Goal: Information Seeking & Learning: Check status

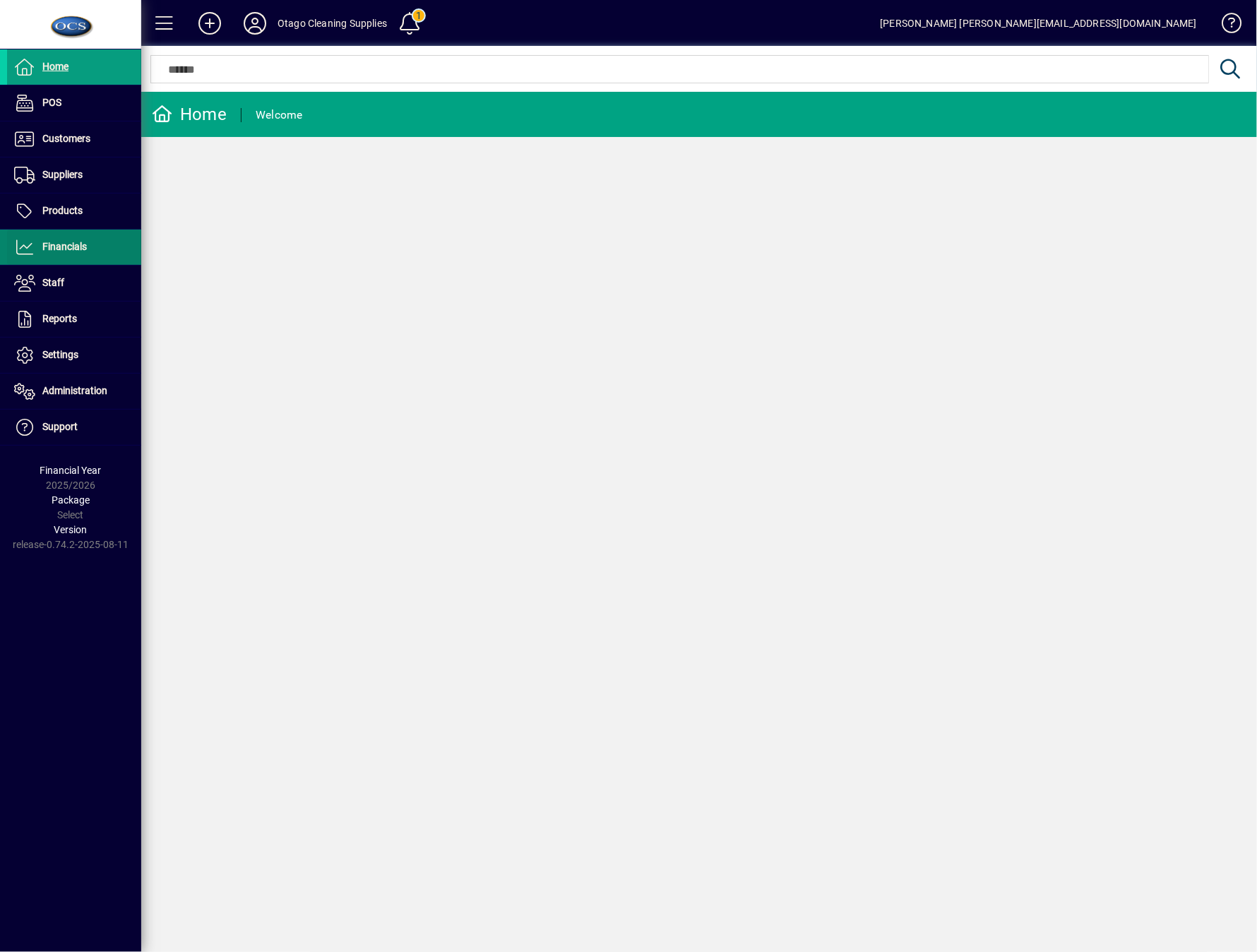
click at [89, 263] on span at bounding box center [74, 247] width 134 height 34
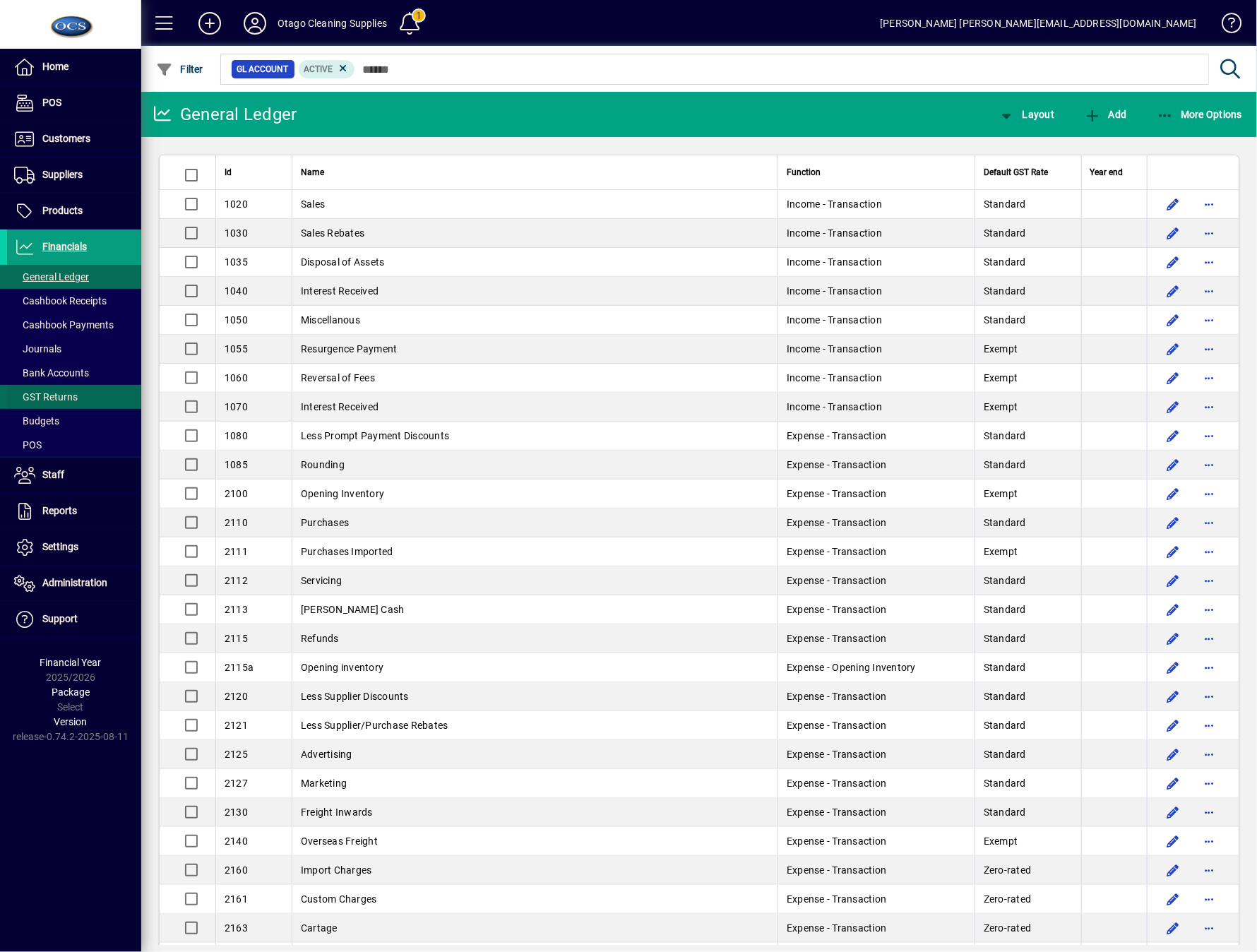
click at [45, 391] on span "GST Returns" at bounding box center [46, 397] width 64 height 11
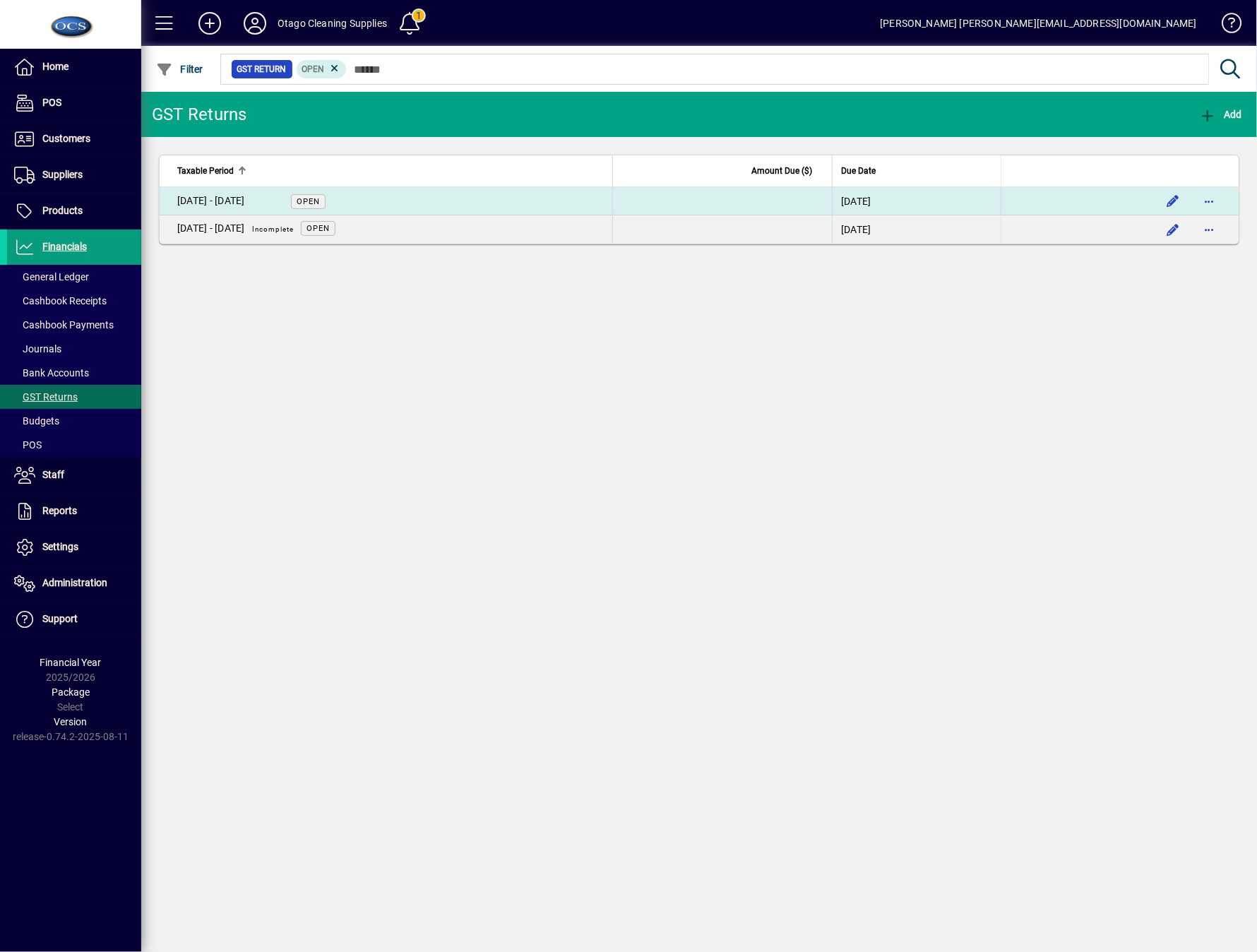
click at [439, 208] on td "[DATE] - [DATE] Open" at bounding box center [387, 201] width 453 height 28
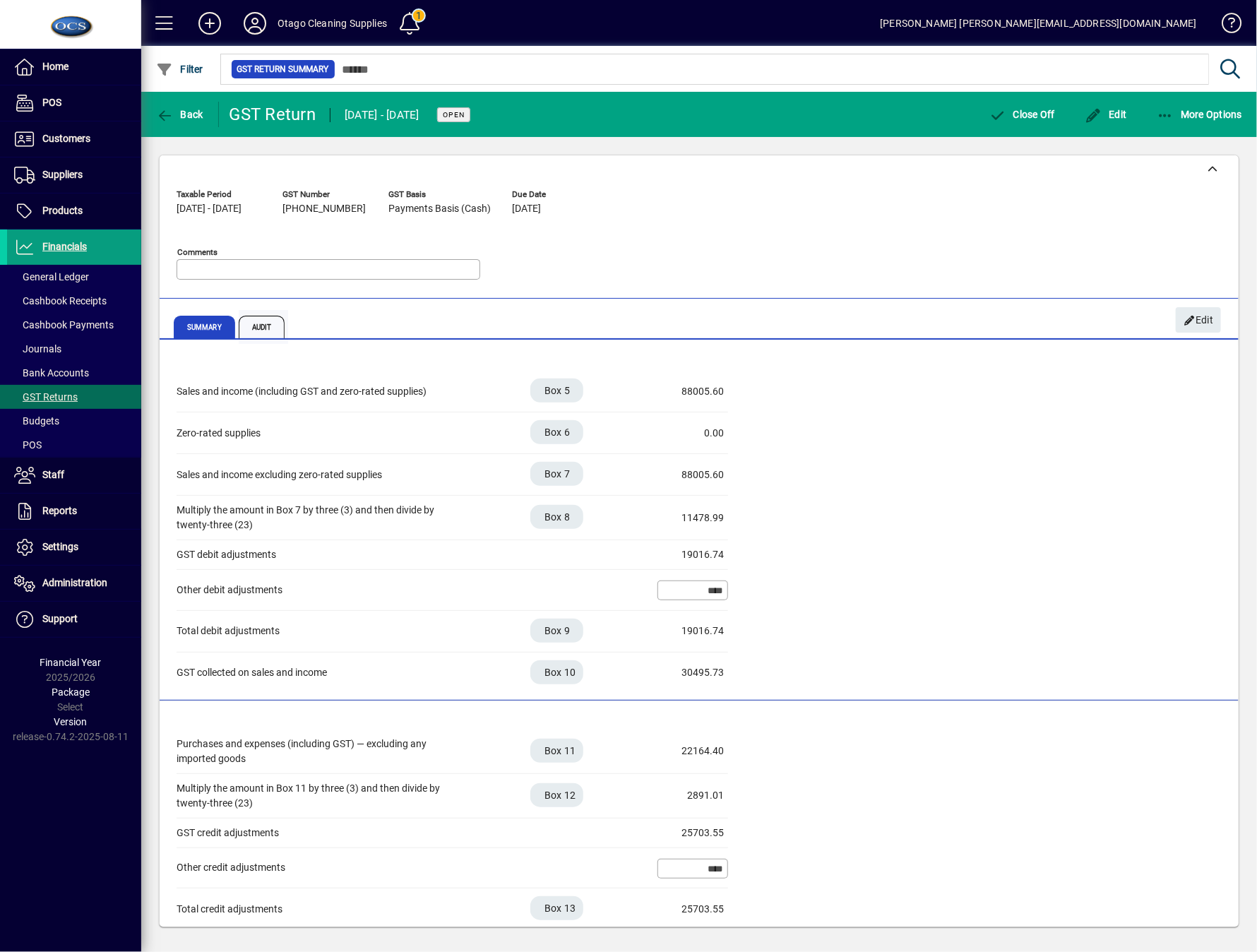
click at [269, 325] on span "Audit" at bounding box center [262, 327] width 47 height 22
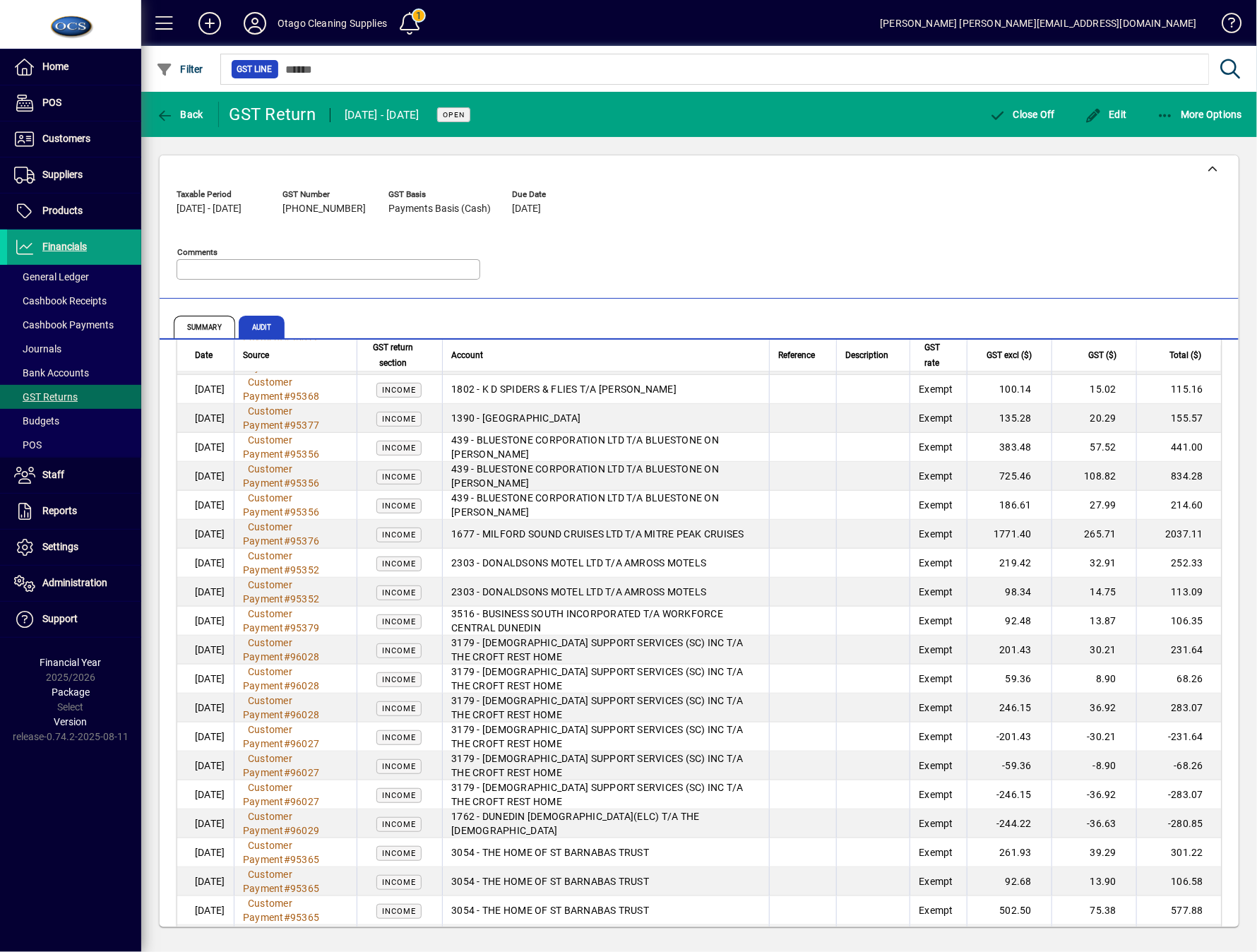
scroll to position [2398, 0]
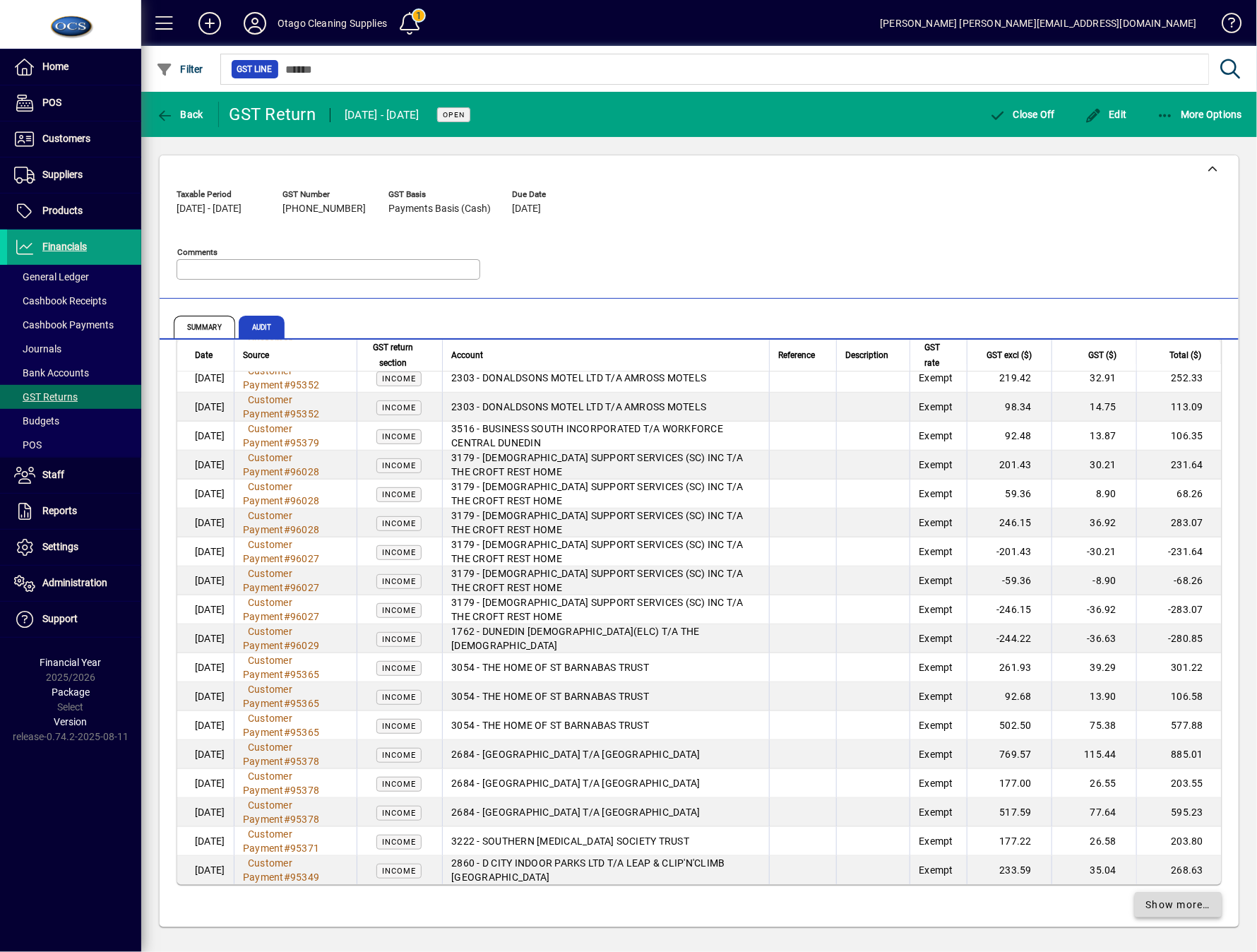
click at [1181, 899] on span "Show more…" at bounding box center [1178, 905] width 65 height 15
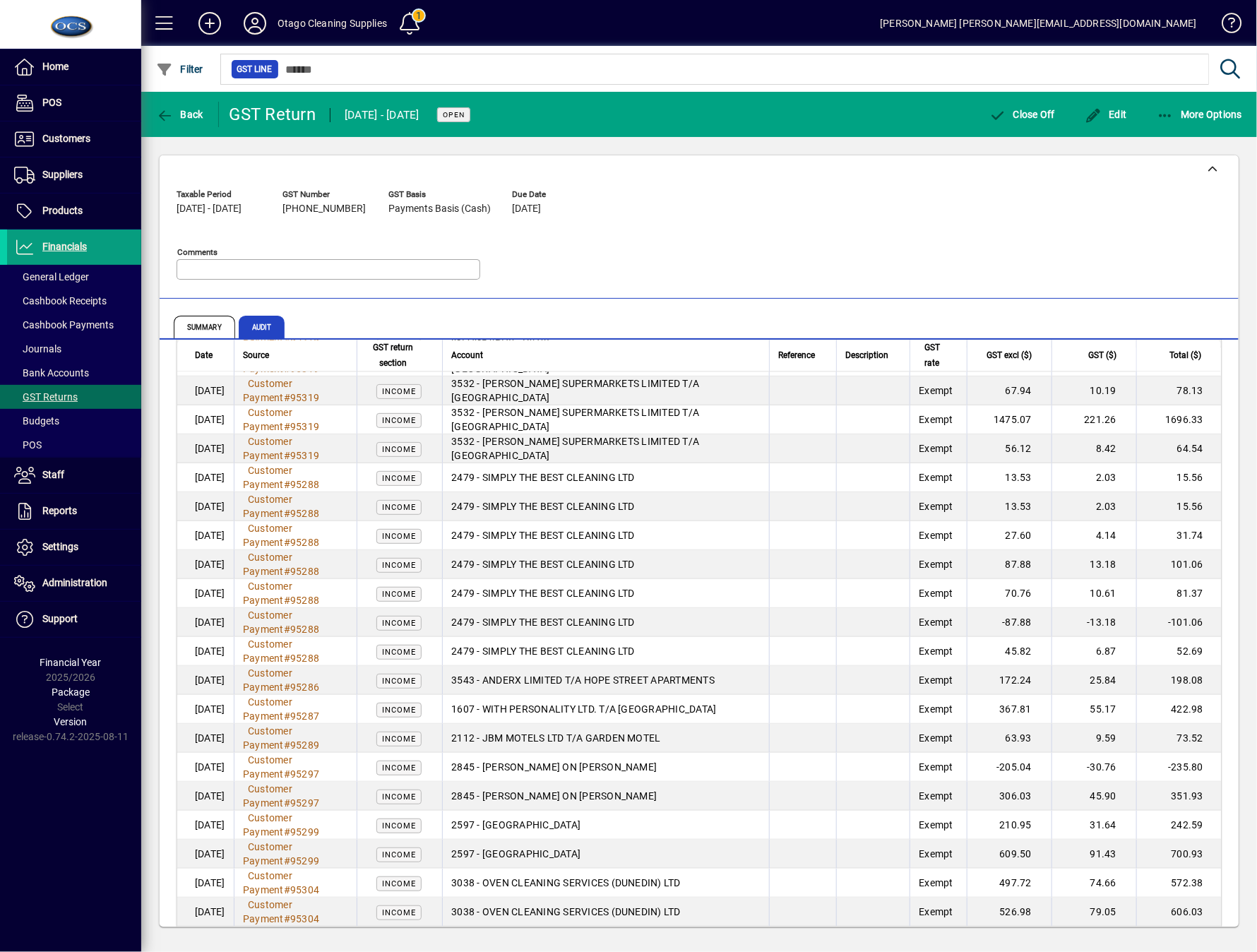
scroll to position [5287, 0]
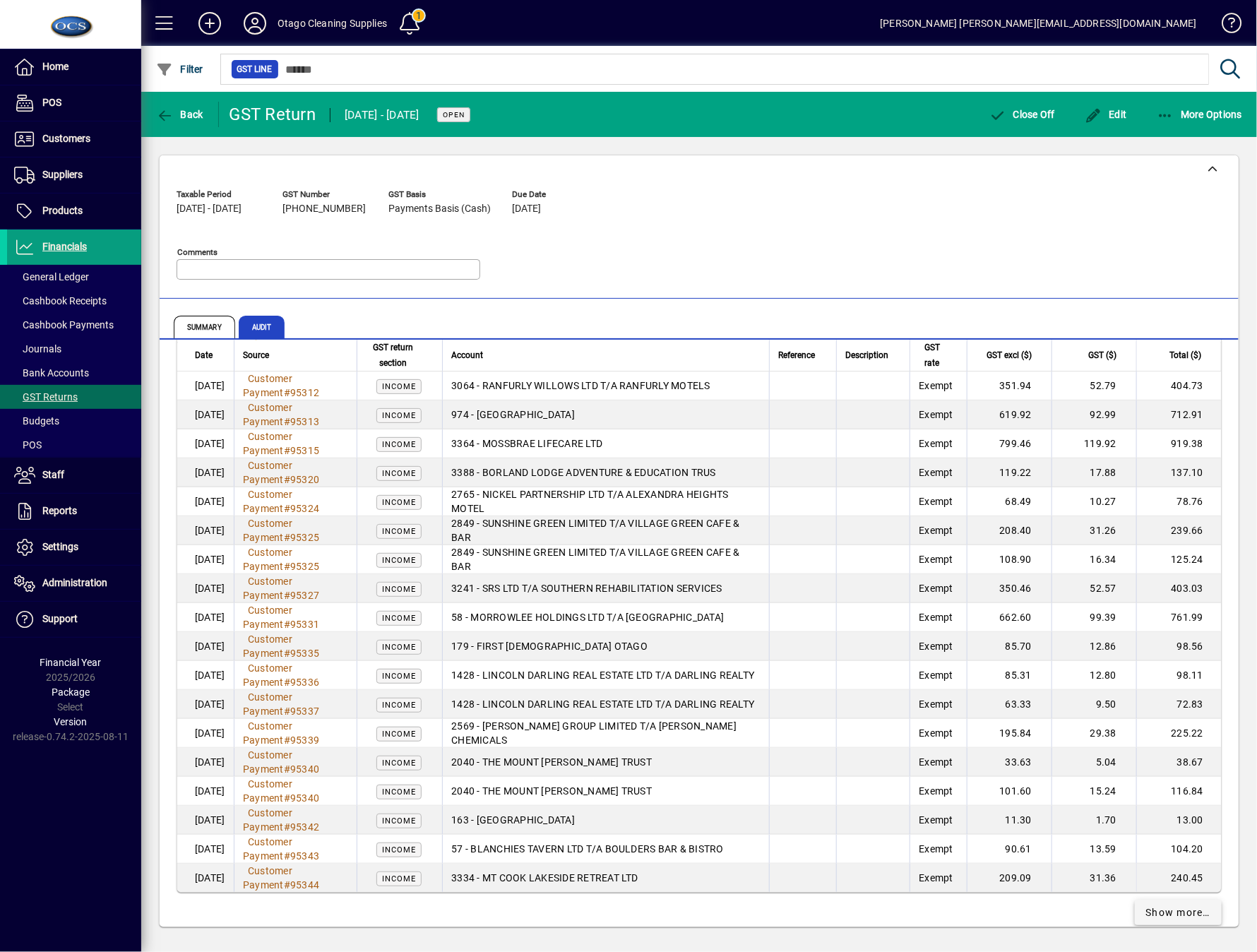
click at [1182, 906] on span at bounding box center [1179, 913] width 88 height 34
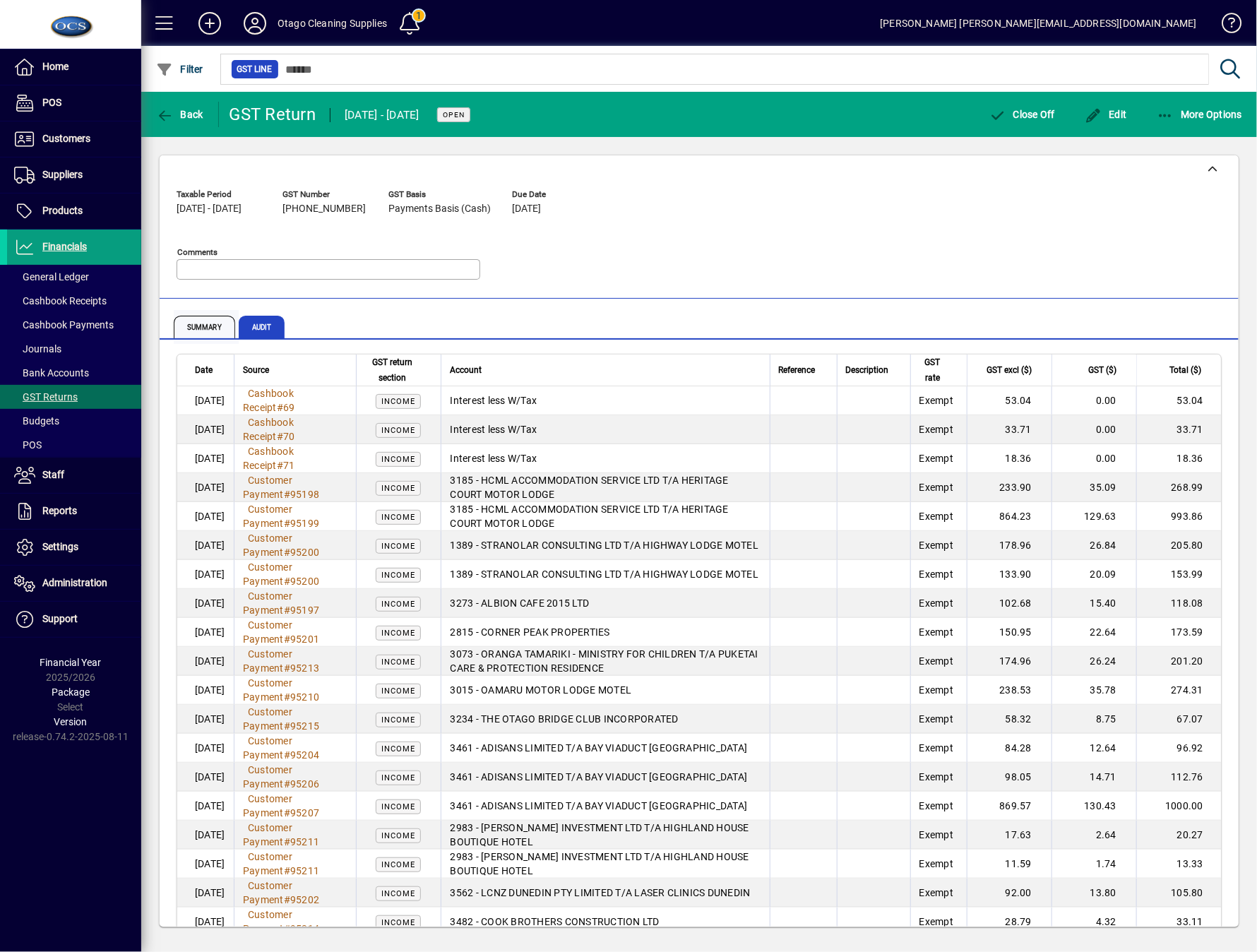
click at [227, 324] on span "Summary" at bounding box center [205, 327] width 62 height 22
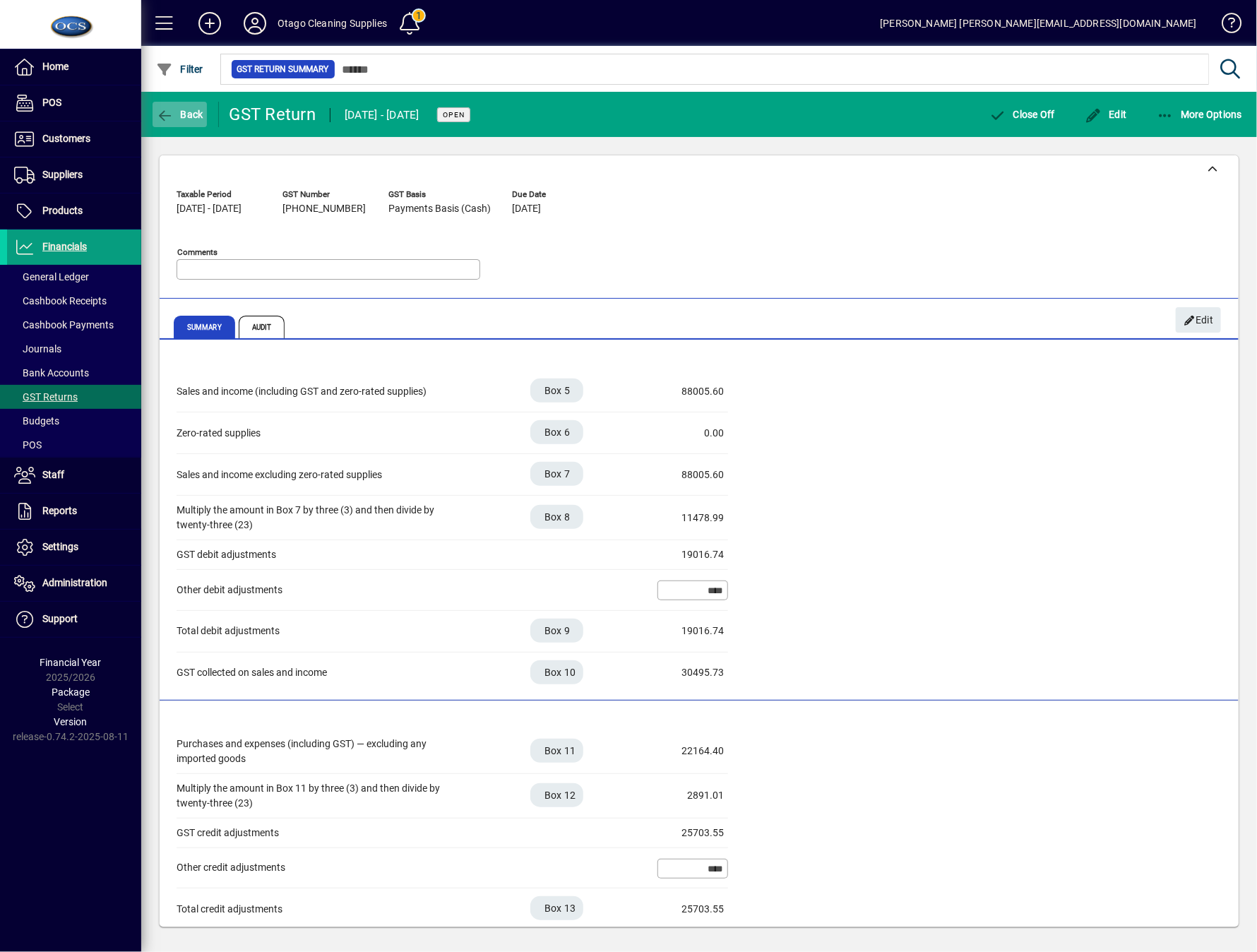
click at [174, 126] on span "button" at bounding box center [180, 114] width 54 height 34
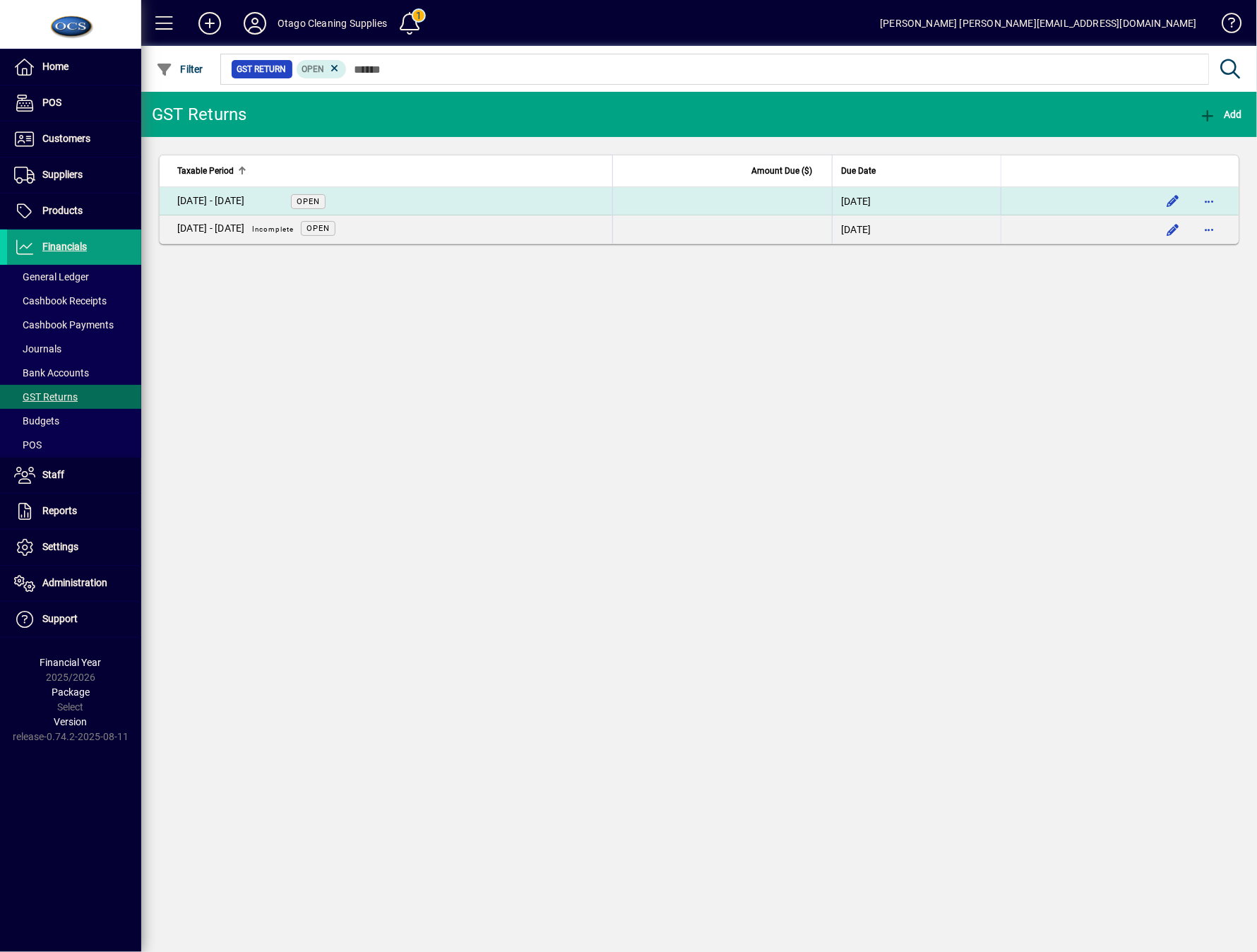
click at [188, 211] on td "[DATE] - [DATE] Open" at bounding box center [387, 201] width 453 height 28
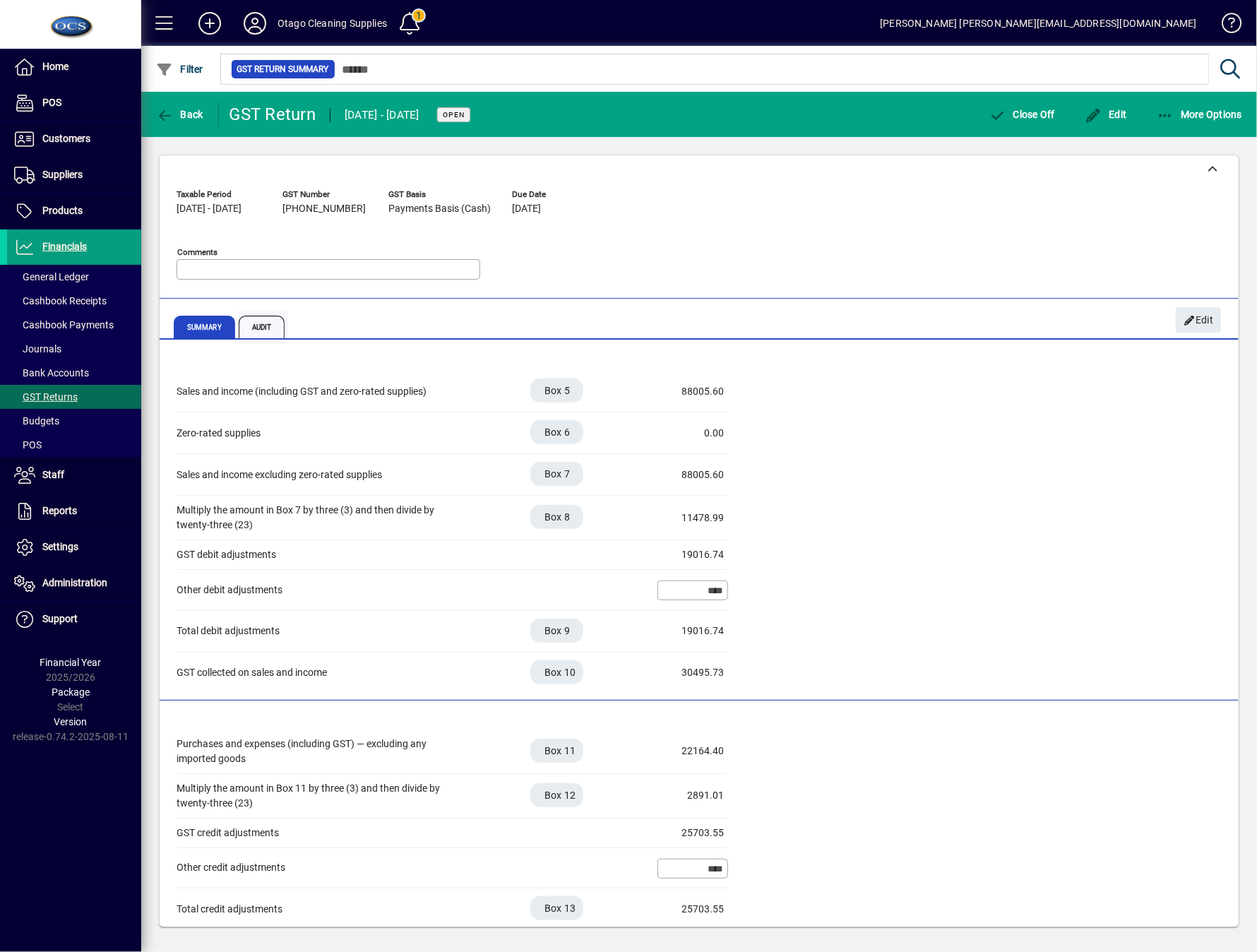
click at [261, 332] on span "Audit" at bounding box center [262, 327] width 47 height 22
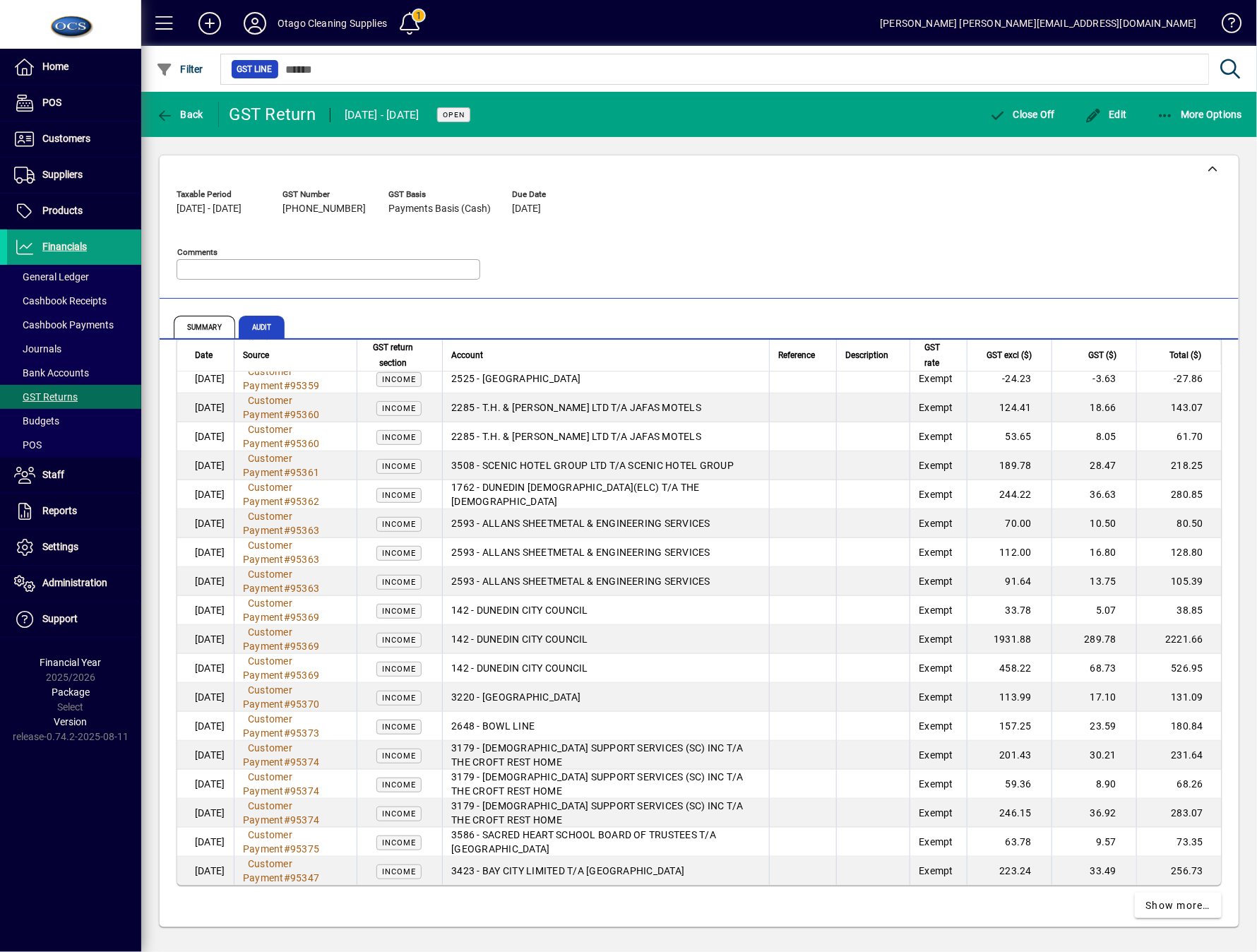
scroll to position [2398, 0]
click at [1171, 898] on span "Show more…" at bounding box center [1178, 905] width 65 height 15
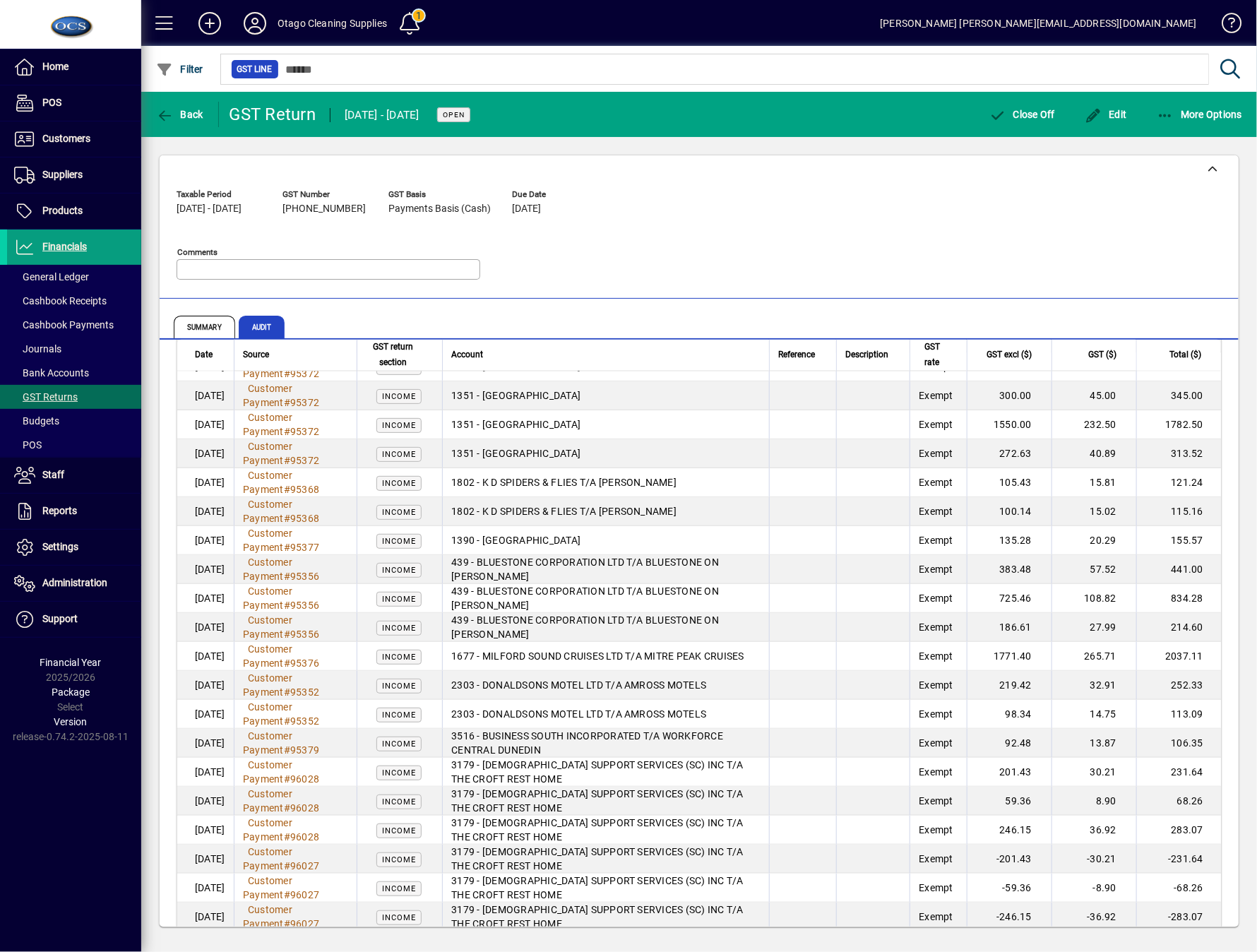
scroll to position [1413, 0]
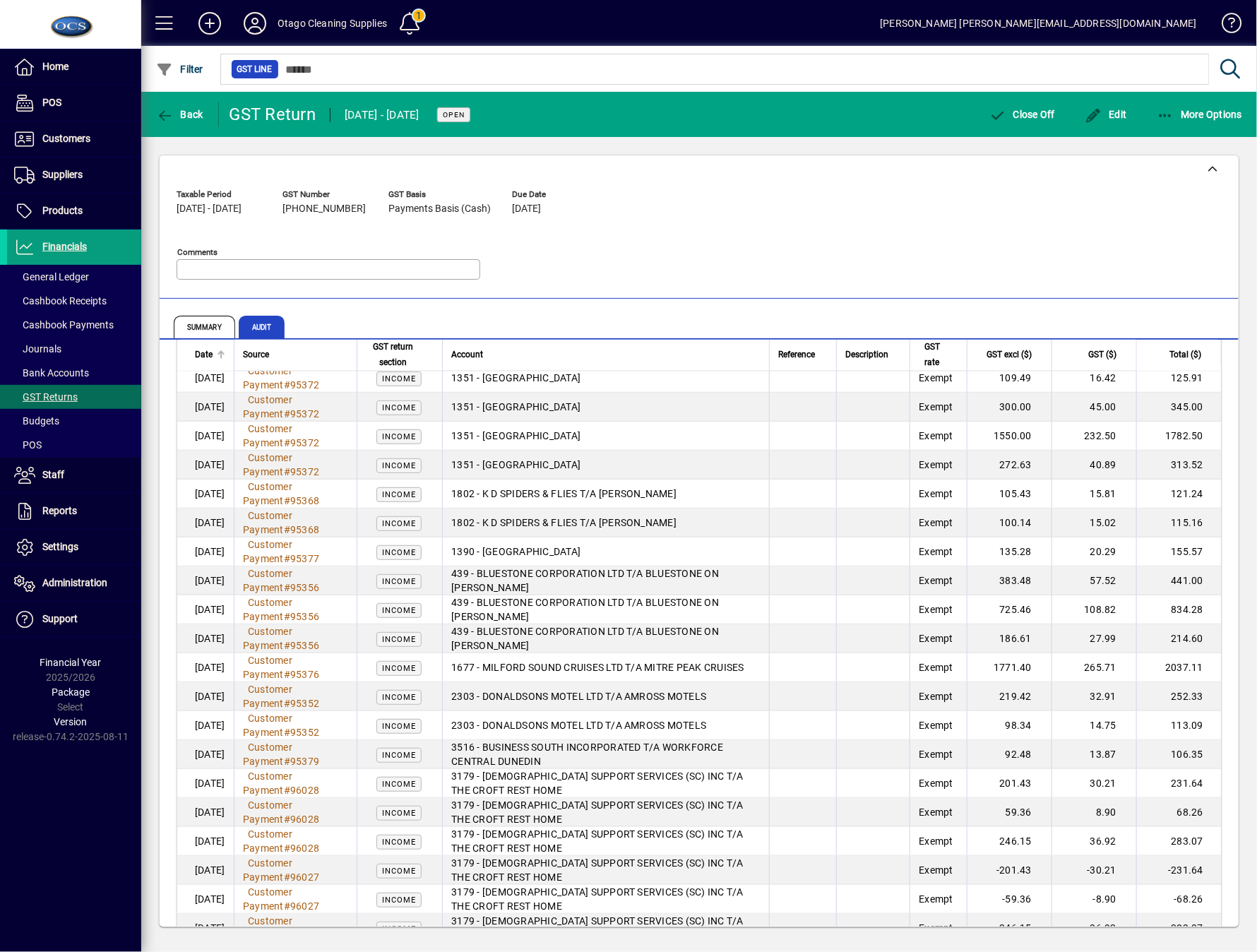
click at [212, 362] on span "Date" at bounding box center [203, 355] width 18 height 16
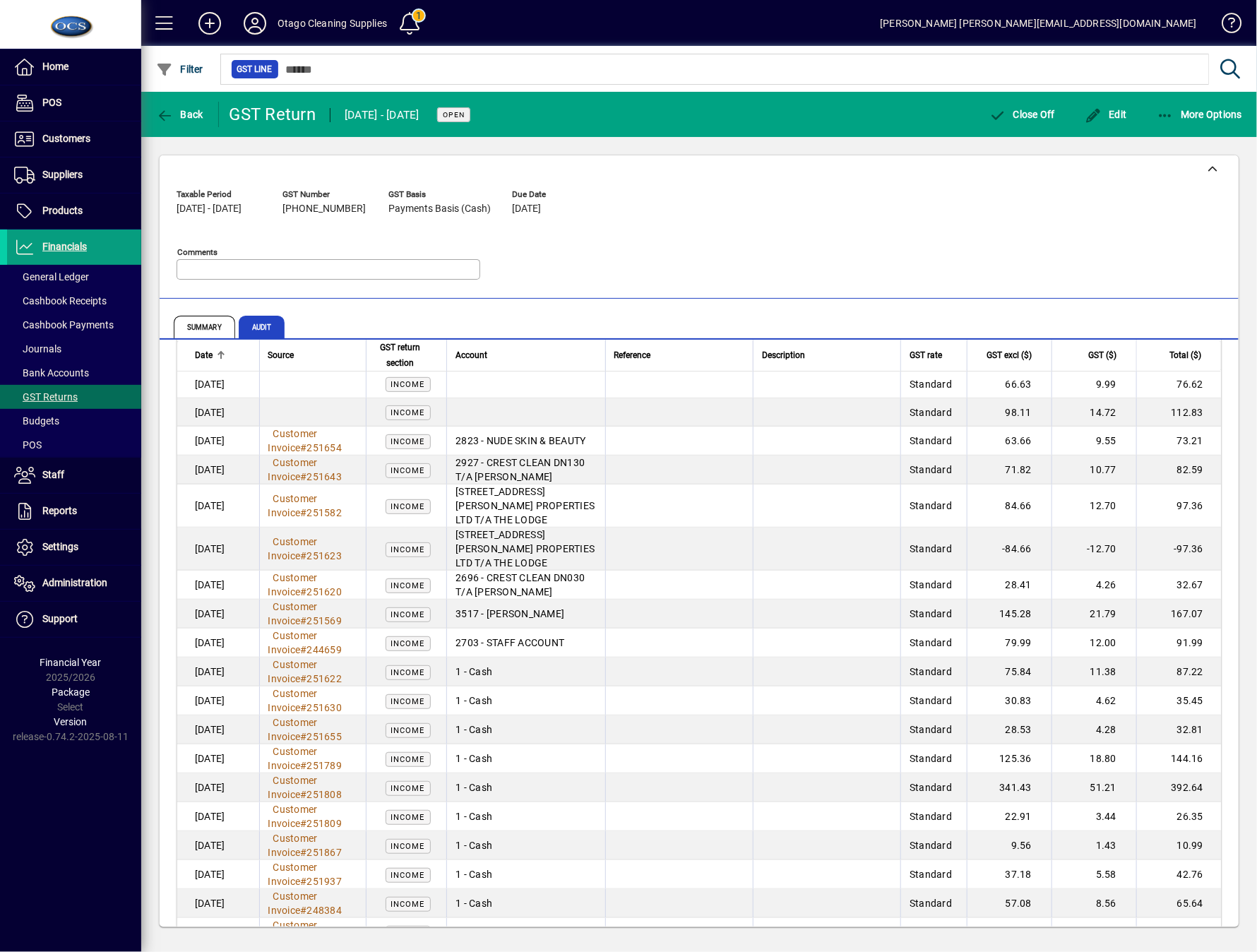
scroll to position [1809, 0]
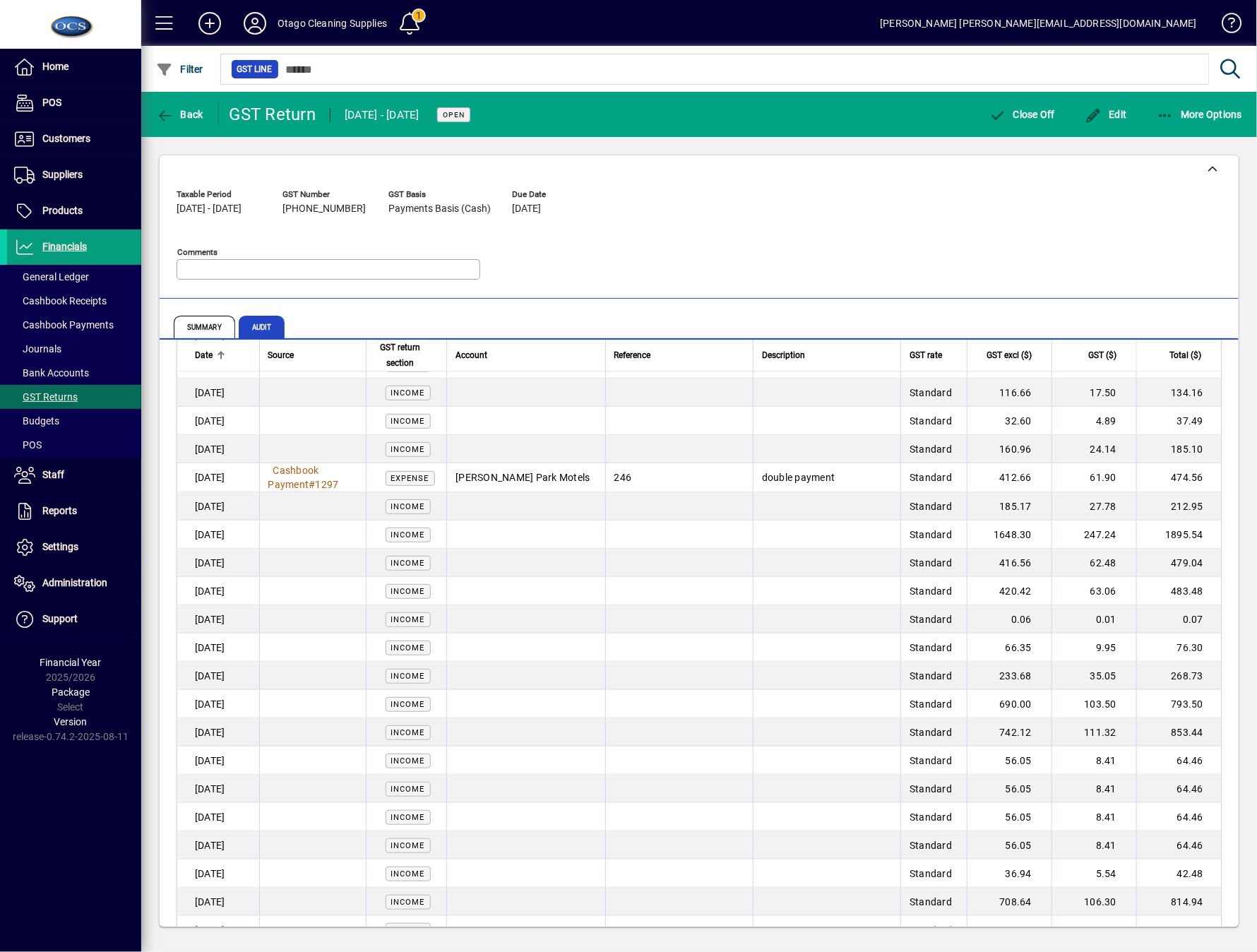
drag, startPoint x: 420, startPoint y: 687, endPoint x: 401, endPoint y: 788, distance: 102.8
drag, startPoint x: 401, startPoint y: 788, endPoint x: 926, endPoint y: 260, distance: 744.6
click at [932, 257] on div "Taxable Period [DATE] - [DATE] GST Number [PHONE_NUMBER] GST Basis Payments Bas…" at bounding box center [699, 237] width 1045 height 108
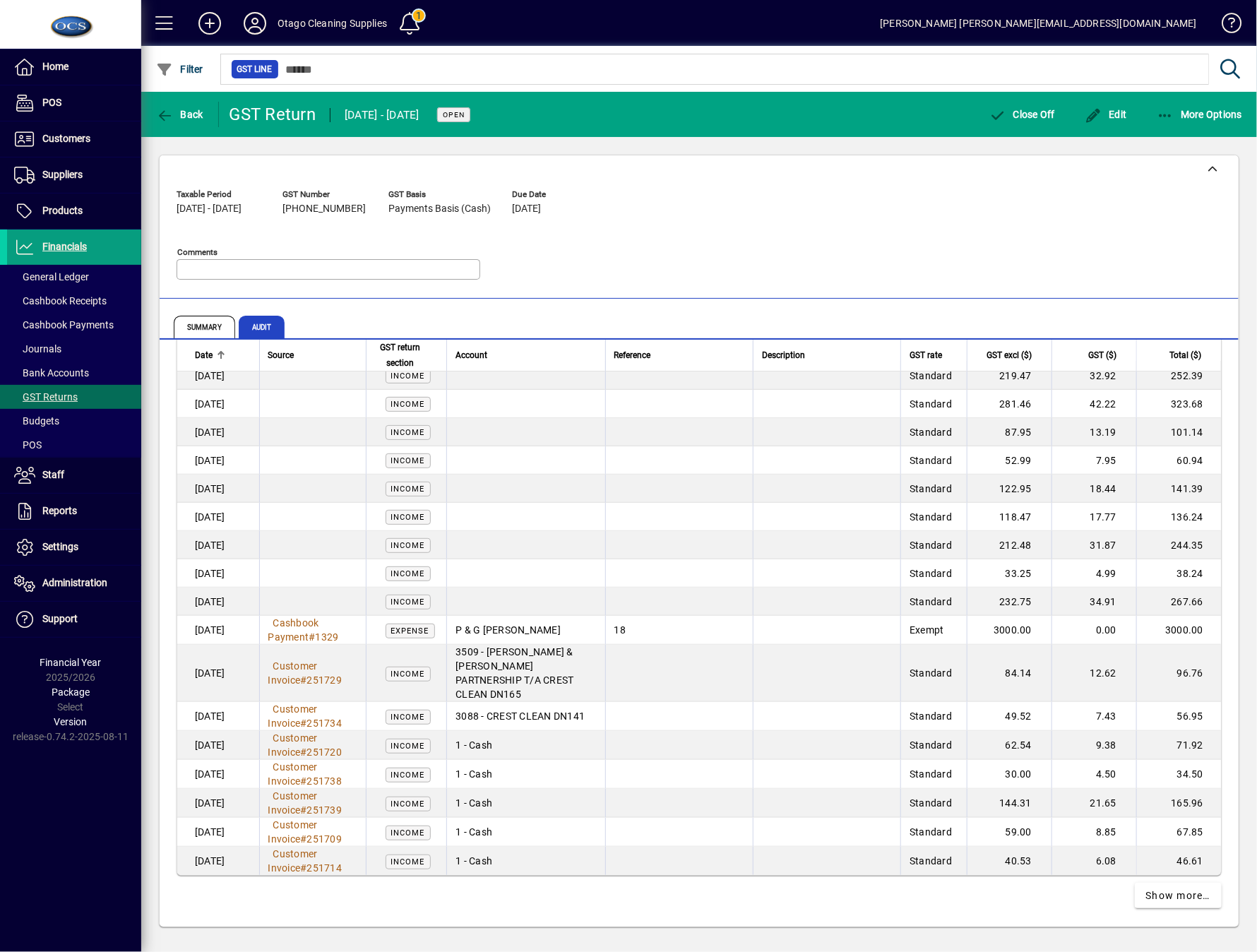
scroll to position [6801, 0]
click at [1157, 906] on span at bounding box center [1179, 896] width 88 height 34
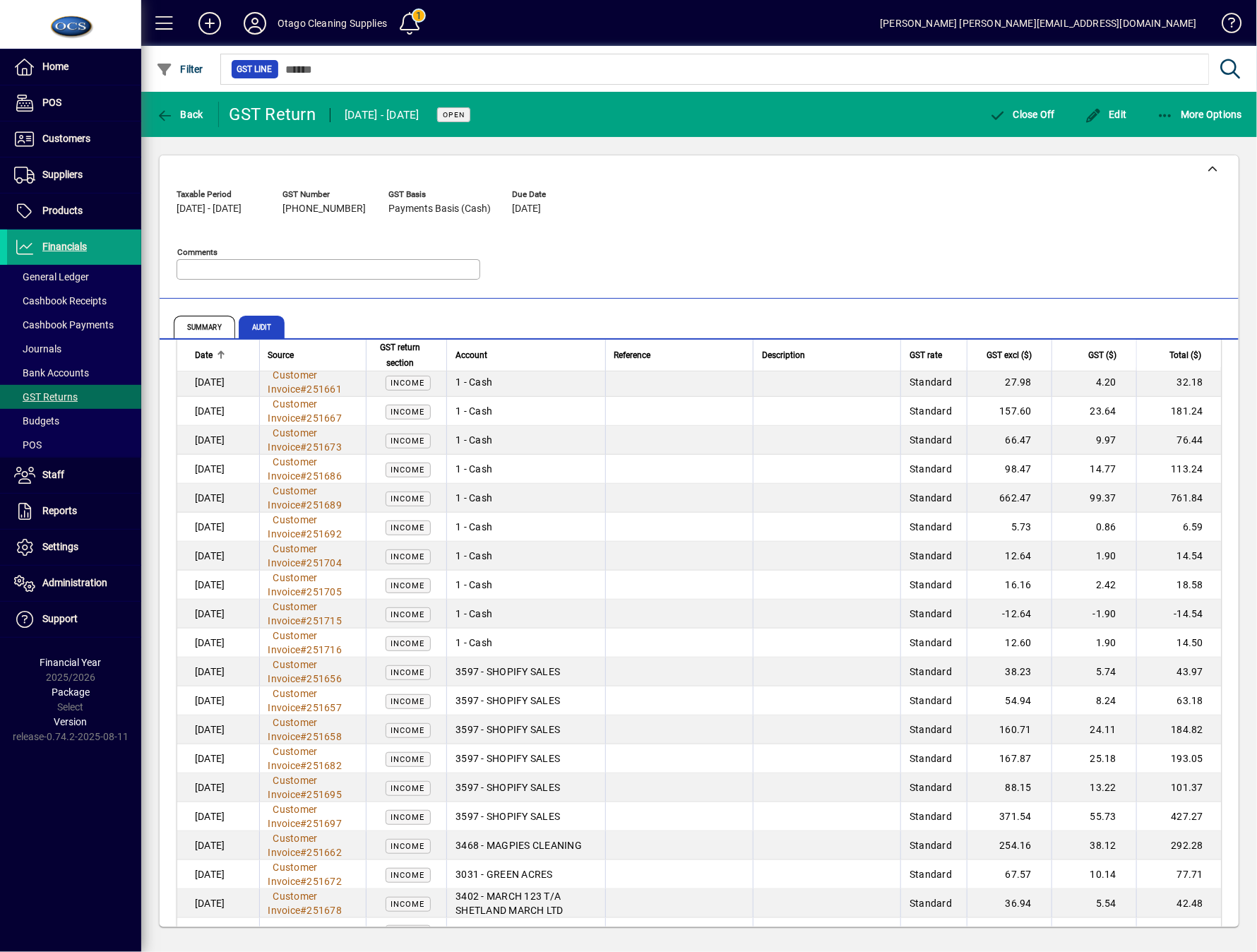
scroll to position [3485, 0]
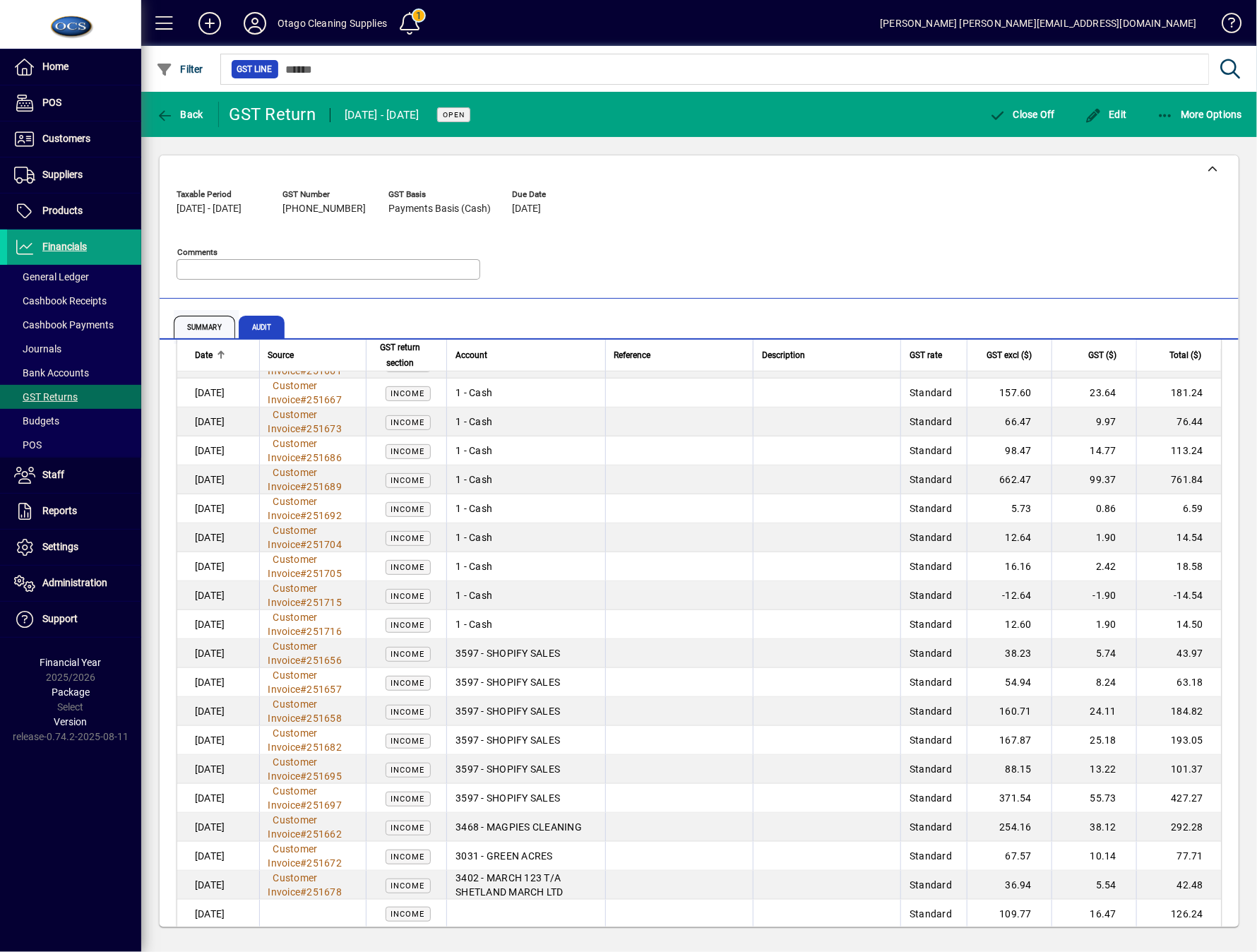
click at [213, 316] on span "Summary" at bounding box center [205, 327] width 62 height 22
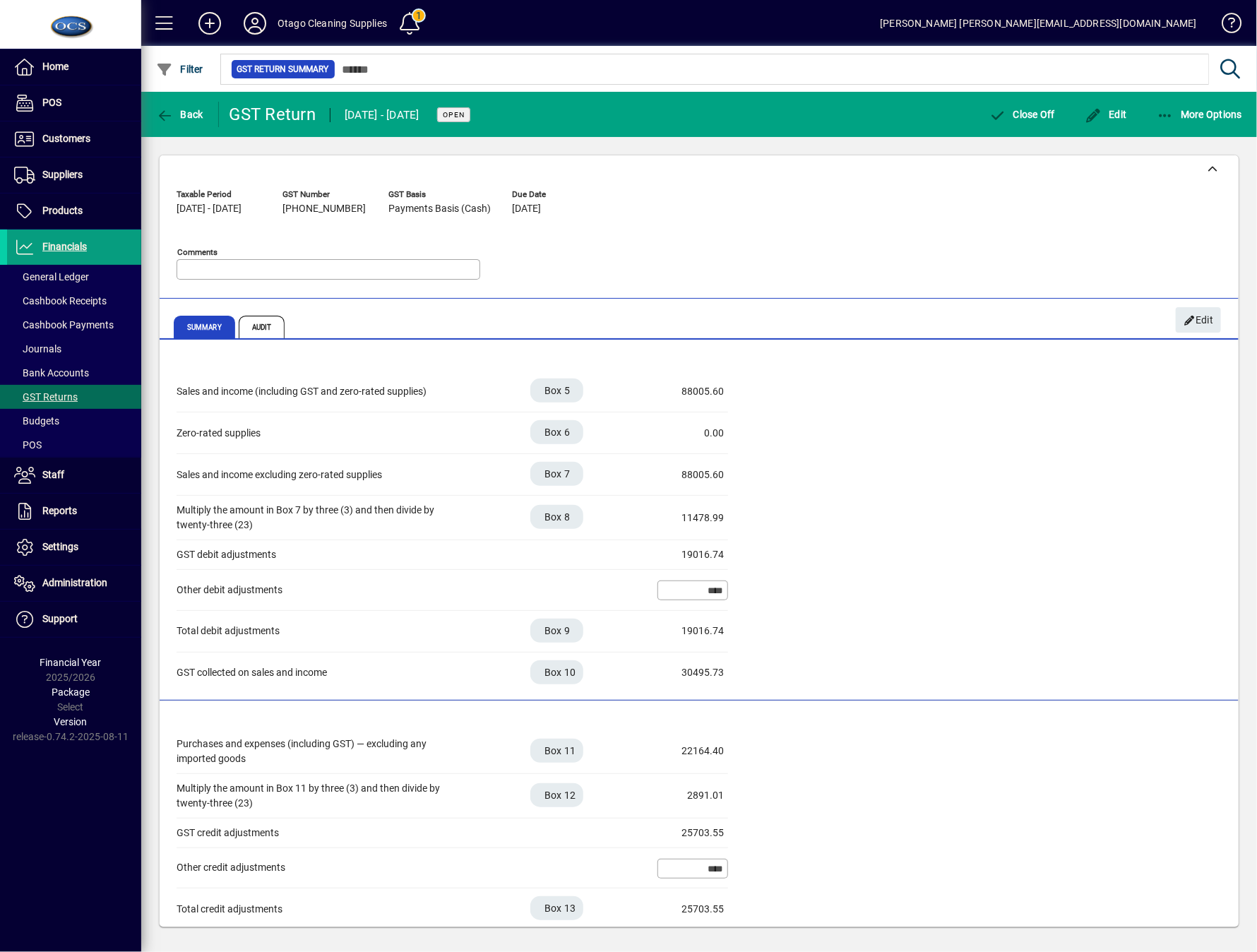
click at [62, 794] on div "Home POS Customers Invoices Payments Quotes Backorders Communications Suppliers…" at bounding box center [70, 476] width 141 height 952
click at [272, 330] on span "Audit" at bounding box center [262, 327] width 47 height 22
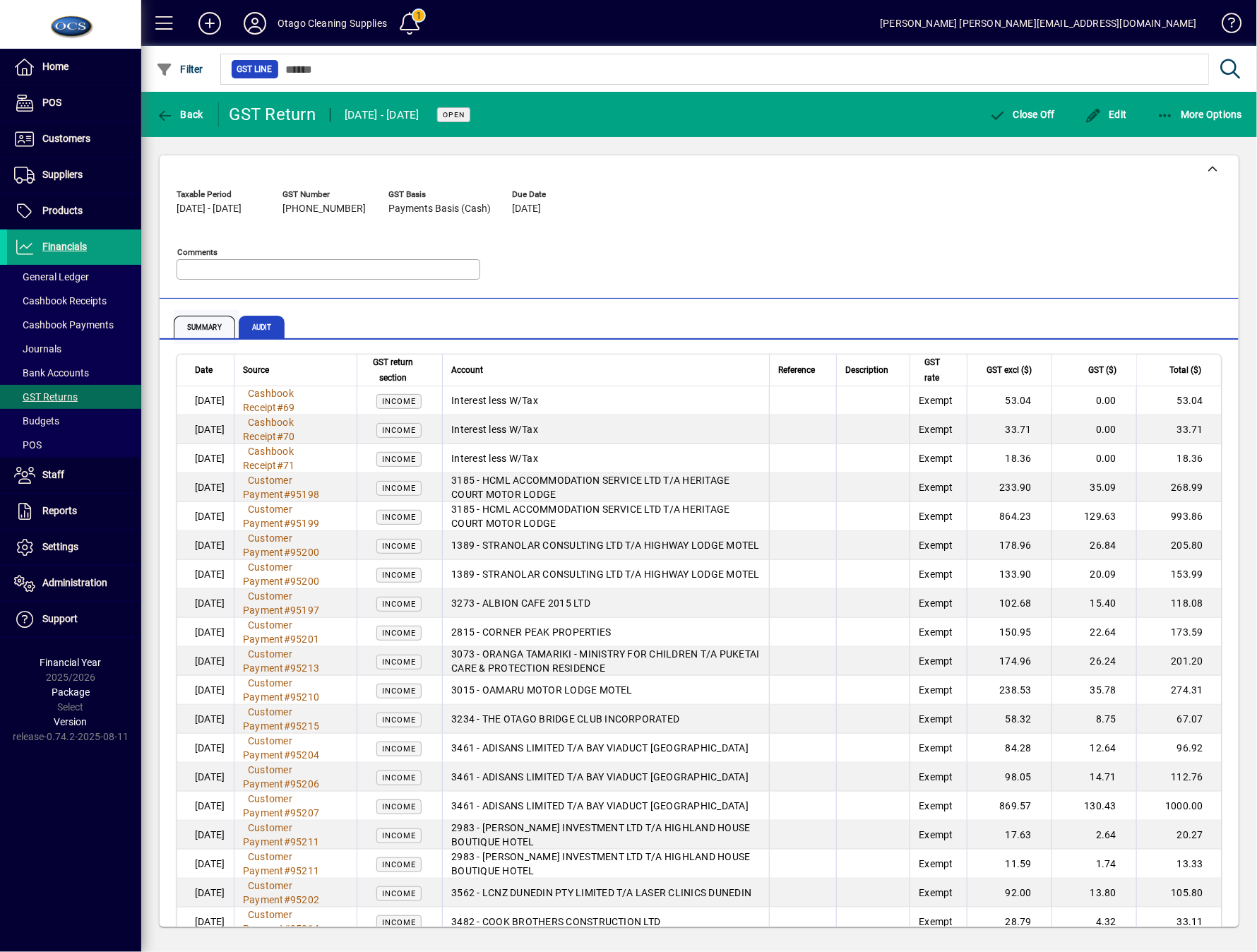
drag, startPoint x: 186, startPoint y: 325, endPoint x: 195, endPoint y: 325, distance: 9.0
click at [186, 325] on span "Summary" at bounding box center [205, 327] width 62 height 22
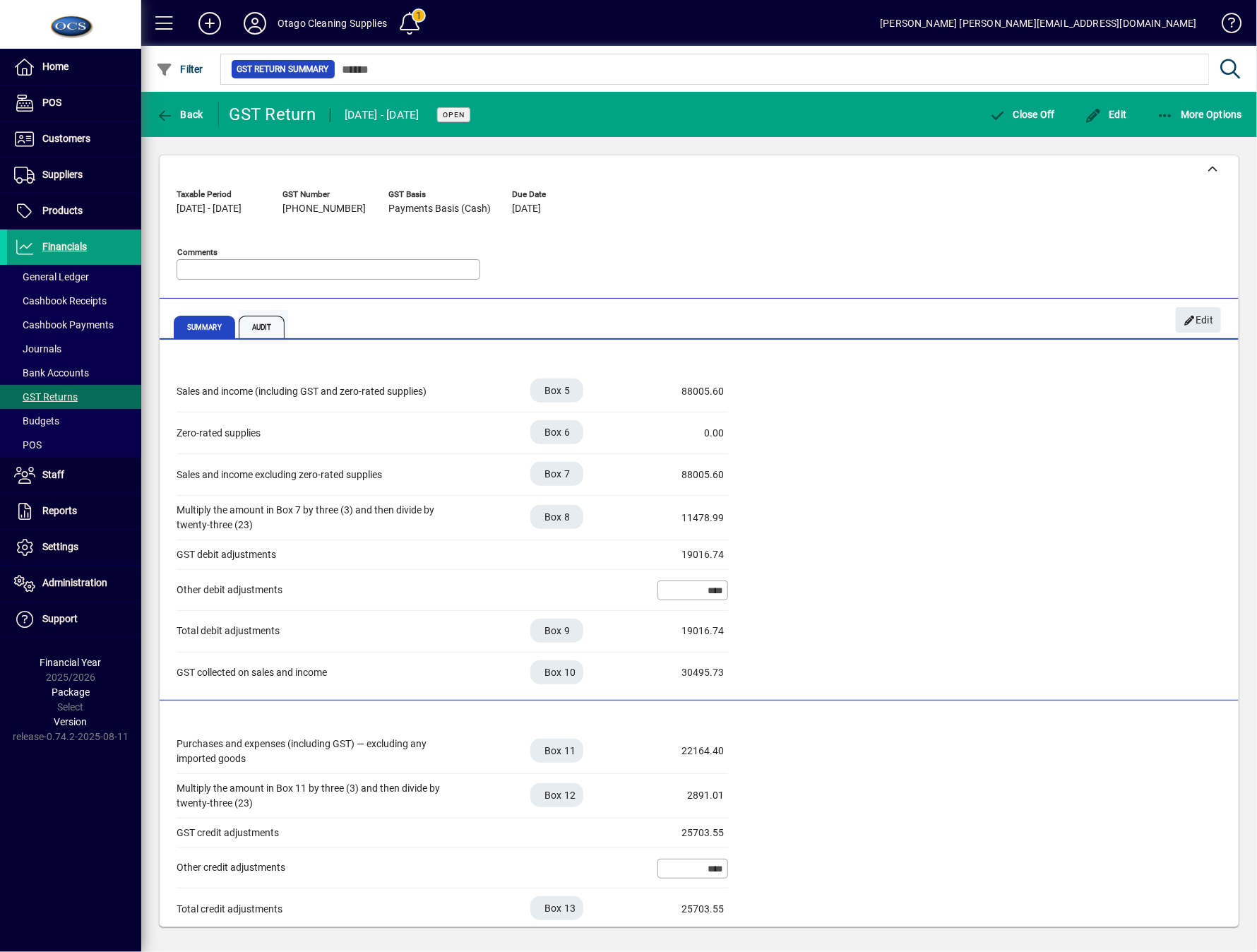
click at [263, 322] on span "Audit" at bounding box center [262, 327] width 47 height 22
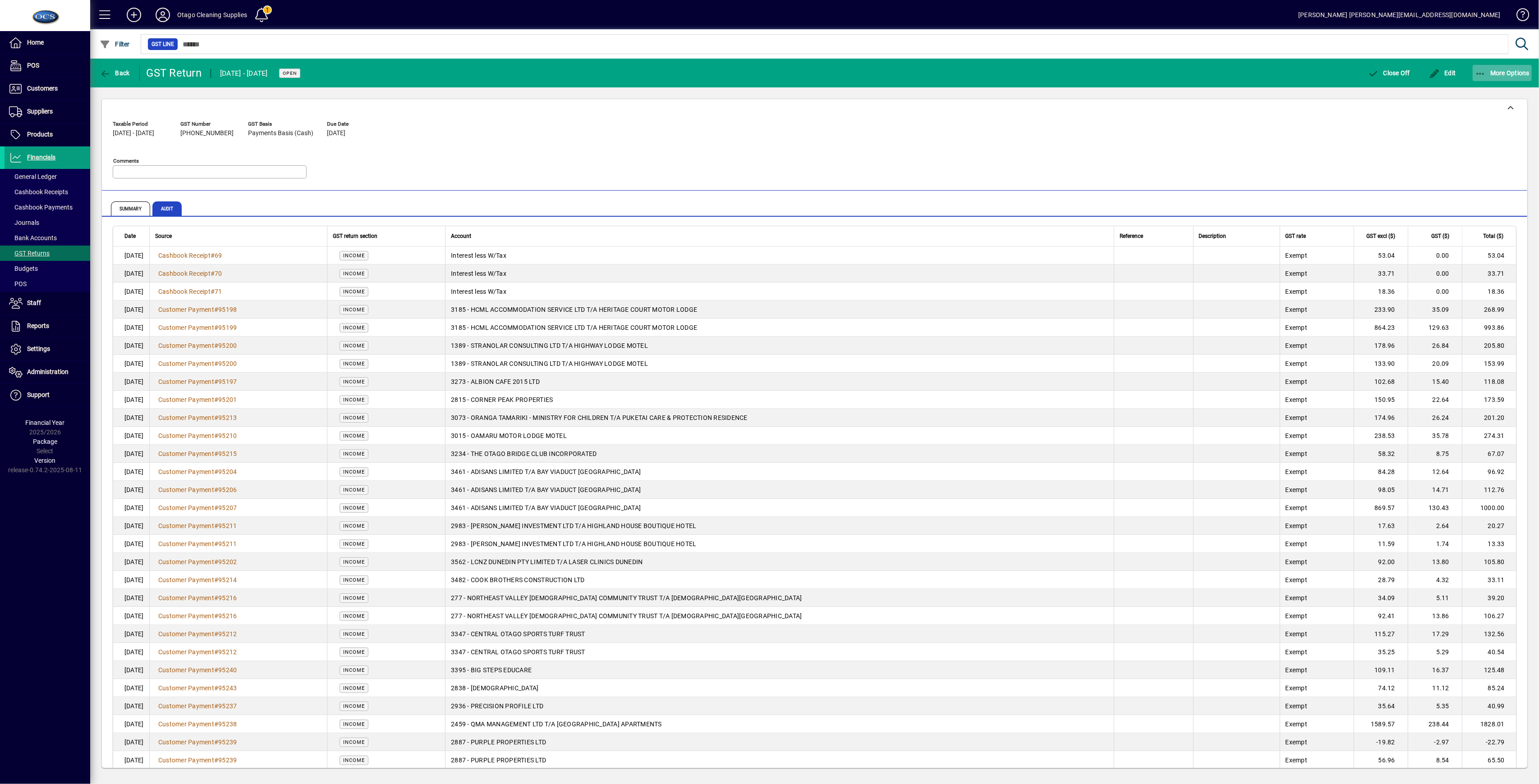
click at [802, 74] on icon "button" at bounding box center [1480, 73] width 11 height 9
click at [802, 109] on span "GST Return Audit Trail" at bounding box center [1486, 109] width 90 height 8
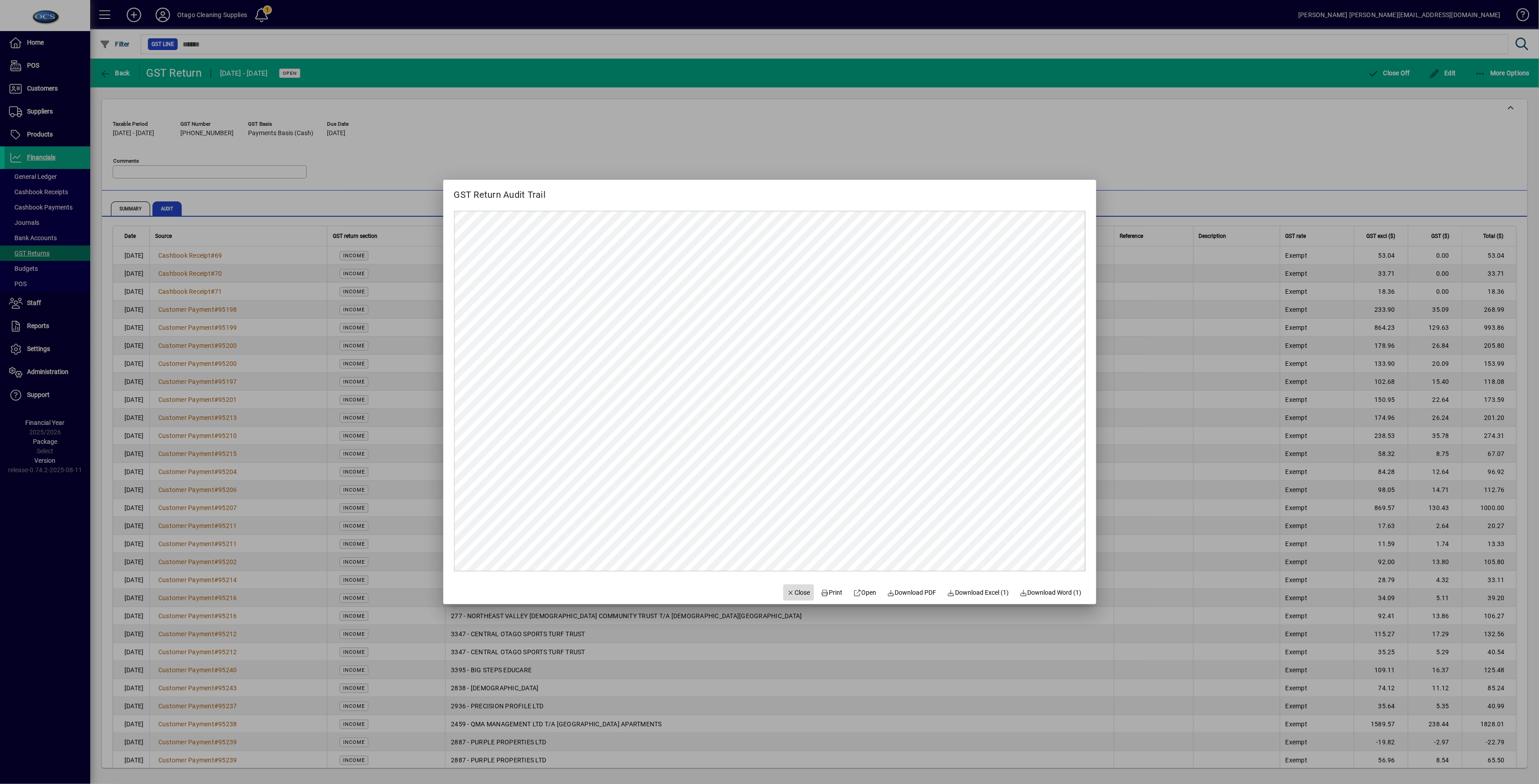
click at [792, 587] on span "button" at bounding box center [798, 592] width 30 height 21
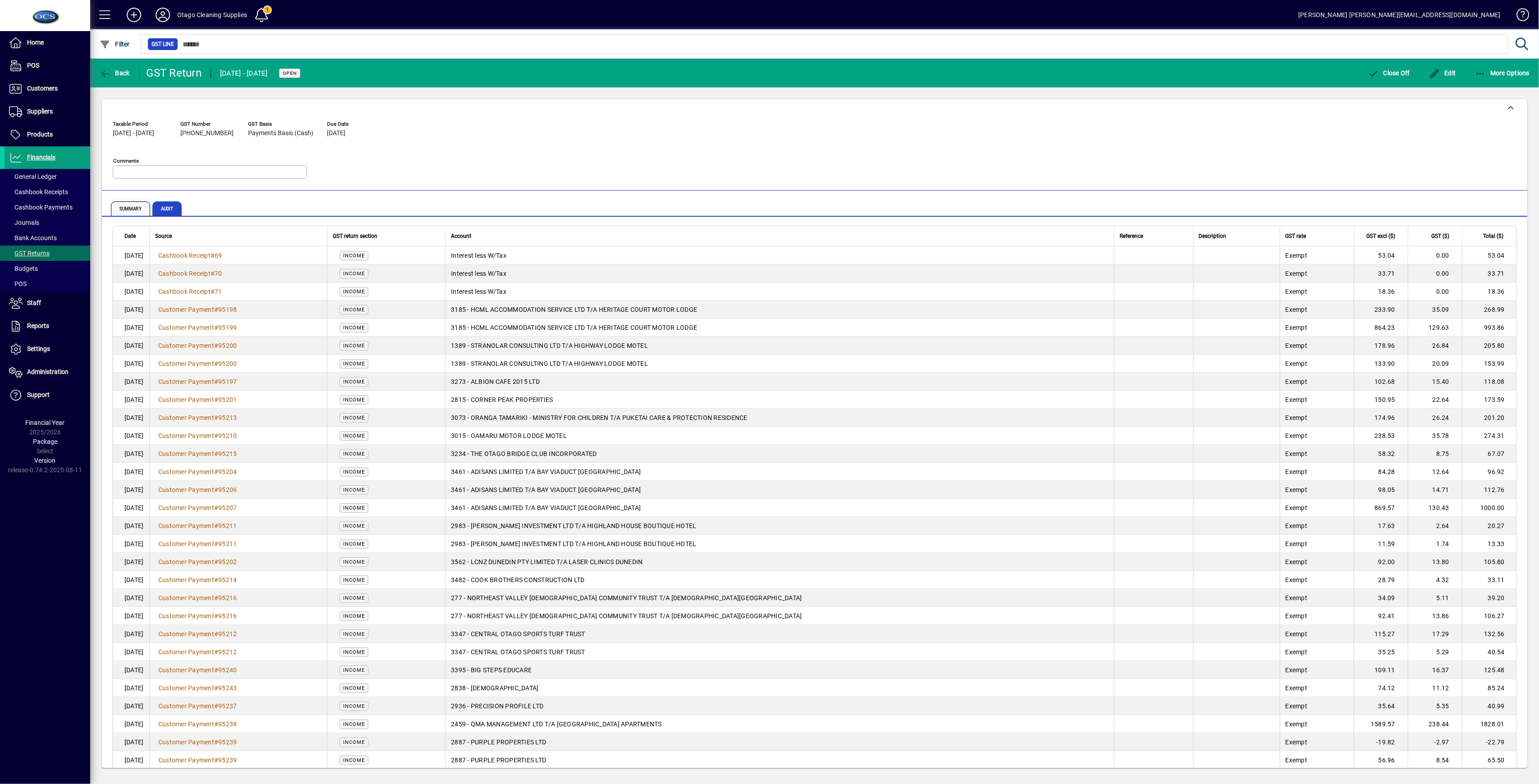
click at [128, 202] on span "Summary" at bounding box center [131, 208] width 39 height 14
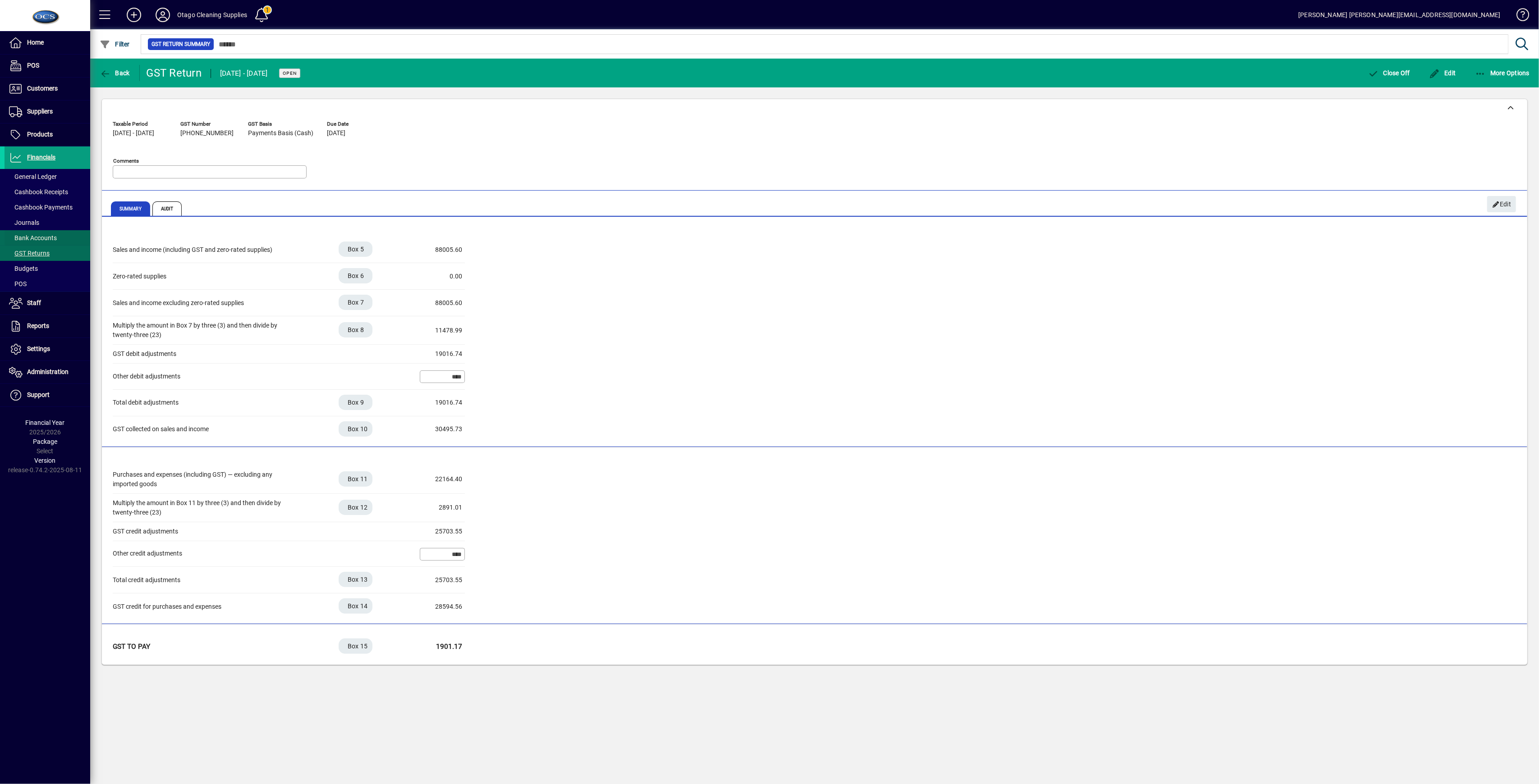
click at [41, 237] on span "Bank Accounts" at bounding box center [33, 238] width 48 height 7
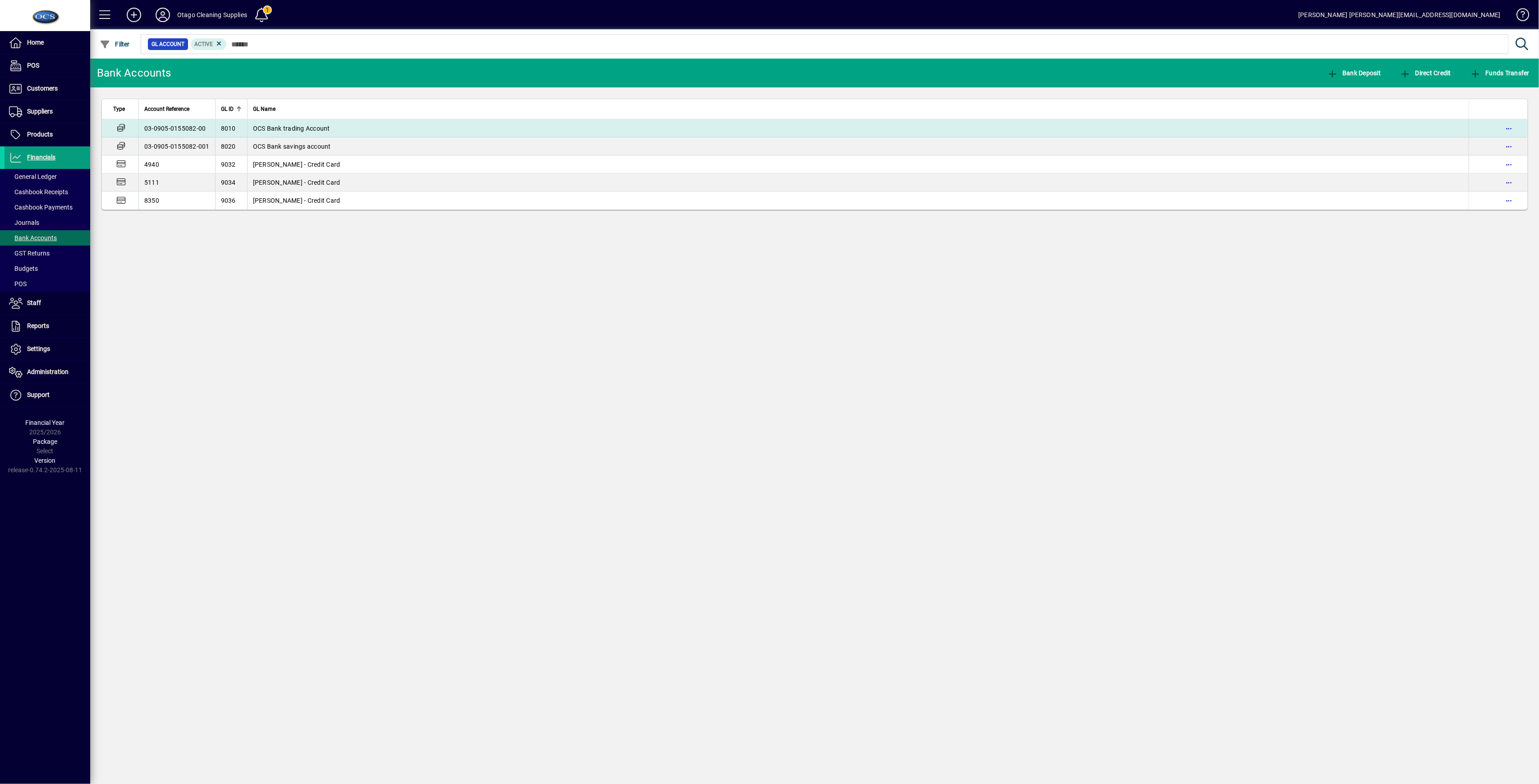
click at [299, 126] on span "OCS Bank trading Account" at bounding box center [291, 128] width 77 height 7
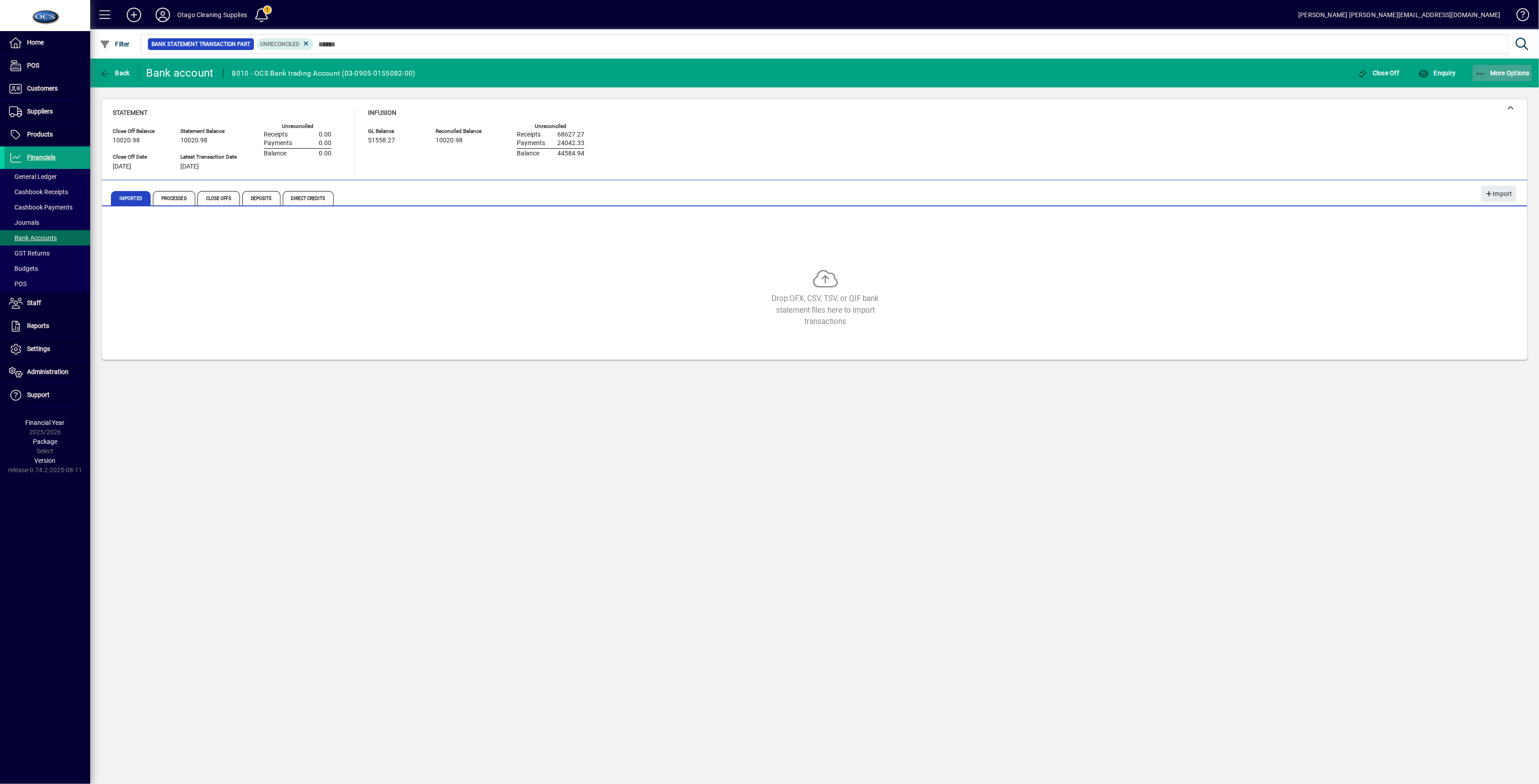
click at [802, 70] on icon "button" at bounding box center [1480, 73] width 11 height 9
drag, startPoint x: 602, startPoint y: 413, endPoint x: 494, endPoint y: 369, distance: 116.6
click at [602, 413] on div at bounding box center [770, 392] width 1539 height 784
click at [38, 157] on span "Financials" at bounding box center [41, 157] width 29 height 7
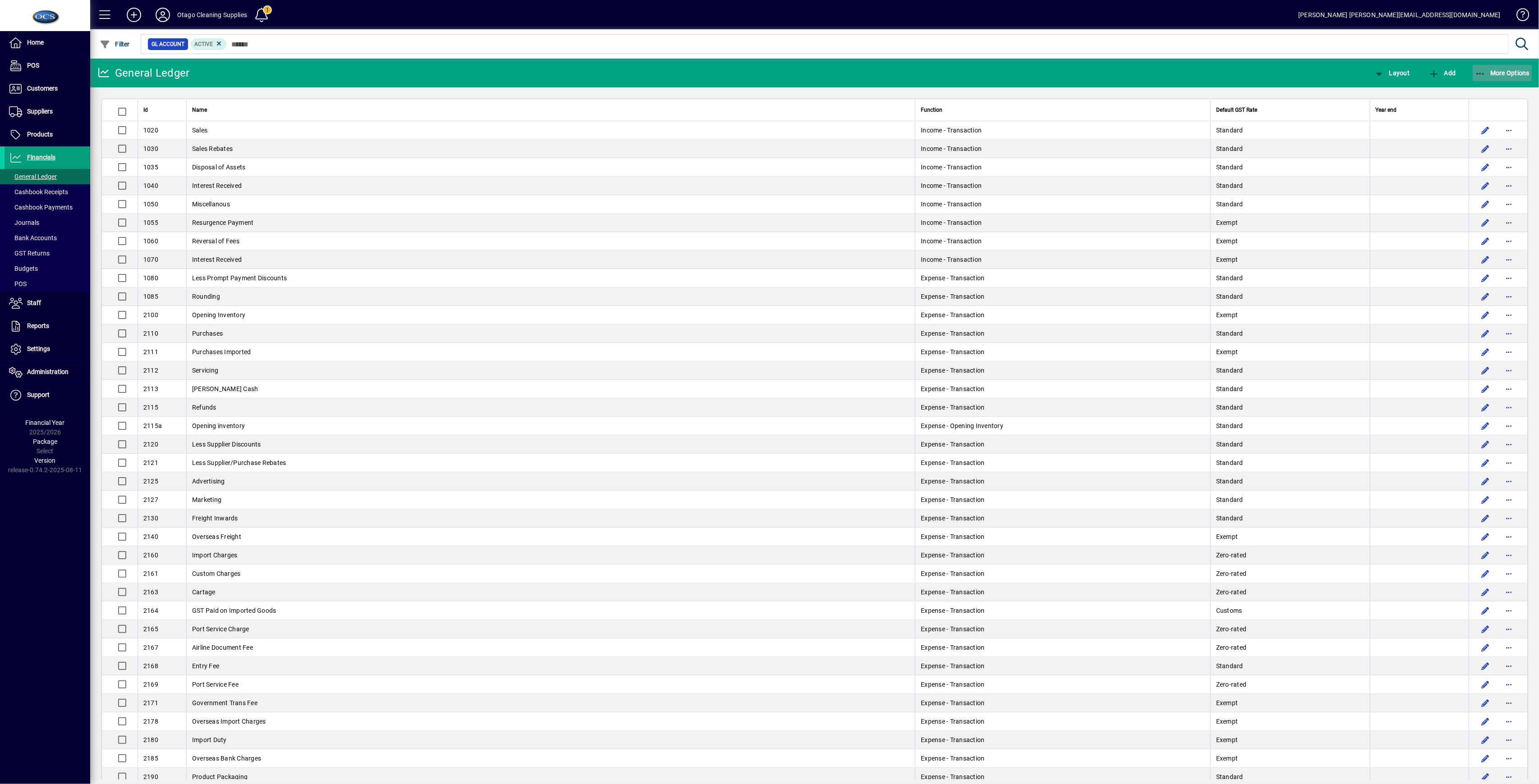
click at [802, 73] on span "More Options" at bounding box center [1503, 73] width 55 height 7
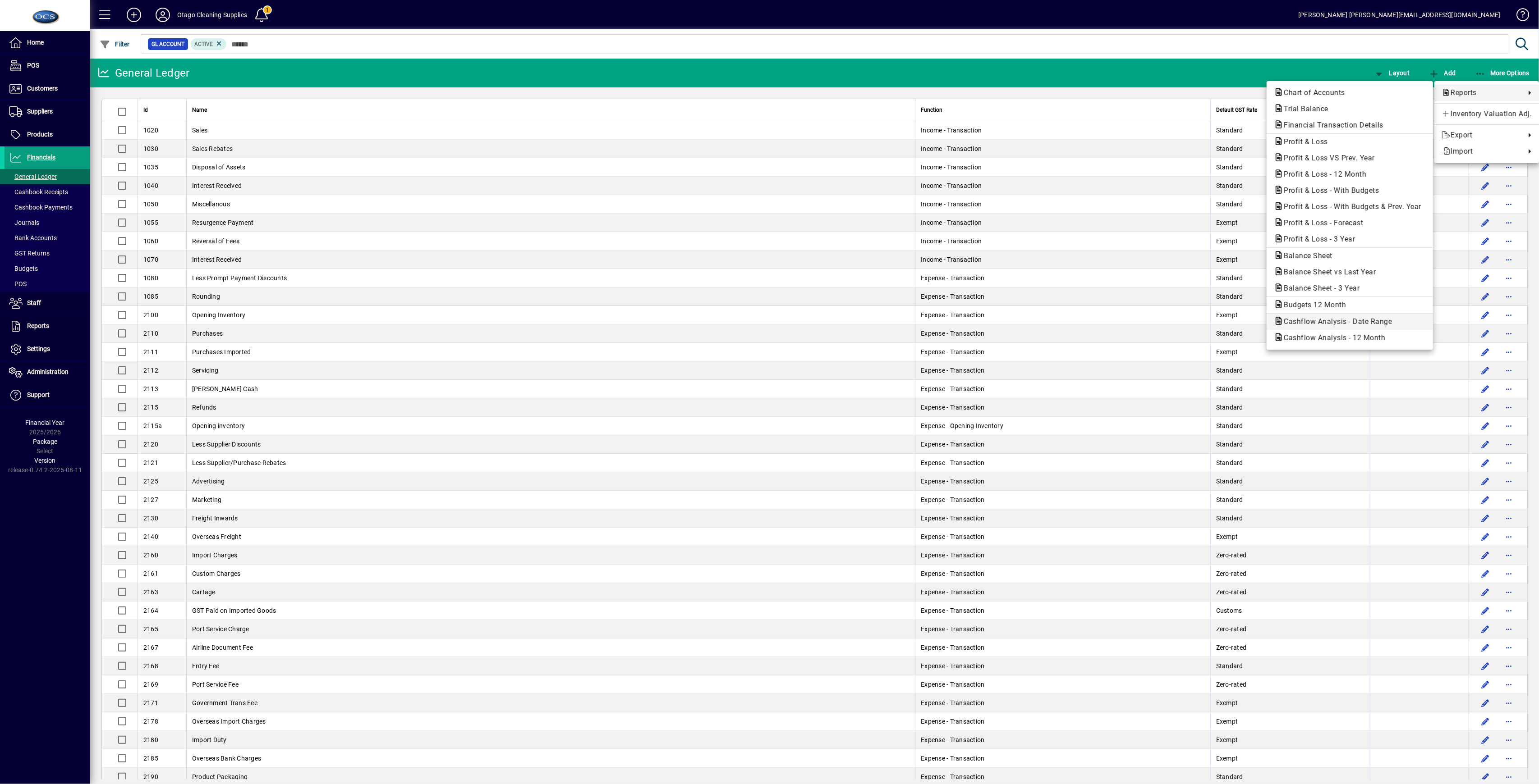
click at [802, 327] on button "Cashflow Analysis - Date Range" at bounding box center [1350, 321] width 167 height 16
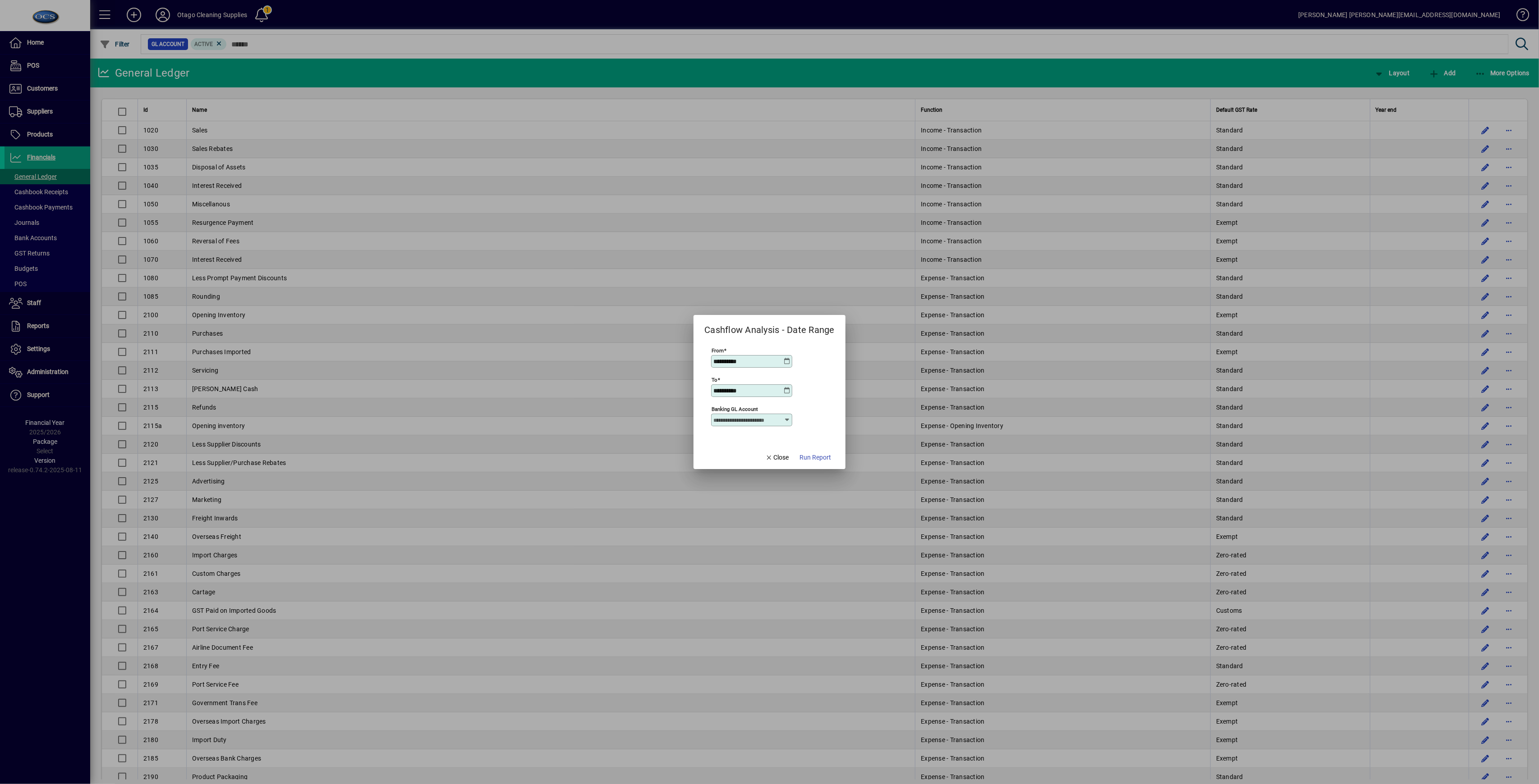
click at [786, 363] on icon at bounding box center [787, 361] width 7 height 7
click at [802, 385] on span "Previous month" at bounding box center [814, 387] width 18 height 18
click at [761, 442] on span "1" at bounding box center [759, 442] width 16 height 16
type input "**********"
click at [790, 389] on div "**********" at bounding box center [752, 391] width 78 height 7
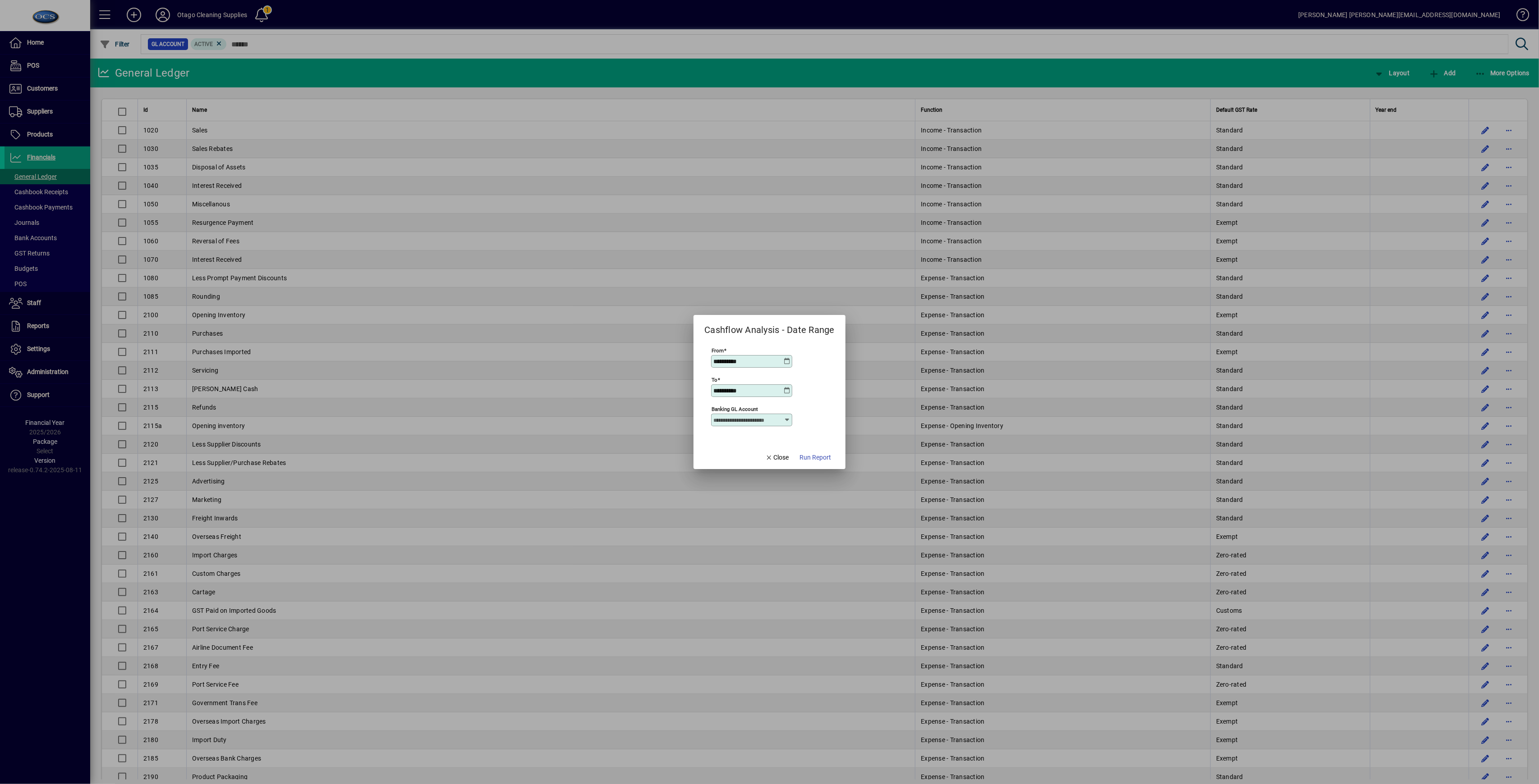
click at [786, 388] on icon at bounding box center [787, 391] width 7 height 7
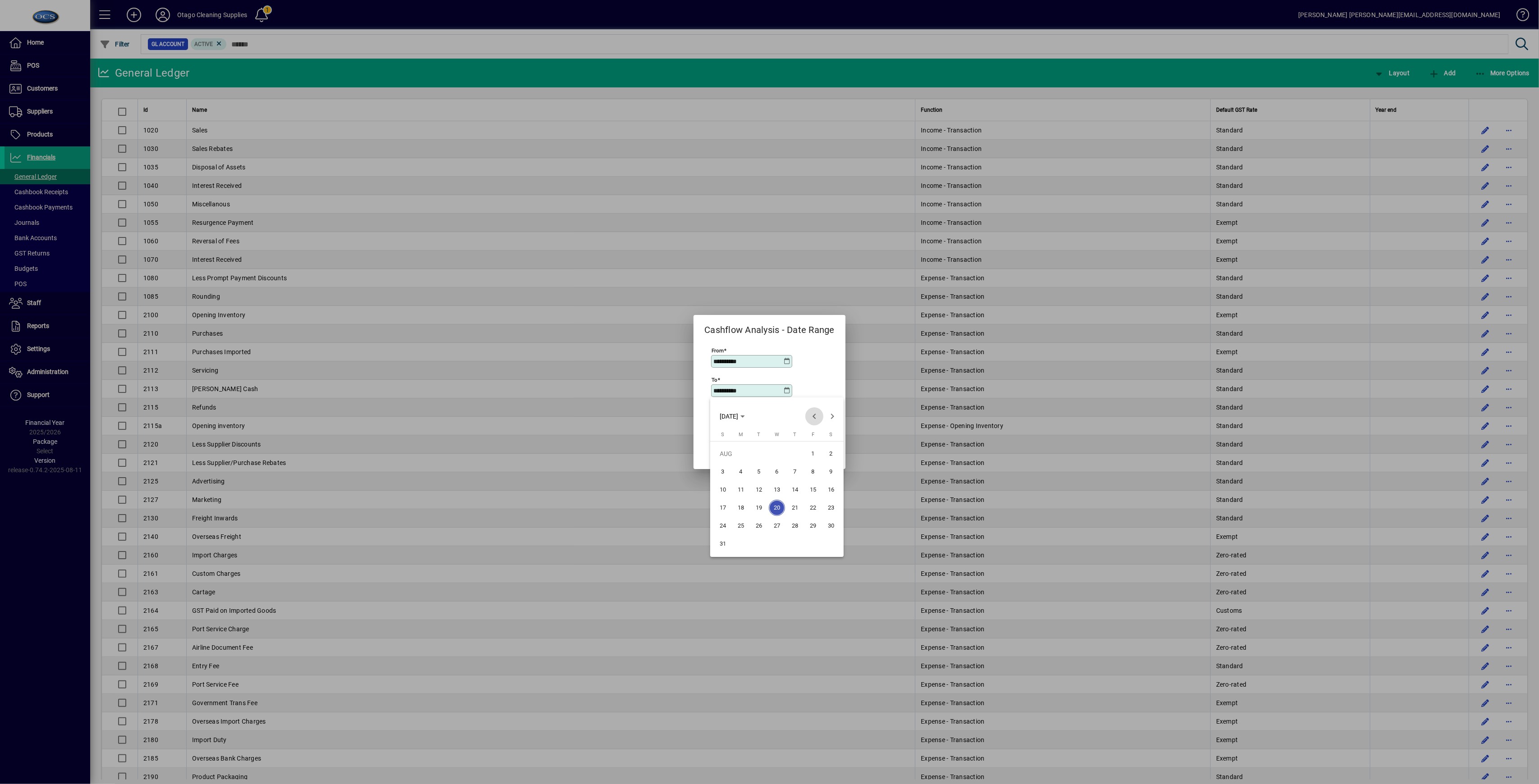
click at [802, 420] on span "Previous month" at bounding box center [814, 416] width 18 height 18
click at [801, 539] on span "31" at bounding box center [795, 543] width 16 height 16
type input "**********"
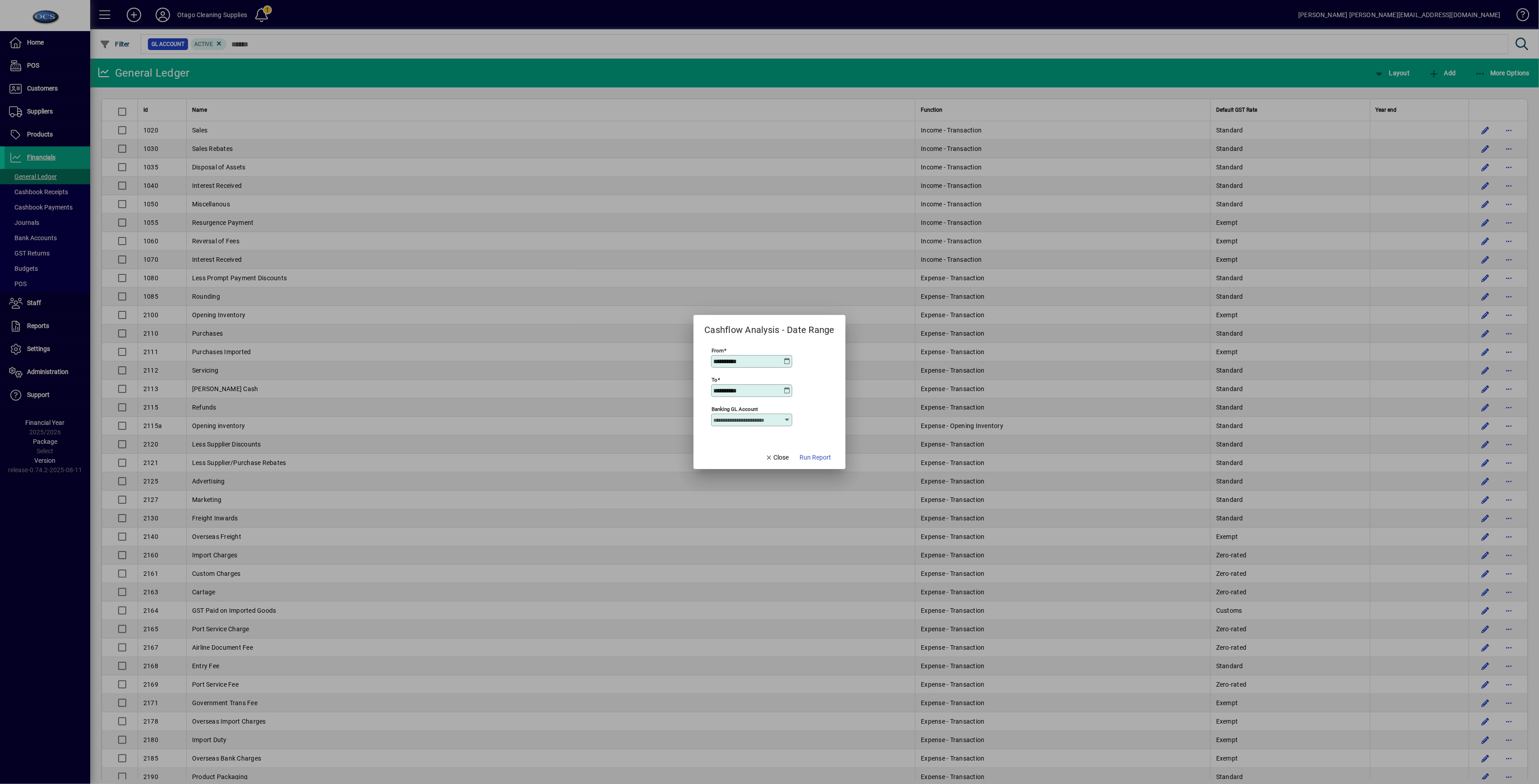
click at [785, 417] on icon at bounding box center [787, 420] width 7 height 7
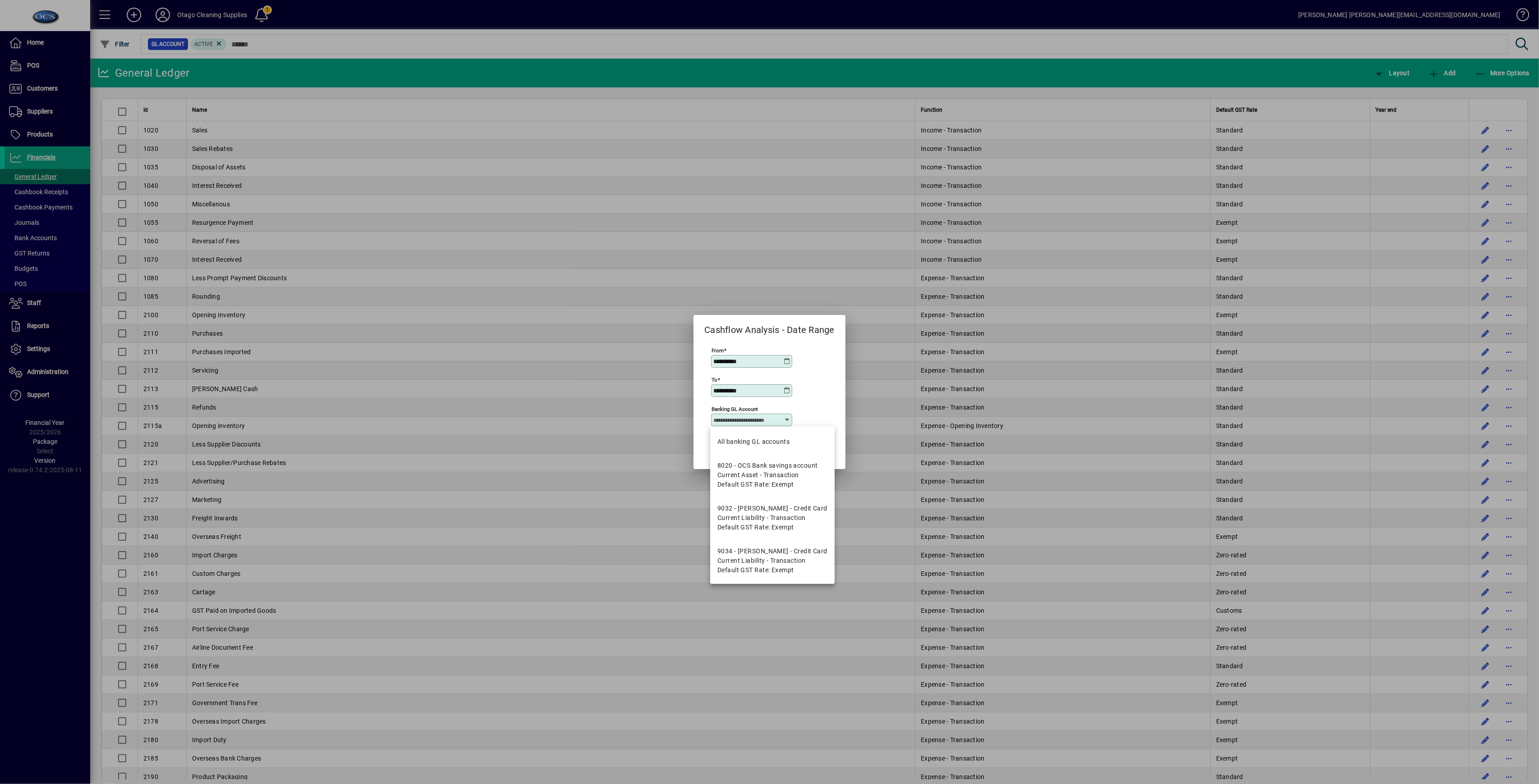
click at [785, 417] on icon at bounding box center [787, 420] width 7 height 7
drag, startPoint x: 780, startPoint y: 445, endPoint x: 805, endPoint y: 405, distance: 47.2
click at [780, 445] on span "All banking GL accounts" at bounding box center [753, 442] width 72 height 10
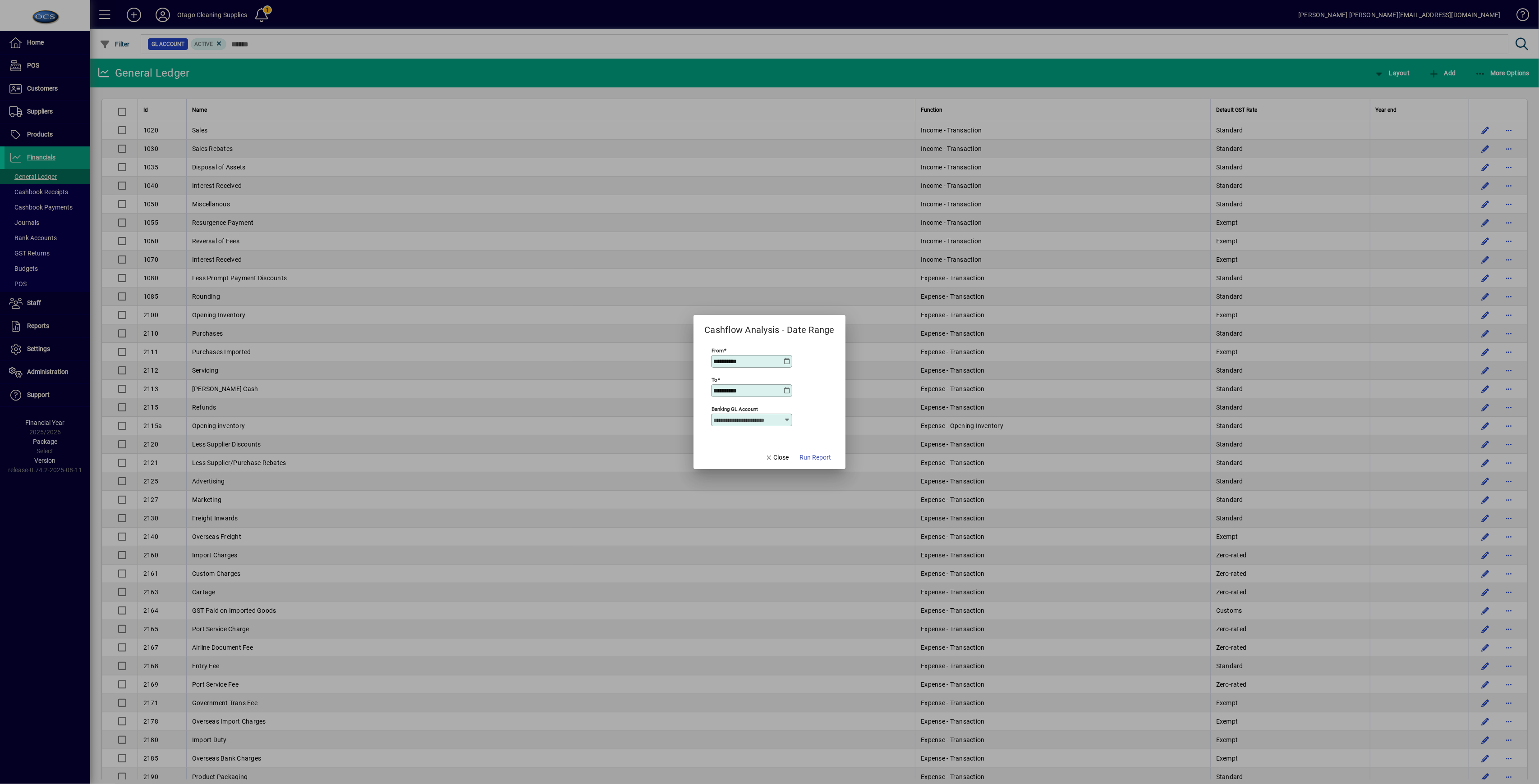
click at [802, 398] on div "**********" at bounding box center [768, 390] width 115 height 88
click at [802, 459] on span "Run Report" at bounding box center [815, 458] width 32 height 10
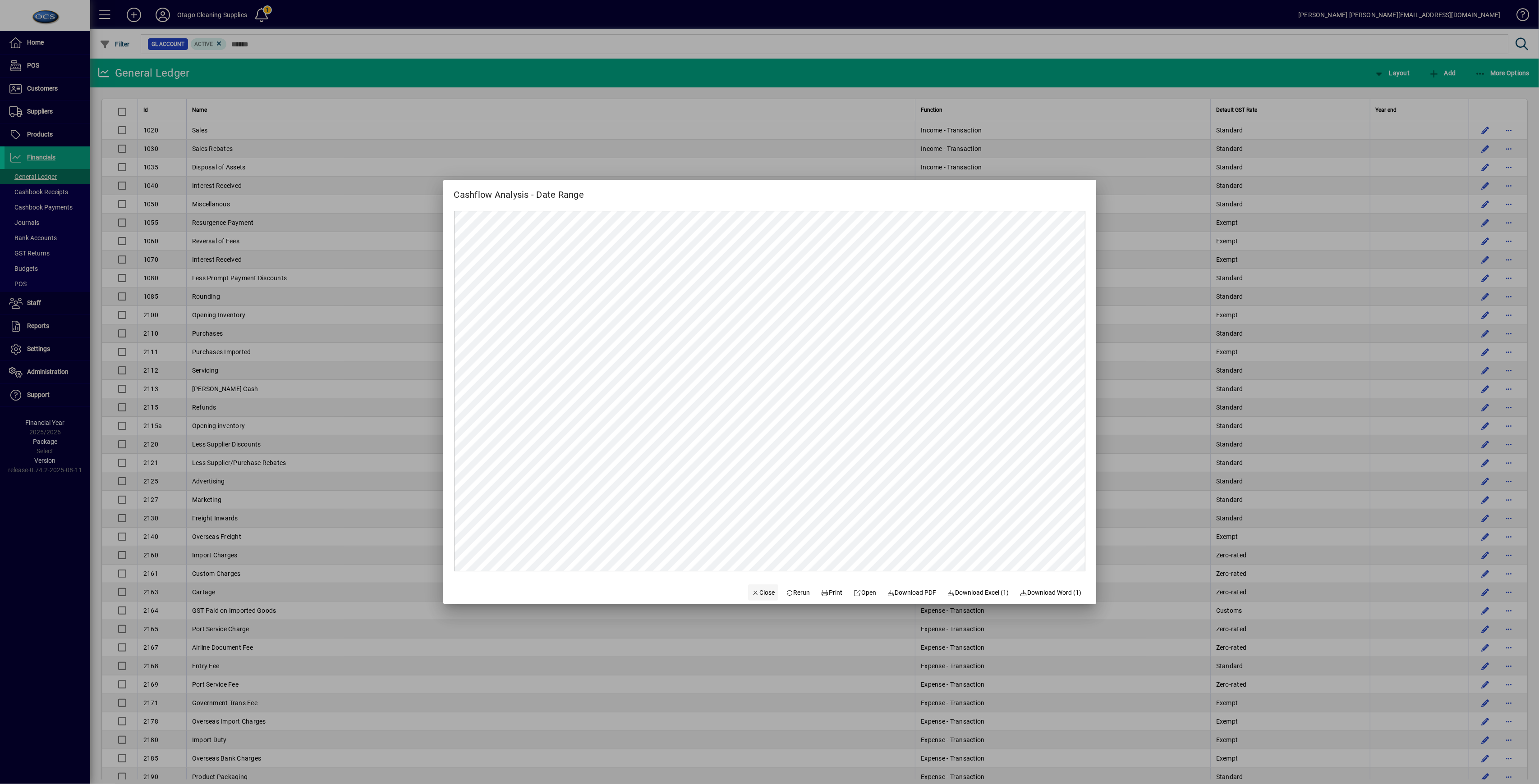
click at [752, 591] on span "Close" at bounding box center [763, 593] width 23 height 10
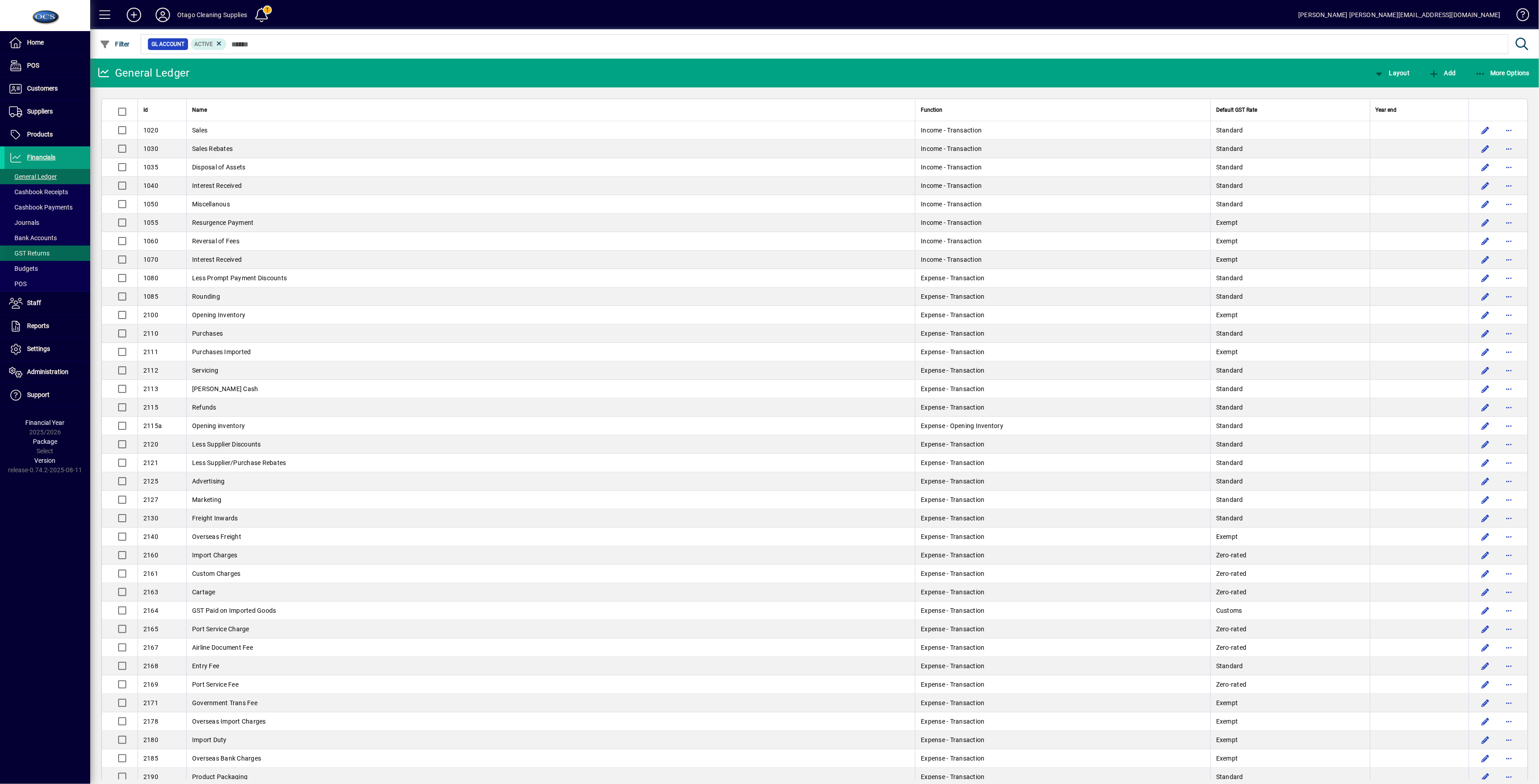
click at [42, 251] on span "GST Returns" at bounding box center [29, 253] width 41 height 7
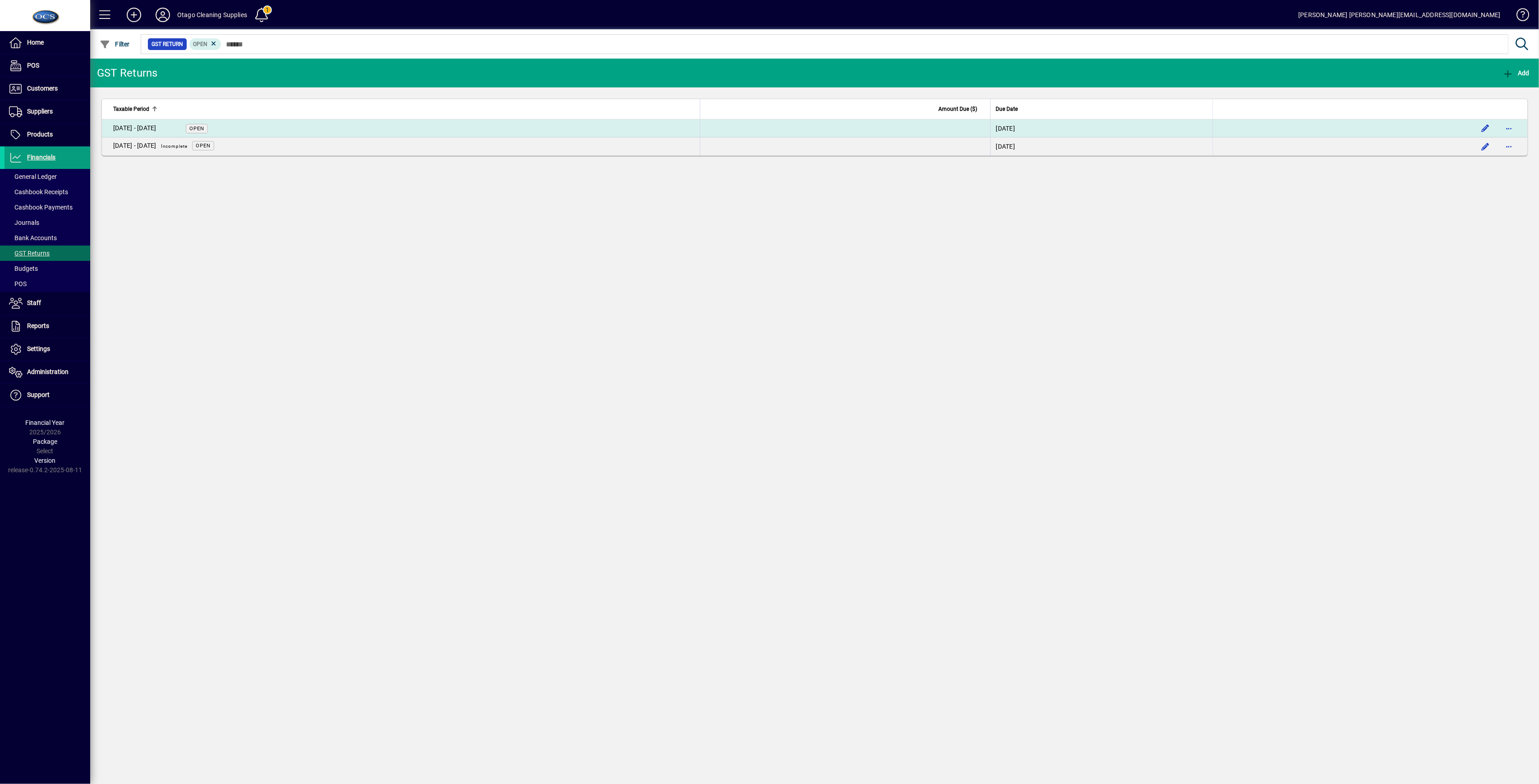
click at [168, 121] on td "[DATE] - [DATE] Open" at bounding box center [401, 128] width 598 height 18
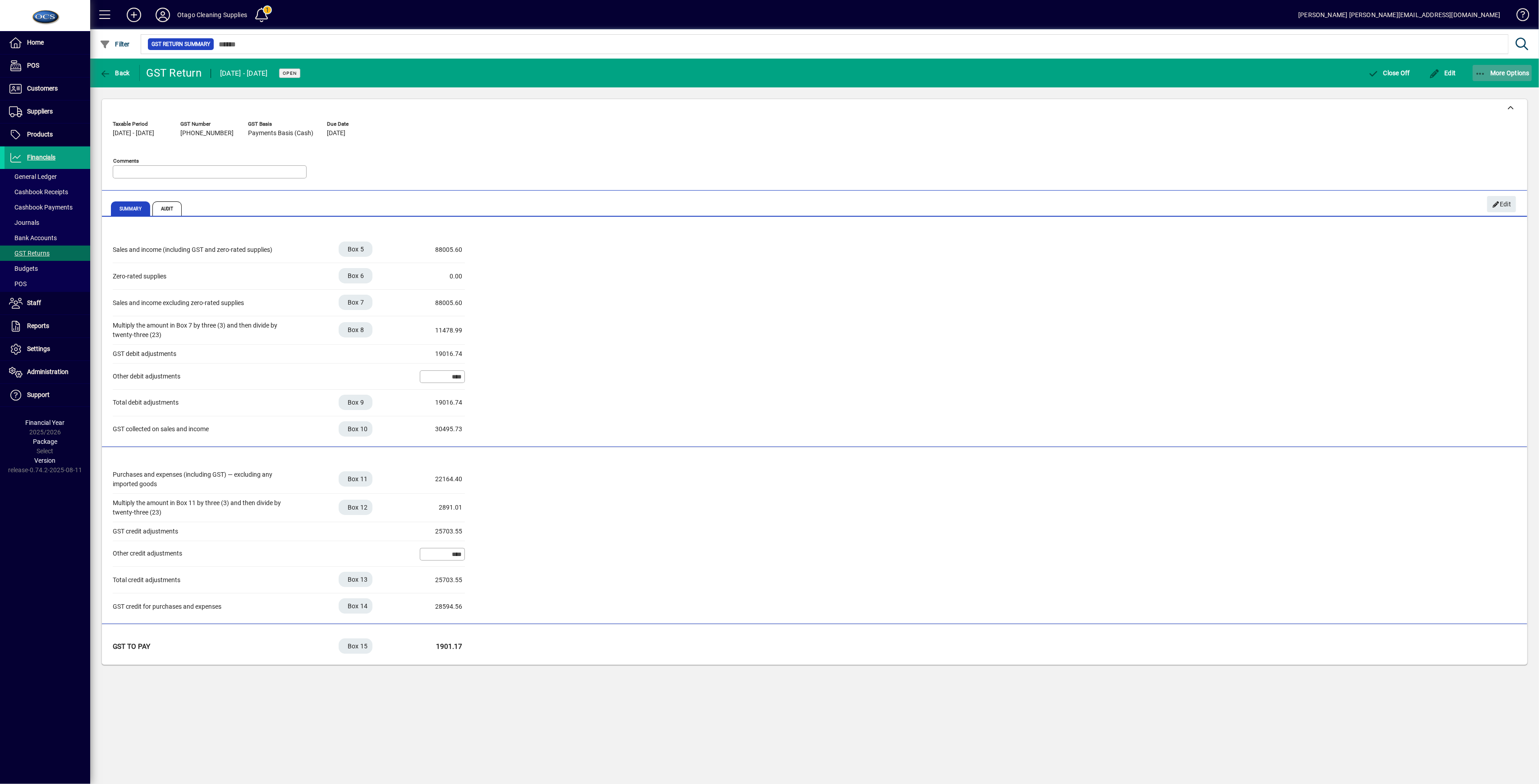
click at [802, 77] on span "button" at bounding box center [1503, 73] width 60 height 21
click at [802, 99] on button "GST Return Summary" at bounding box center [1486, 93] width 105 height 16
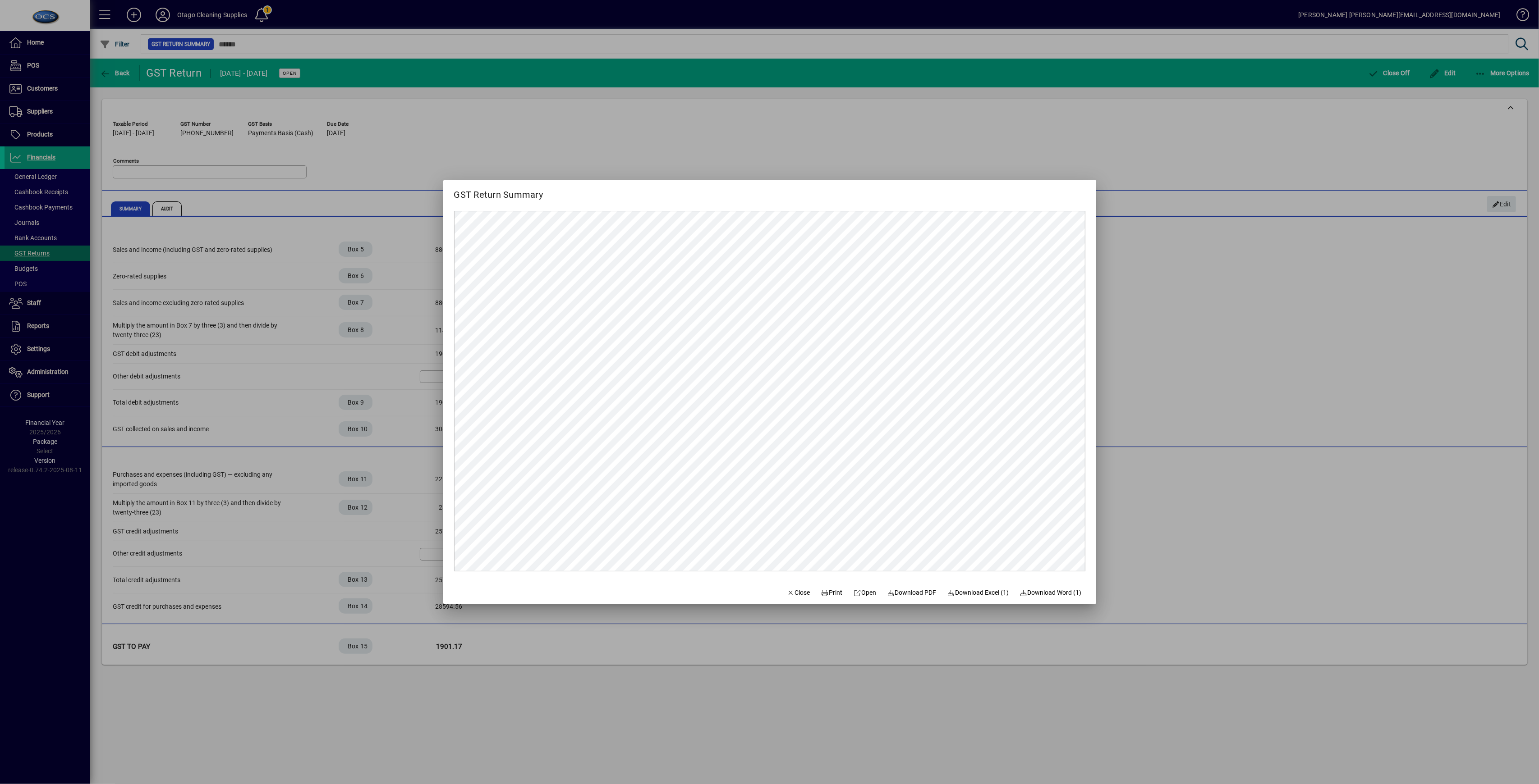
drag, startPoint x: 796, startPoint y: 594, endPoint x: 820, endPoint y: 571, distance: 33.2
click at [796, 594] on span "Close" at bounding box center [798, 593] width 23 height 10
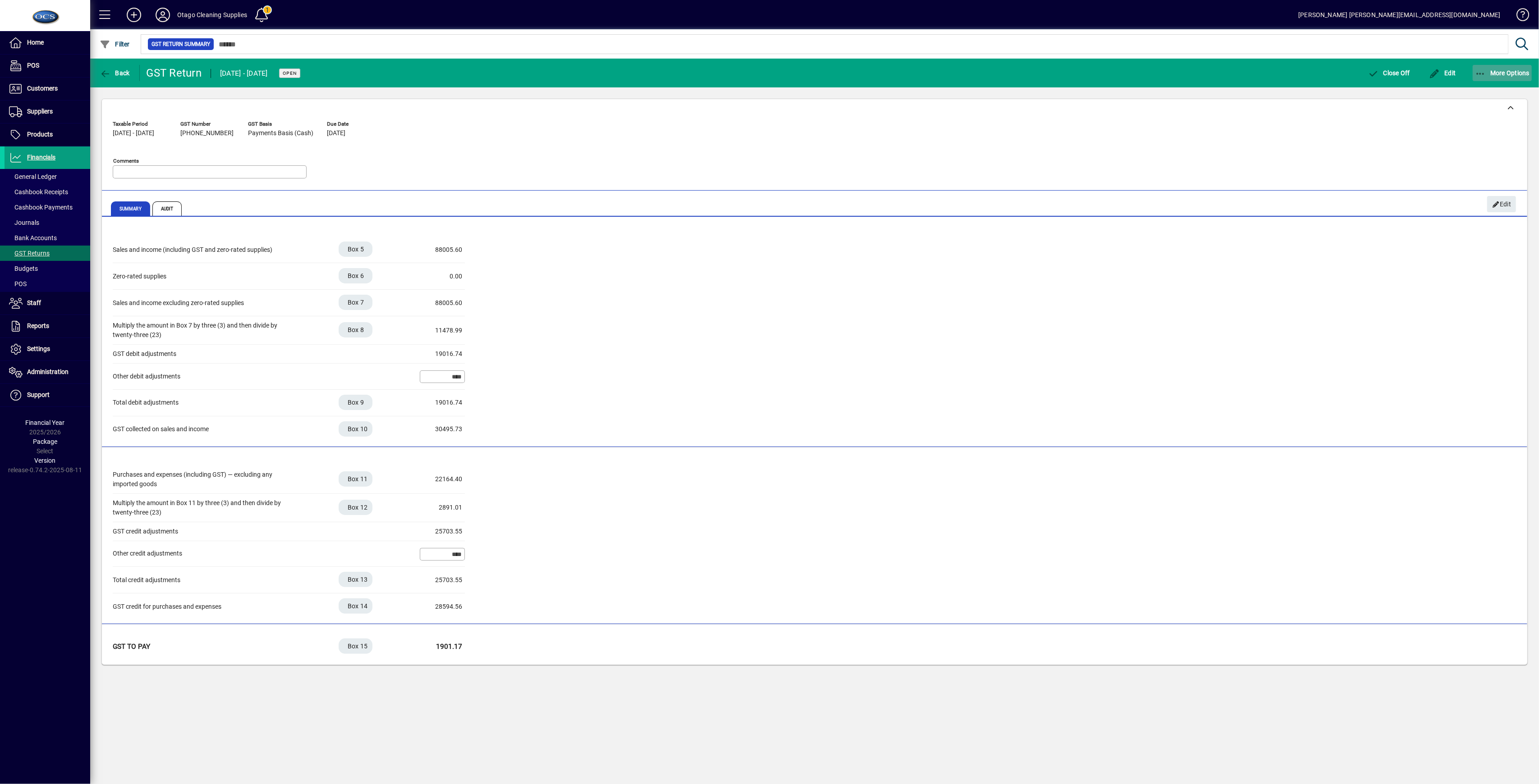
click at [802, 74] on span "More Options" at bounding box center [1503, 73] width 55 height 7
click at [802, 110] on span "GST Return Audit Trail" at bounding box center [1486, 109] width 90 height 8
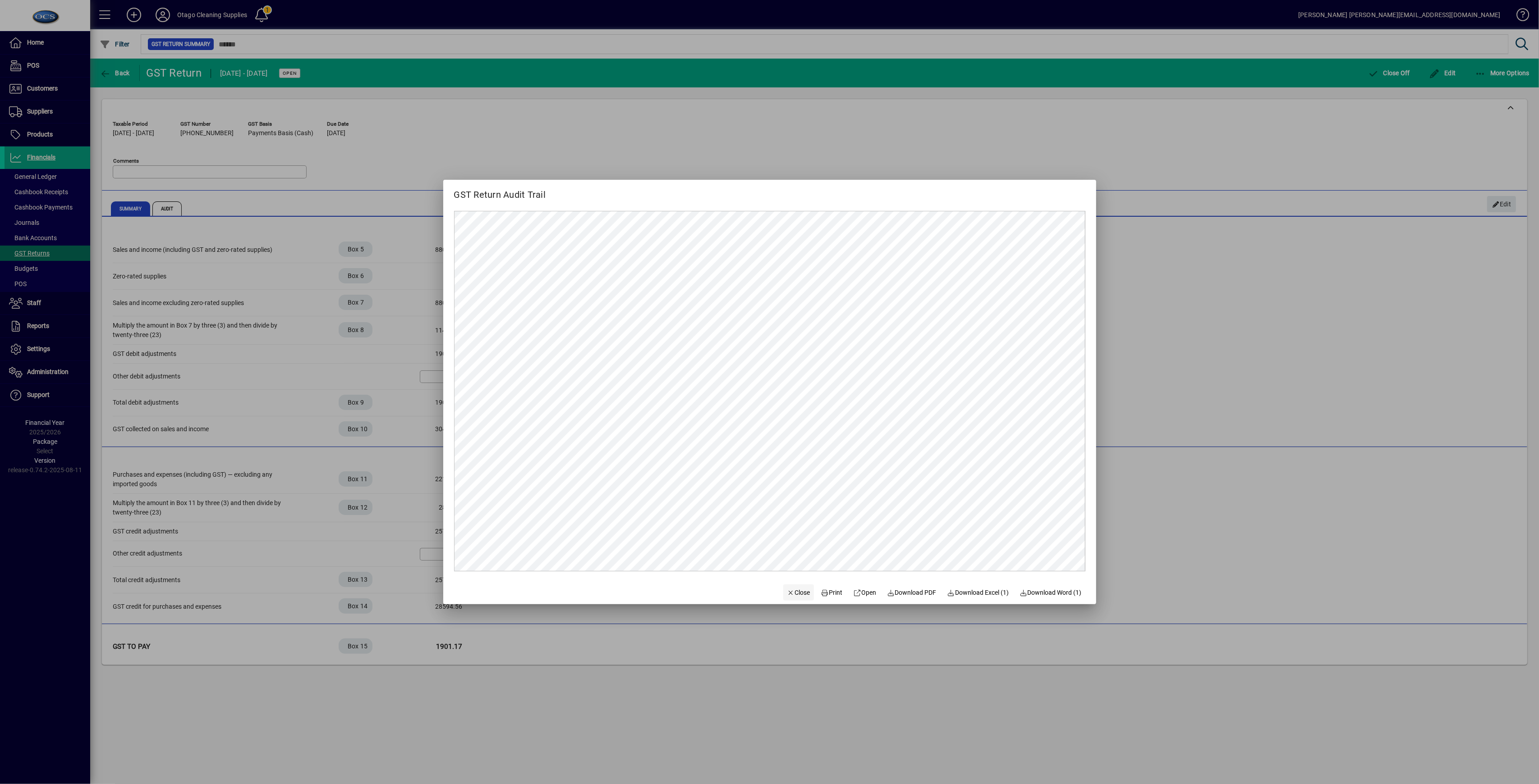
click at [798, 593] on span "Close" at bounding box center [798, 593] width 23 height 10
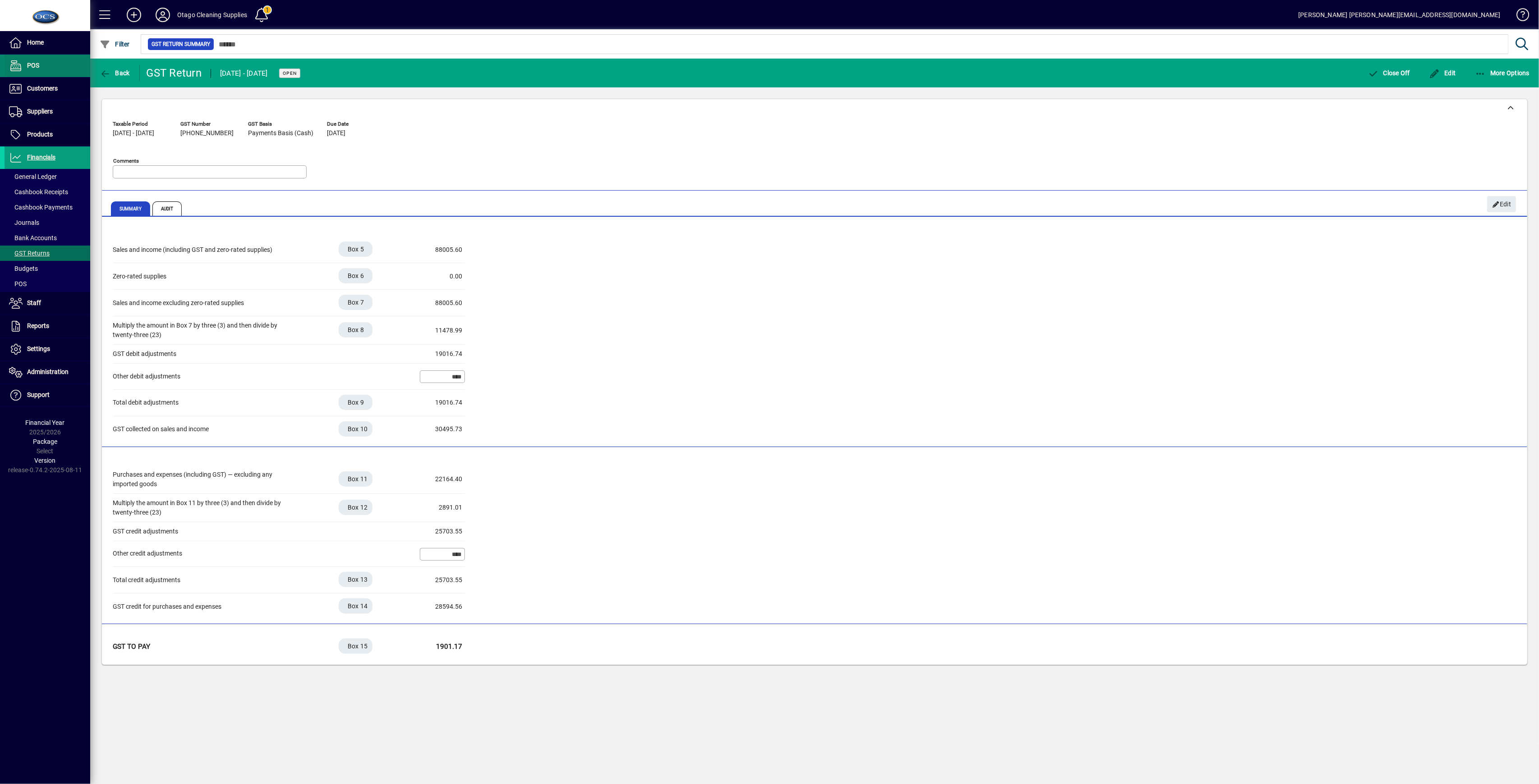
drag, startPoint x: 36, startPoint y: 87, endPoint x: 87, endPoint y: 75, distance: 52.4
click at [37, 87] on span "Customers" at bounding box center [42, 88] width 30 height 7
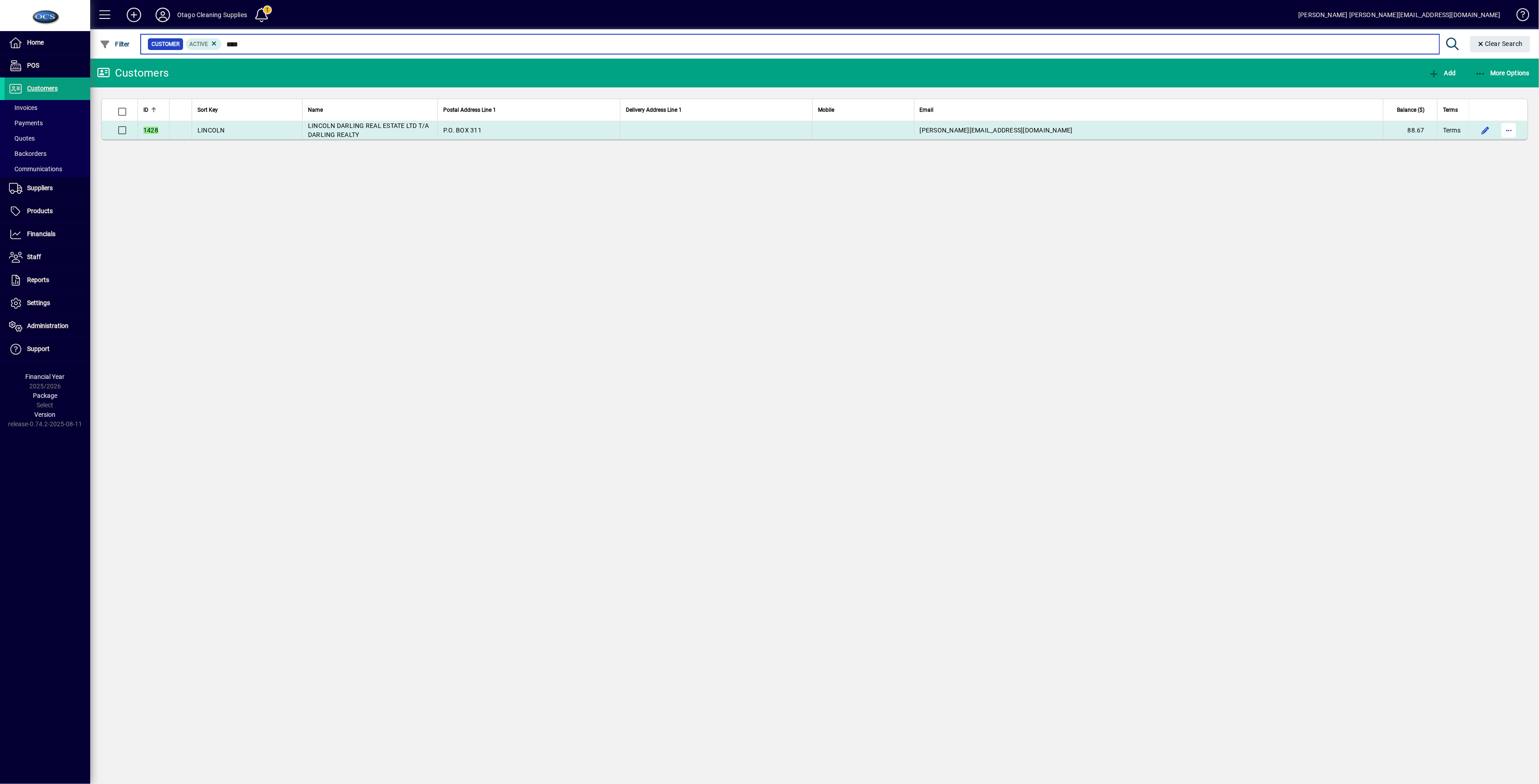
type input "****"
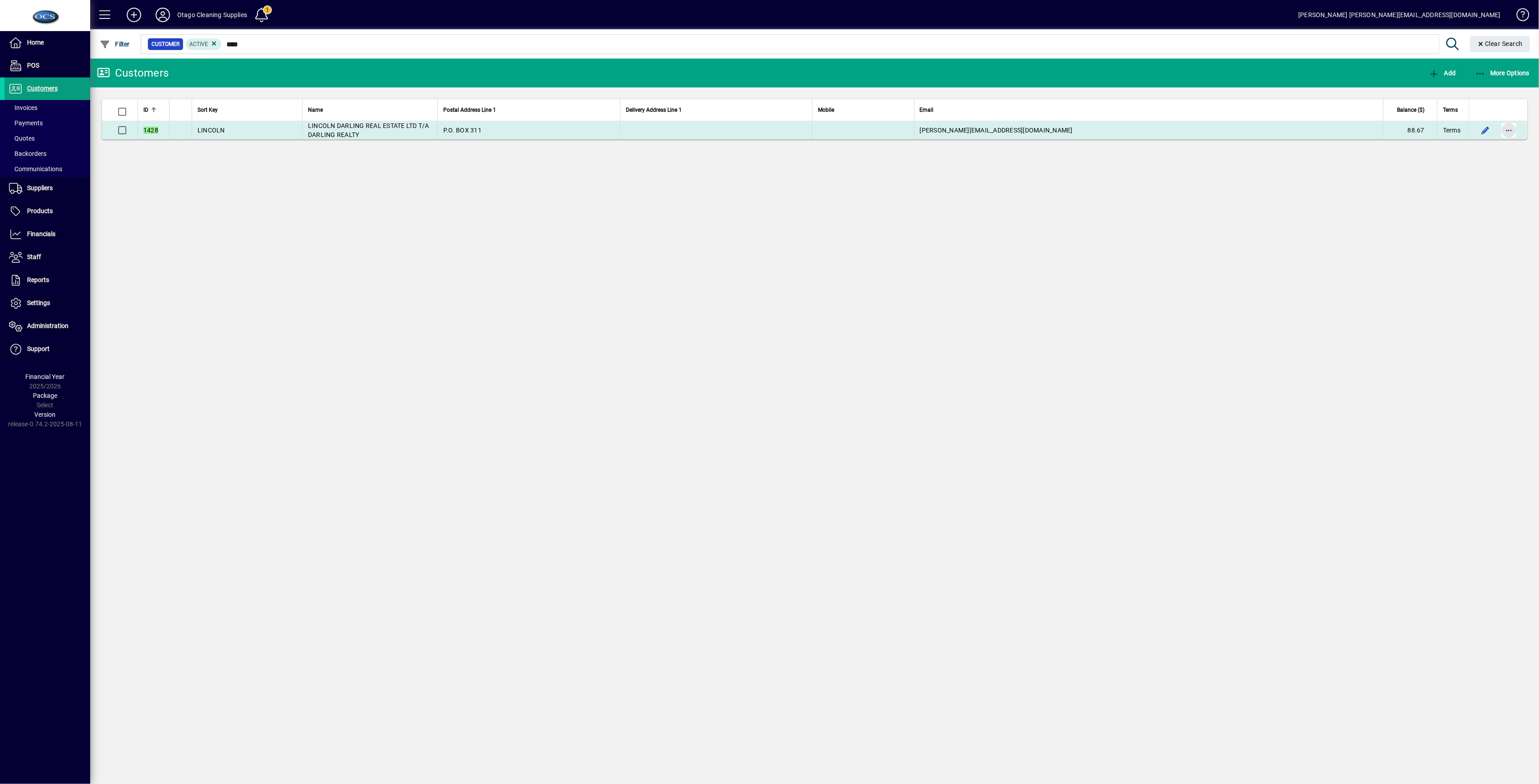
click at [802, 130] on span "button" at bounding box center [1509, 130] width 22 height 21
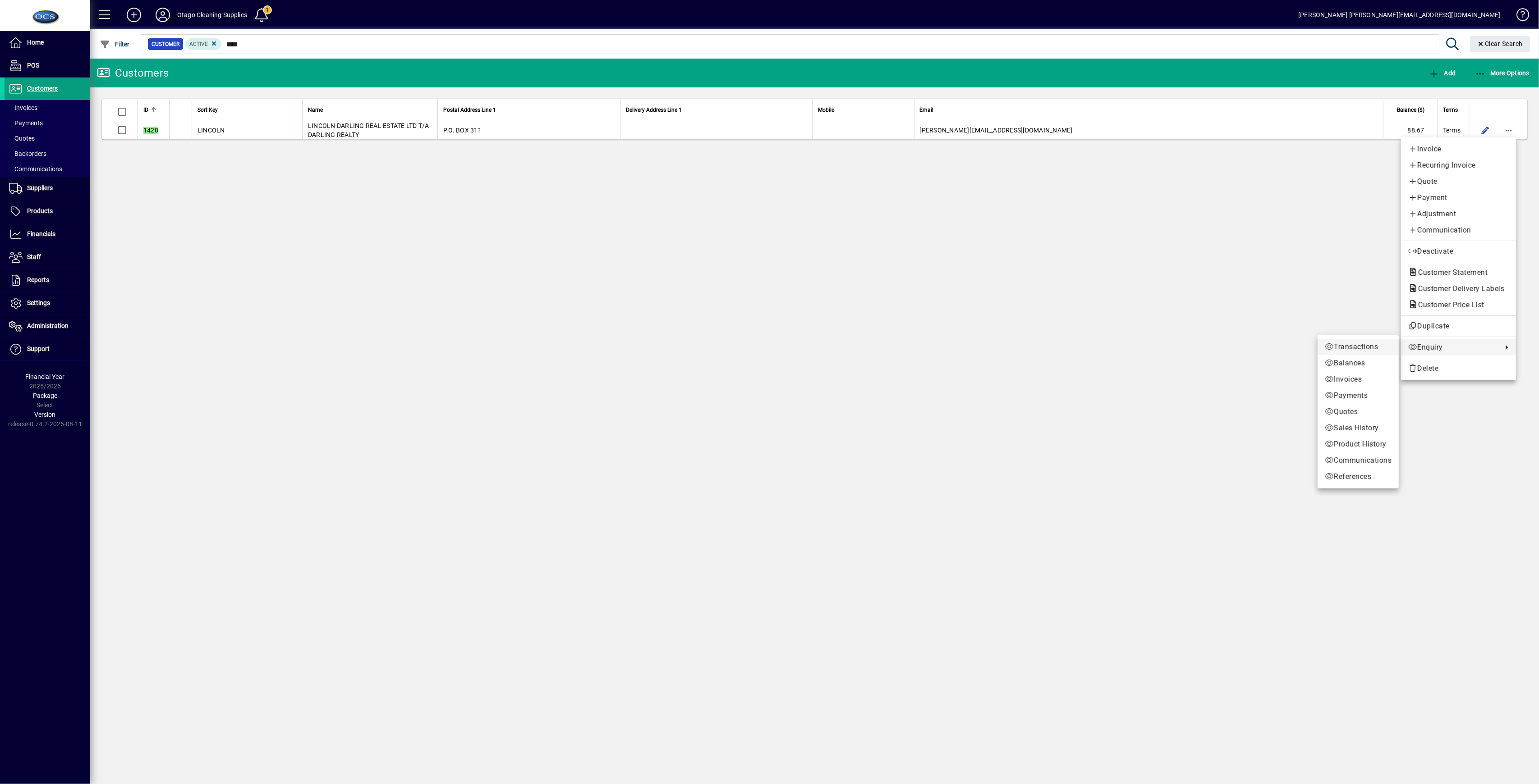
click at [802, 353] on link "Transactions" at bounding box center [1358, 347] width 81 height 16
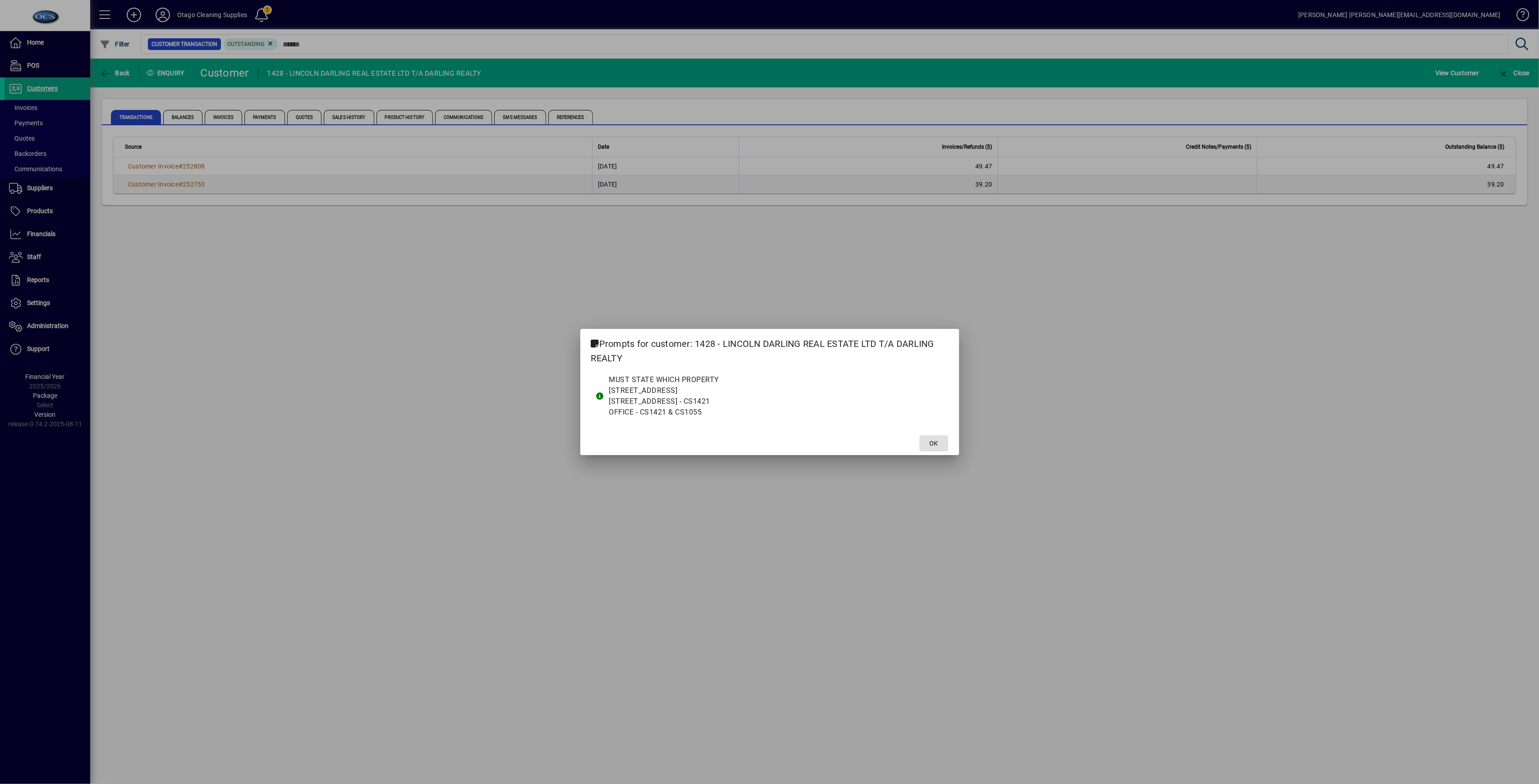
click at [802, 447] on span at bounding box center [934, 444] width 29 height 21
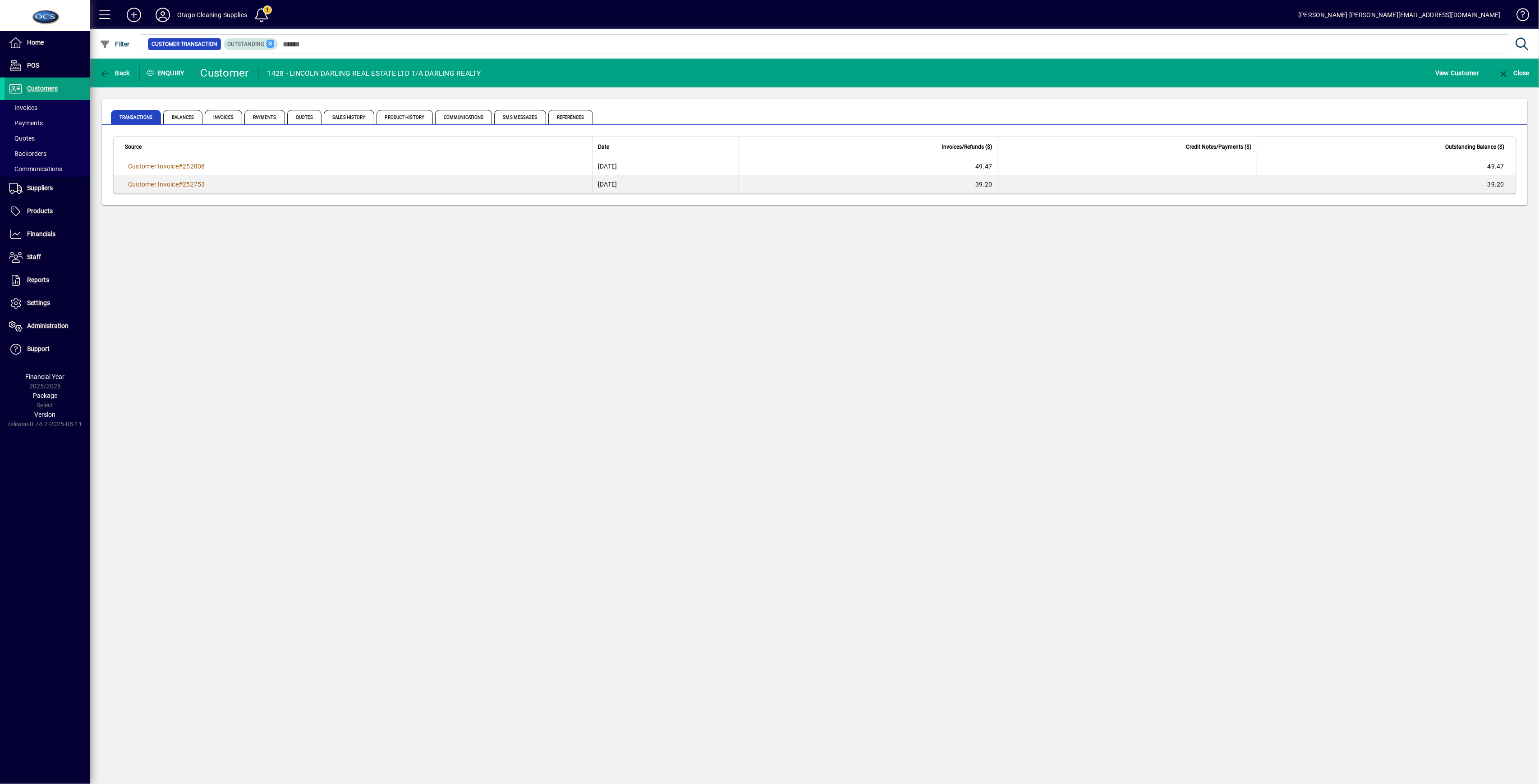
click at [272, 45] on icon at bounding box center [271, 44] width 8 height 8
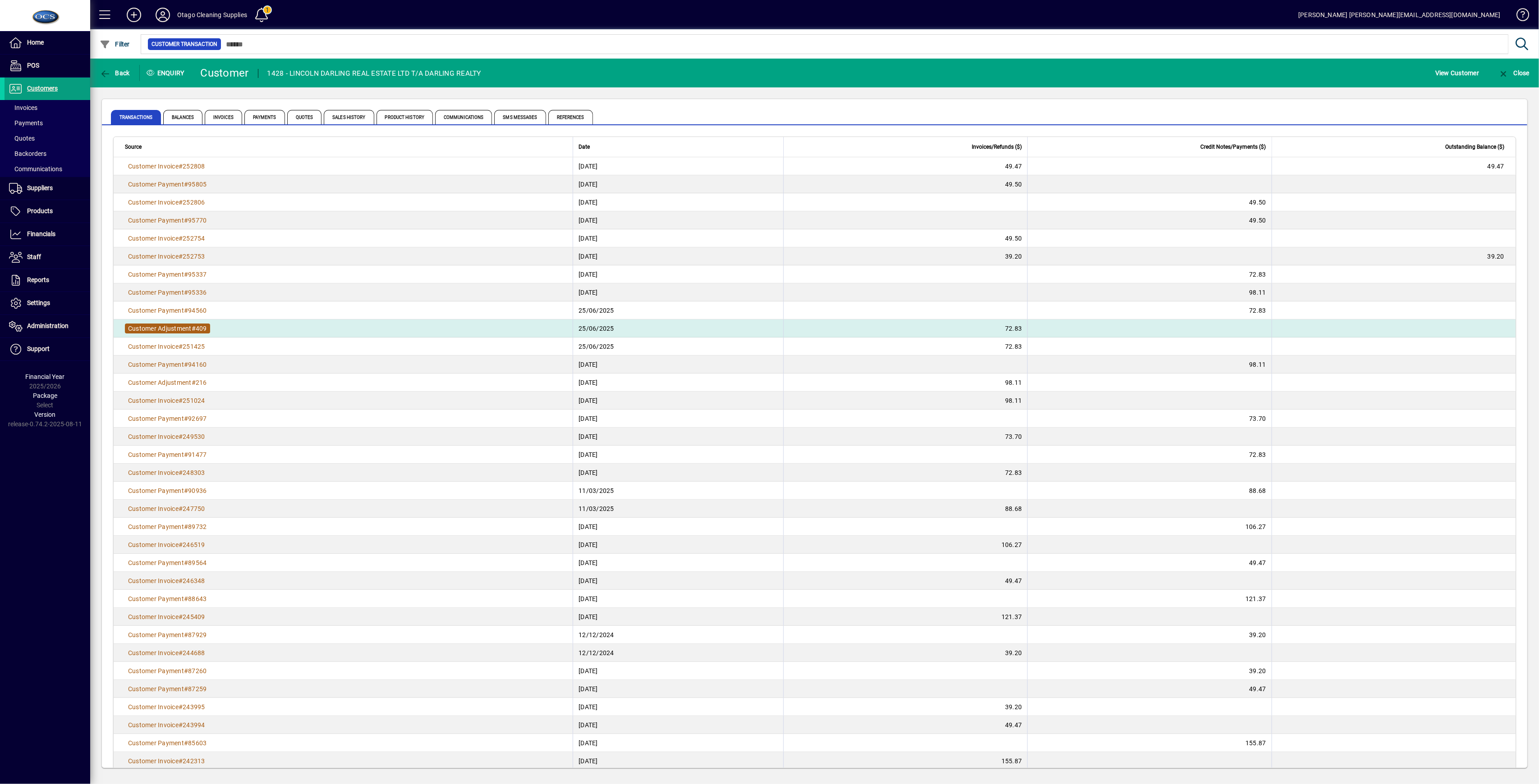
click at [166, 330] on span "Customer Adjustment" at bounding box center [160, 328] width 63 height 7
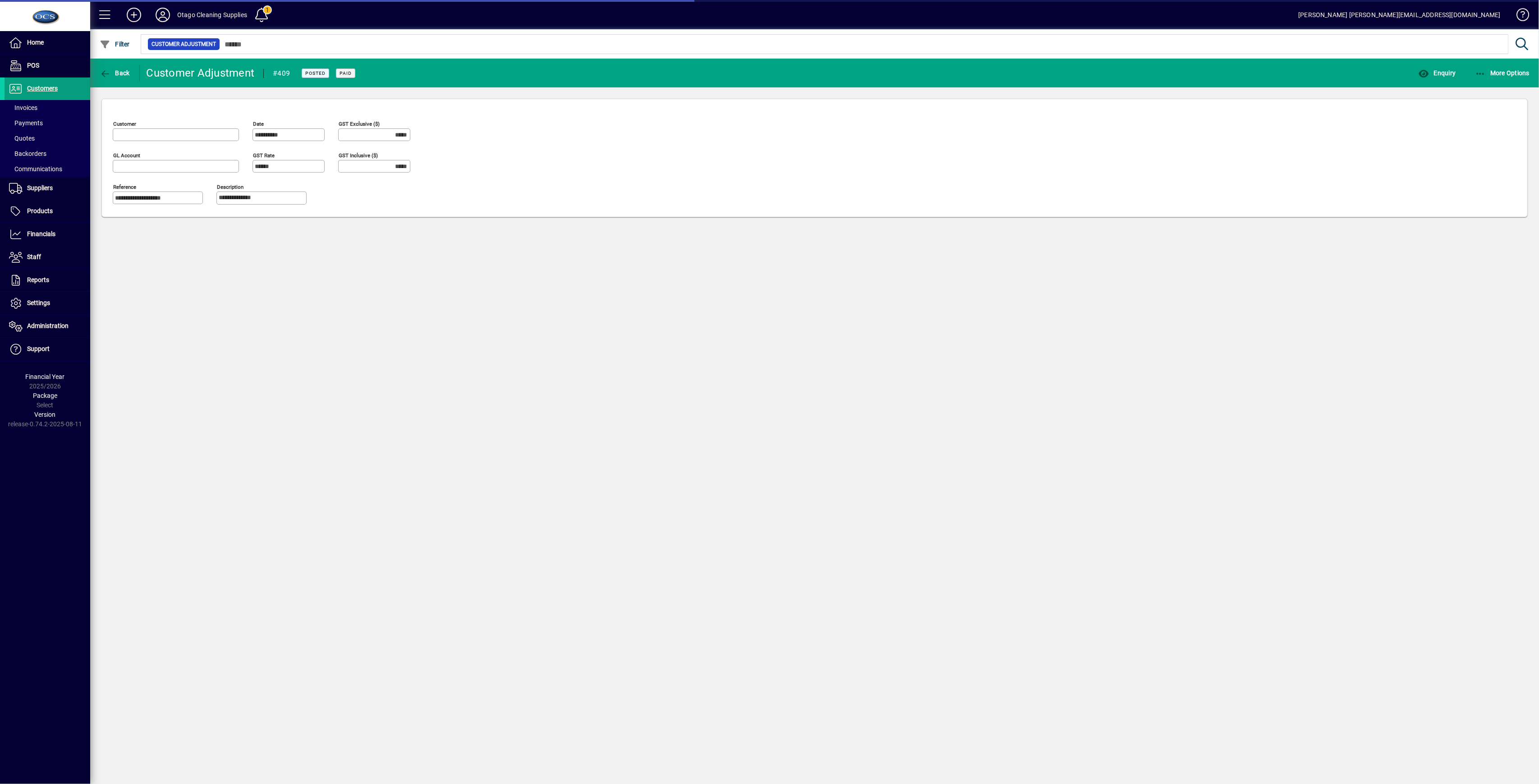
type input "**********"
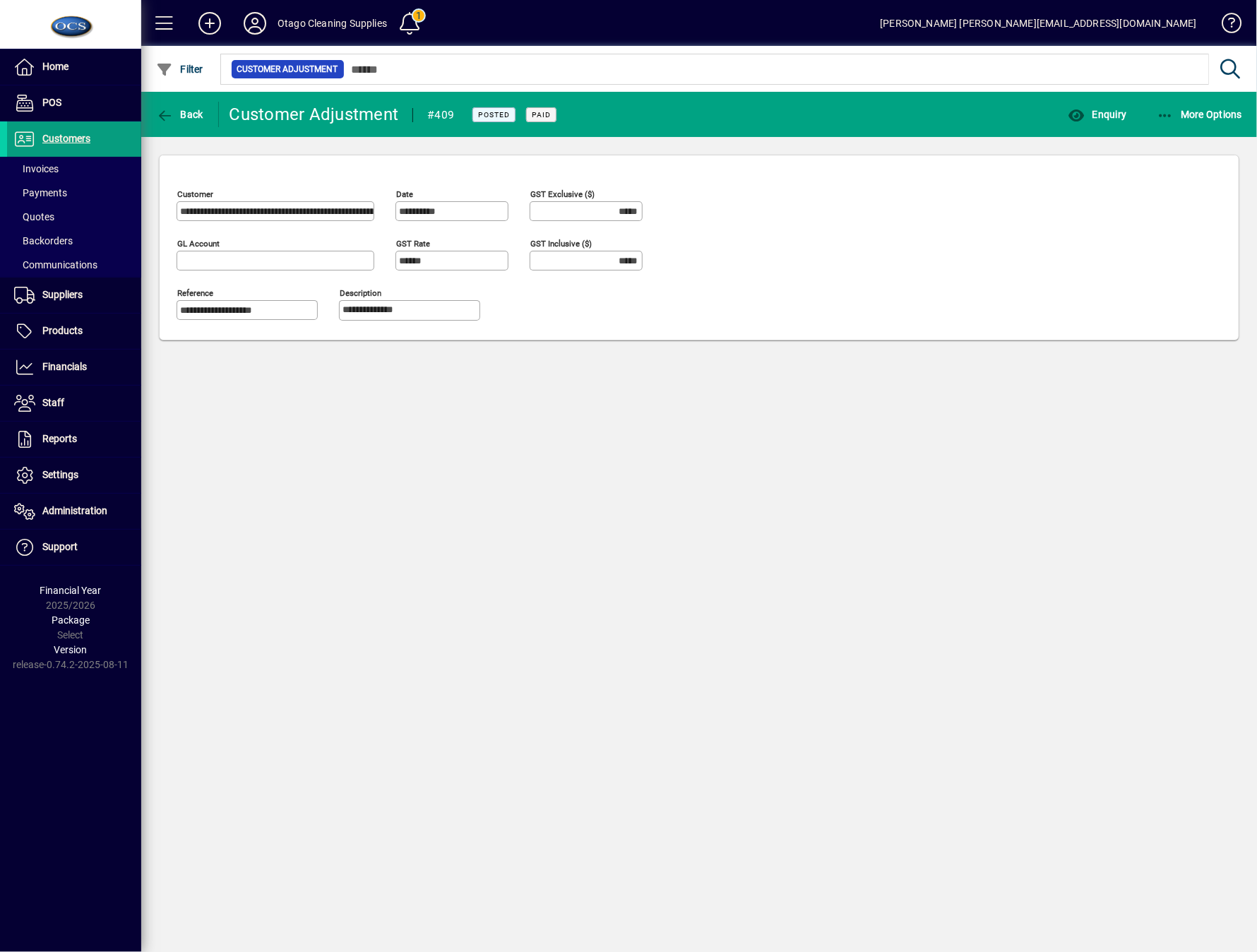
click at [422, 276] on div at bounding box center [452, 278] width 113 height 16
drag, startPoint x: 1168, startPoint y: 370, endPoint x: 1168, endPoint y: 327, distance: 43.0
click at [1167, 370] on div "**********" at bounding box center [699, 521] width 1117 height 860
click at [661, 579] on div "**********" at bounding box center [699, 521] width 1117 height 860
click at [184, 105] on span "button" at bounding box center [180, 114] width 54 height 34
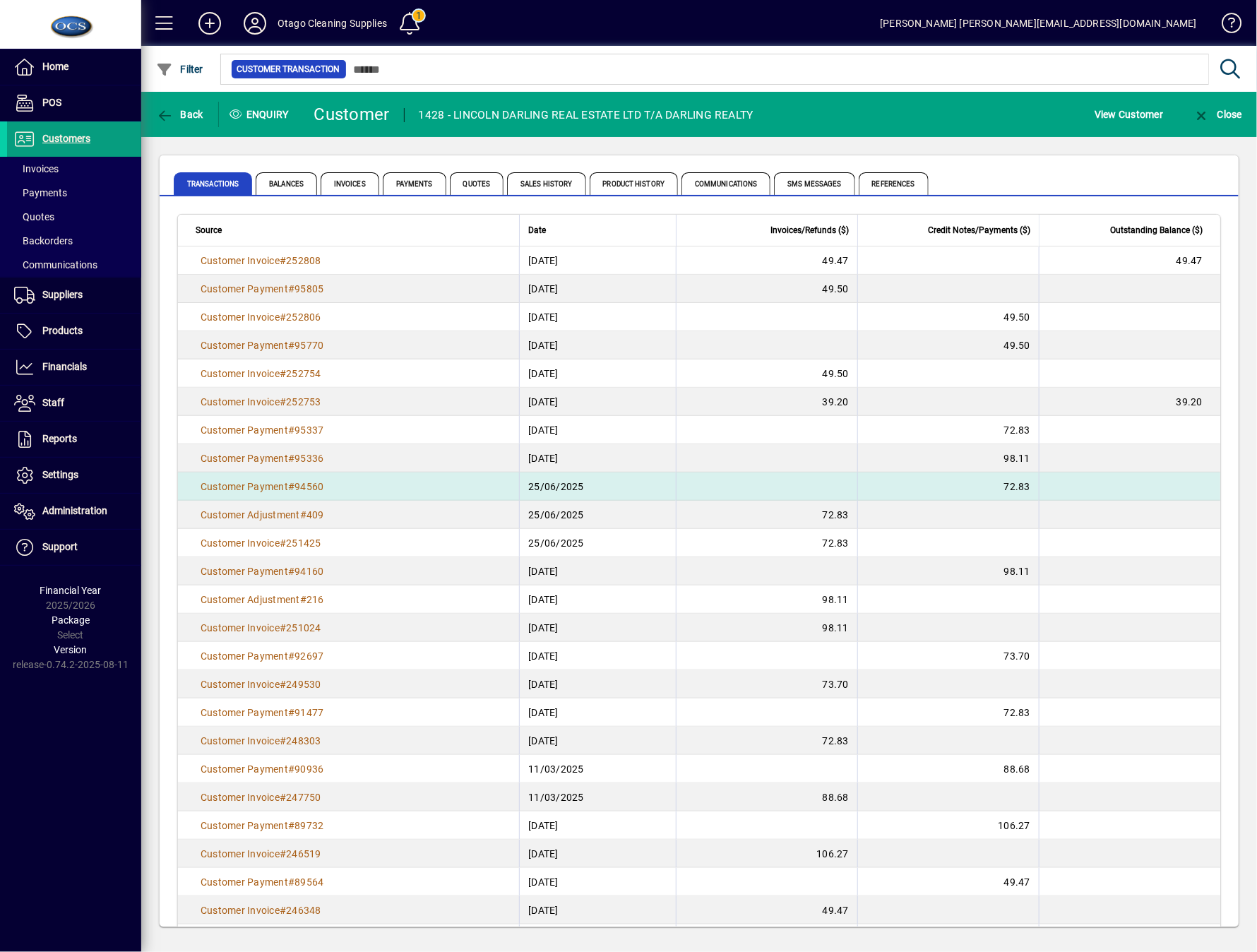
click at [228, 494] on td "Customer Payment # 94560" at bounding box center [348, 487] width 342 height 28
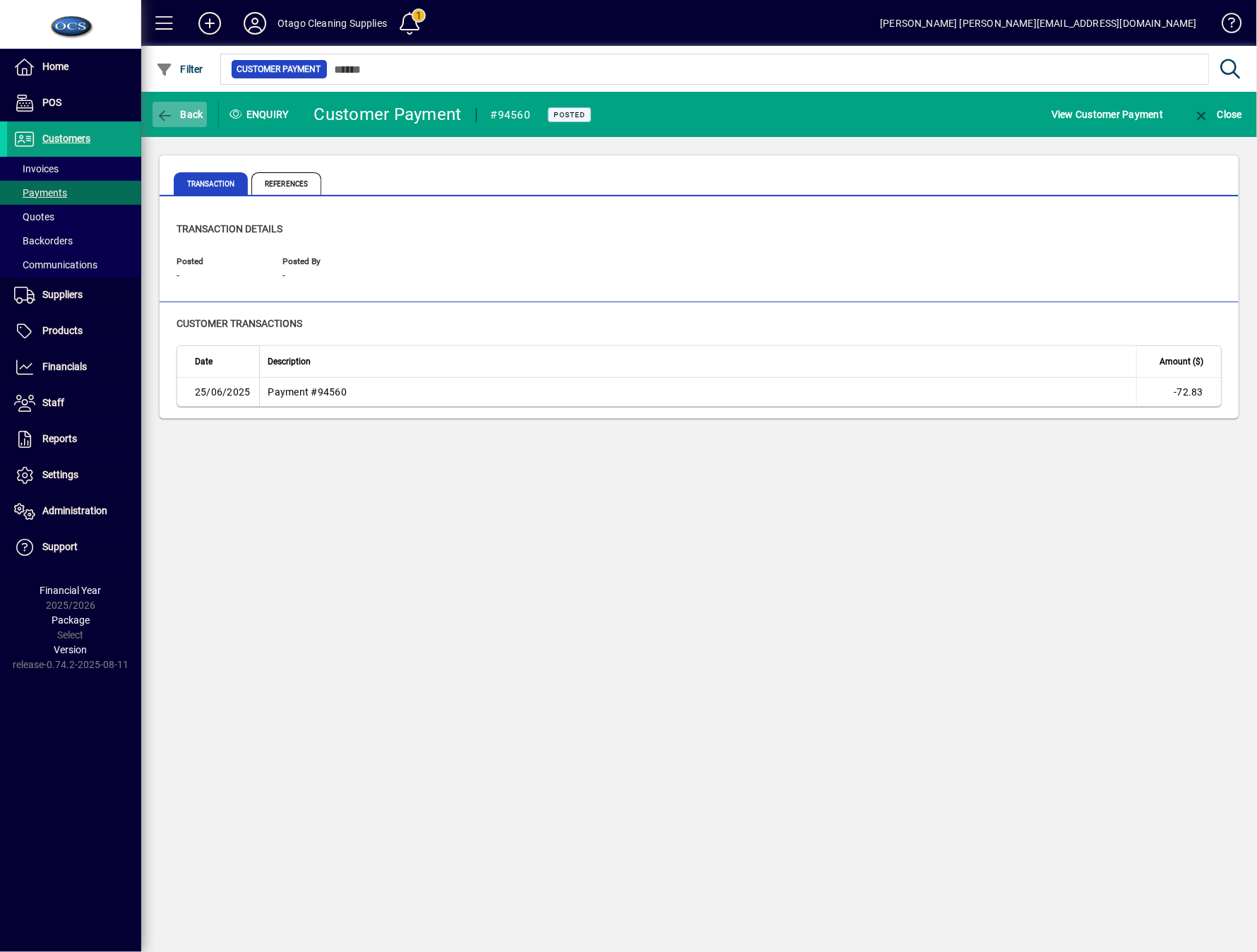
click at [186, 110] on span "Back" at bounding box center [180, 114] width 48 height 11
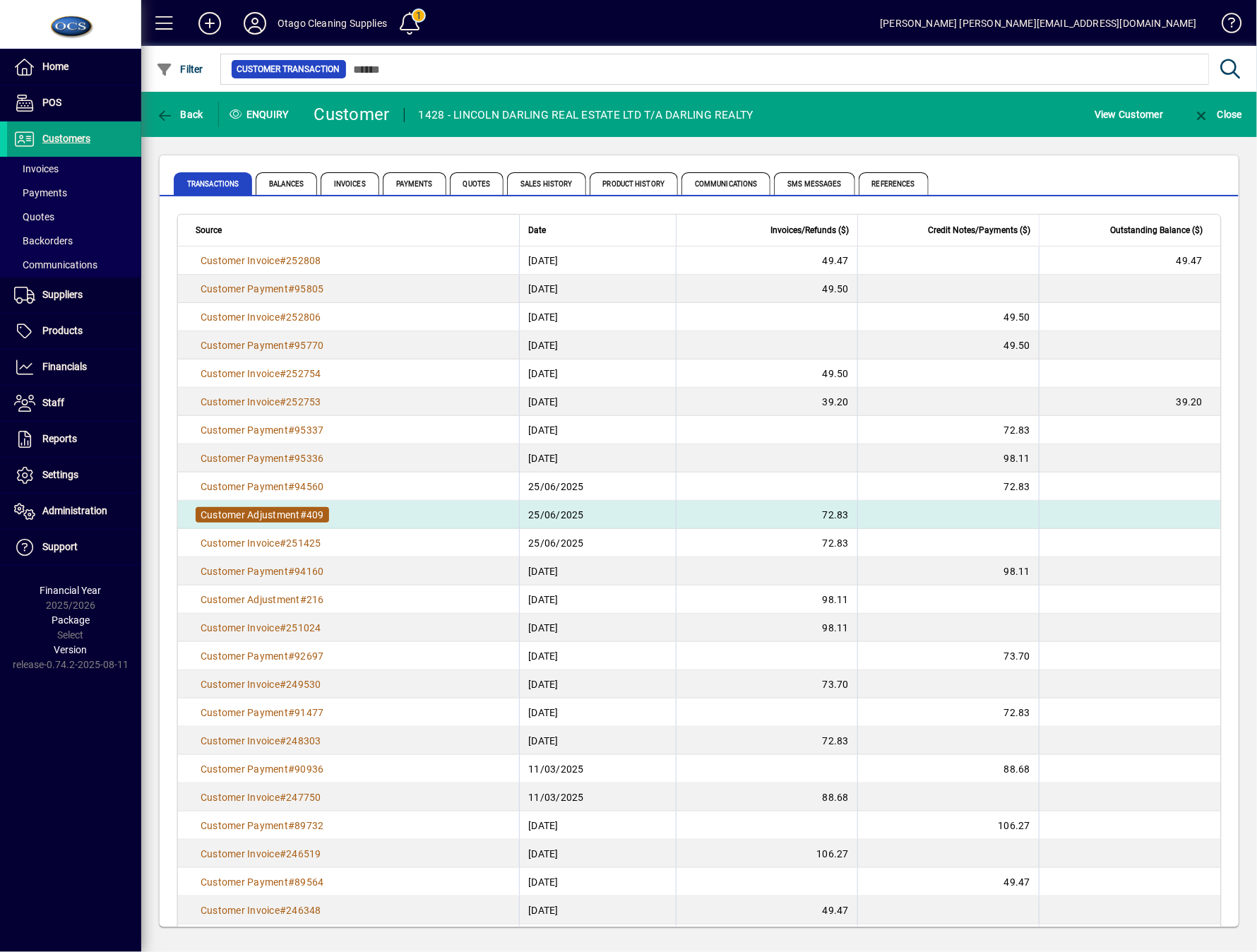
click at [249, 520] on span "Customer Adjustment" at bounding box center [250, 515] width 99 height 11
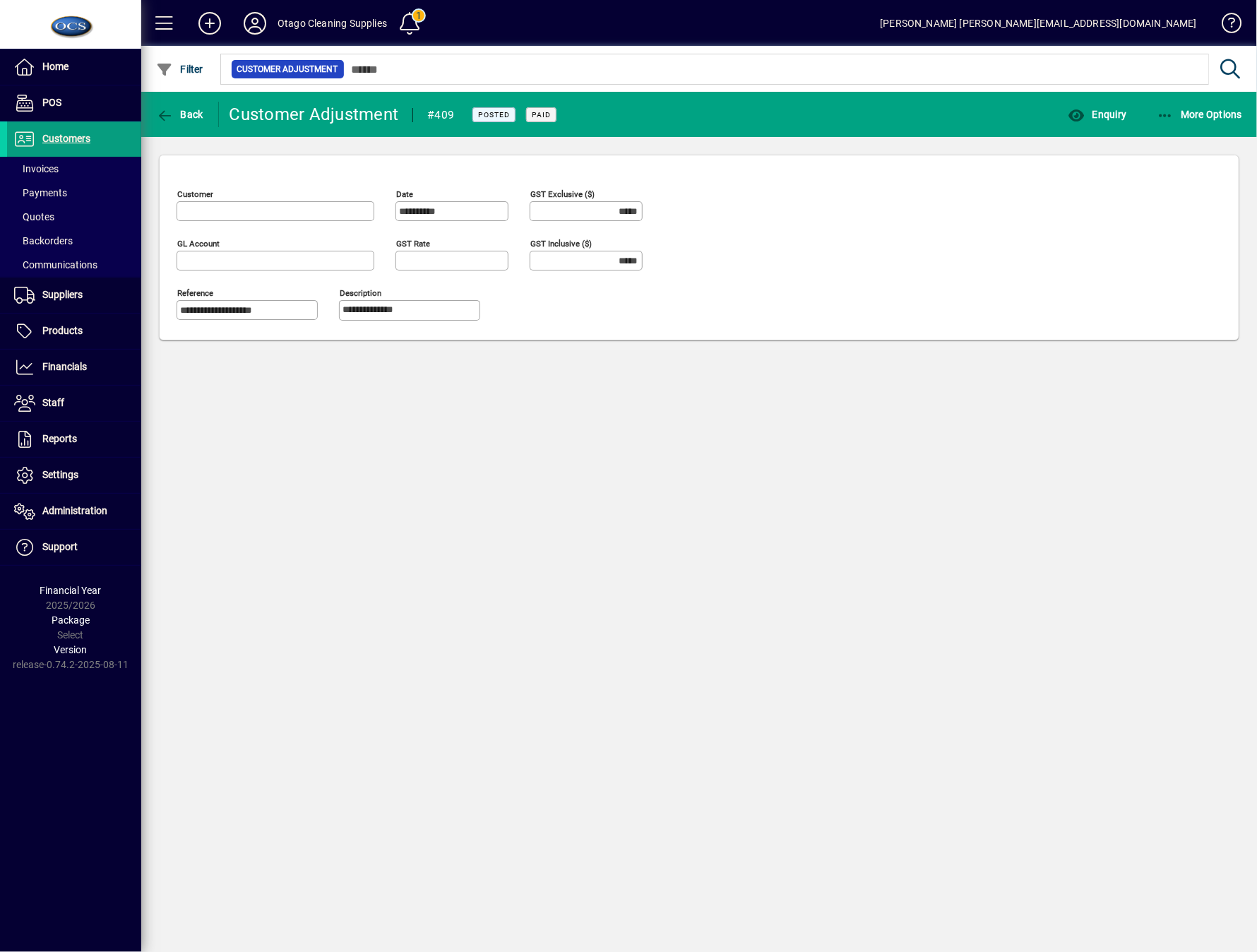
type input "*****"
type input "******"
type input "**********"
click at [186, 95] on mat-toolbar-row "Back Customer Adjustment #409 Posted Paid Enquiry More Options" at bounding box center [699, 114] width 1117 height 45
click at [192, 107] on span "button" at bounding box center [180, 114] width 54 height 34
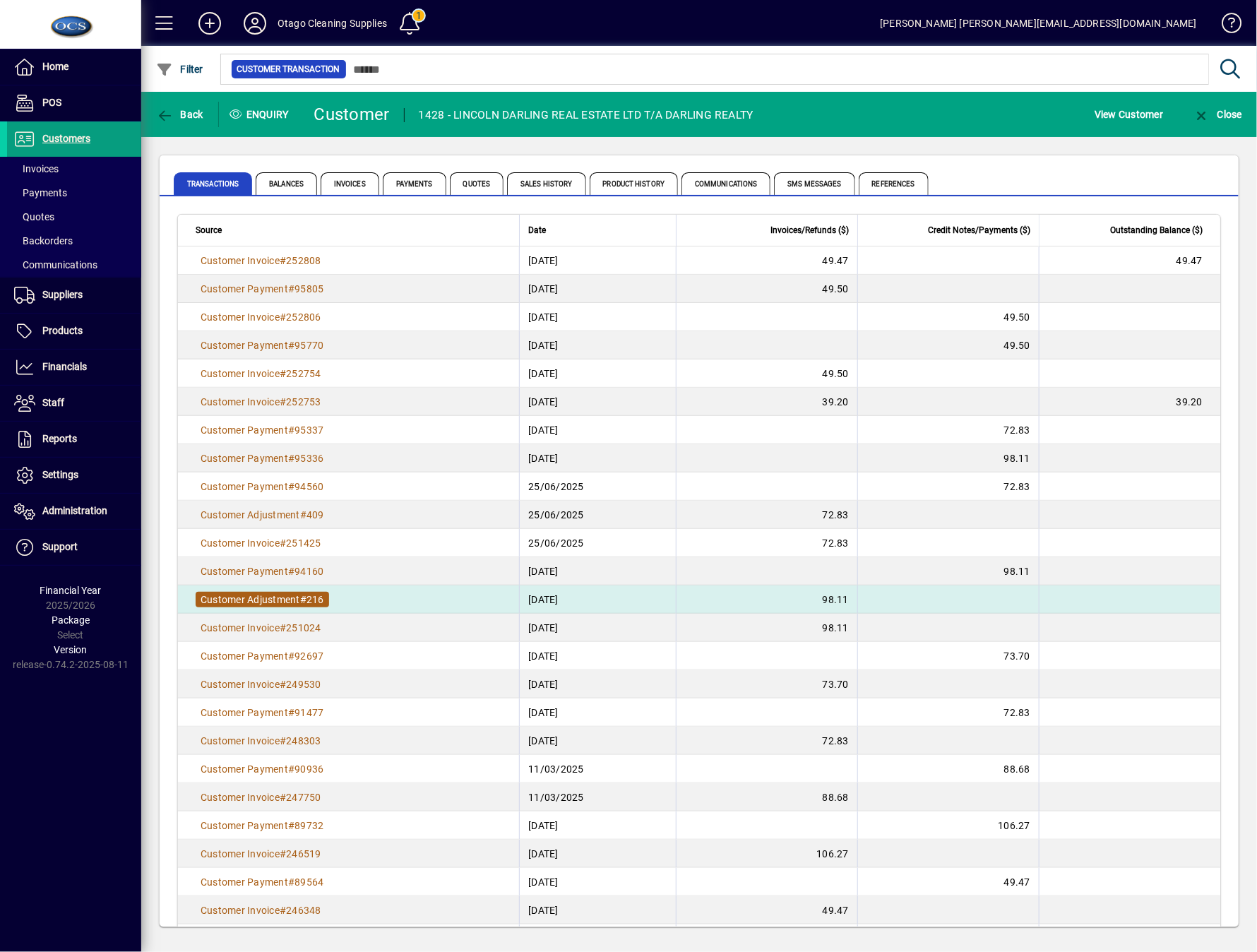
click at [312, 602] on span "216" at bounding box center [315, 600] width 18 height 11
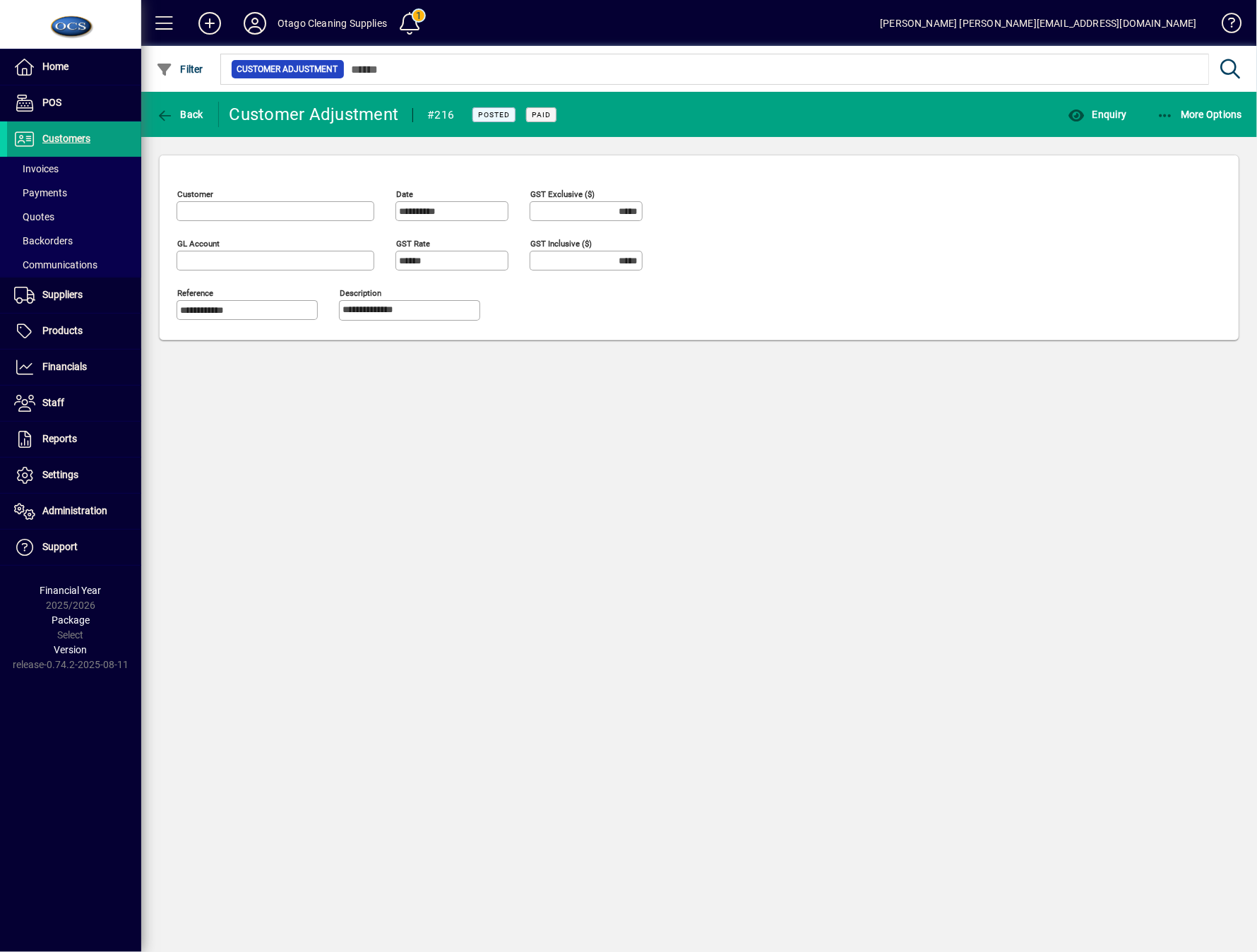
type input "**********"
click at [181, 122] on span "button" at bounding box center [180, 114] width 54 height 34
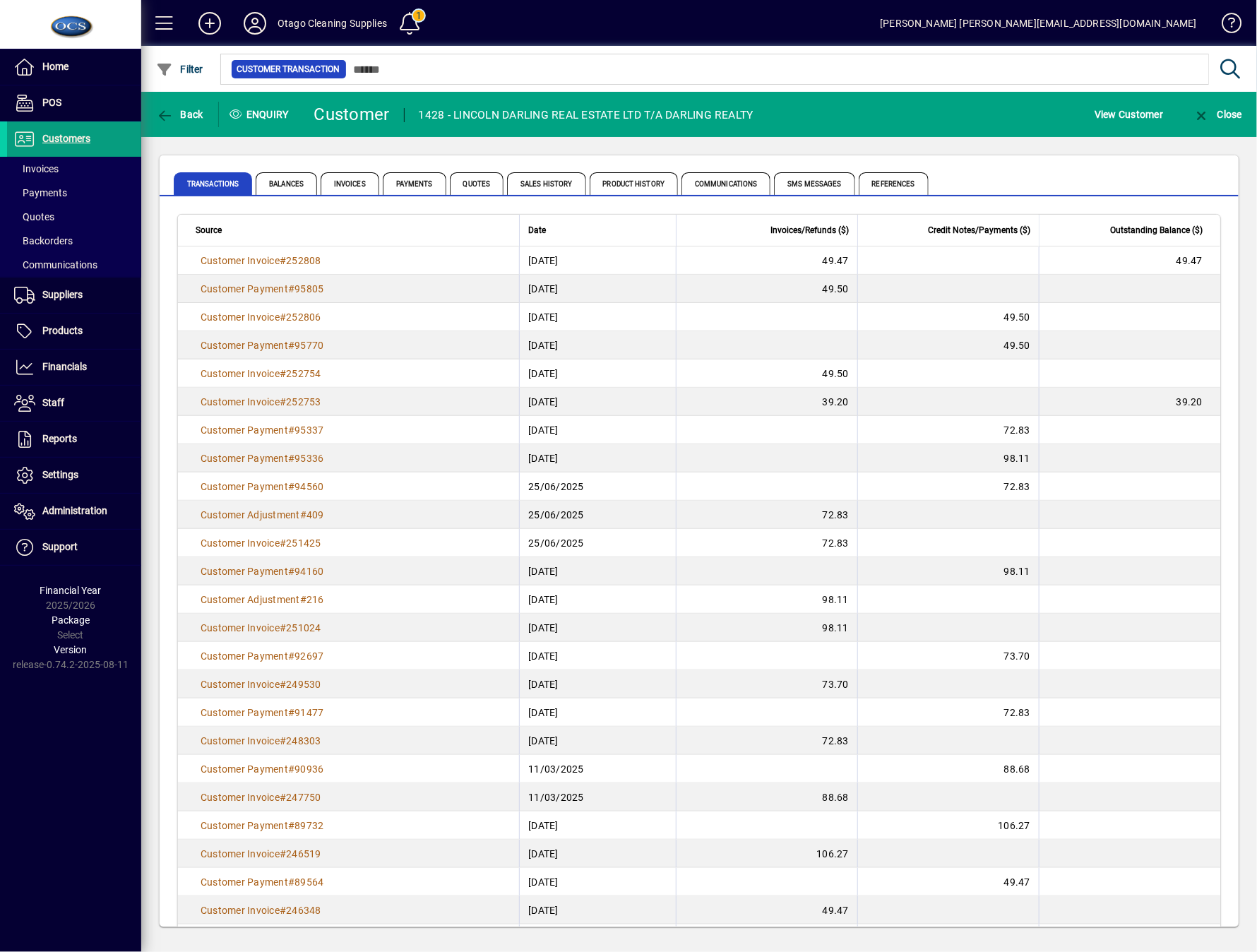
click at [782, 113] on mat-toolbar-row "Back Enquiry Customer 1428 - LINCOLN DARLING REAL ESTATE LTD T/A DARLING REALTY…" at bounding box center [699, 114] width 1117 height 45
click at [189, 64] on span "Filter" at bounding box center [180, 69] width 48 height 11
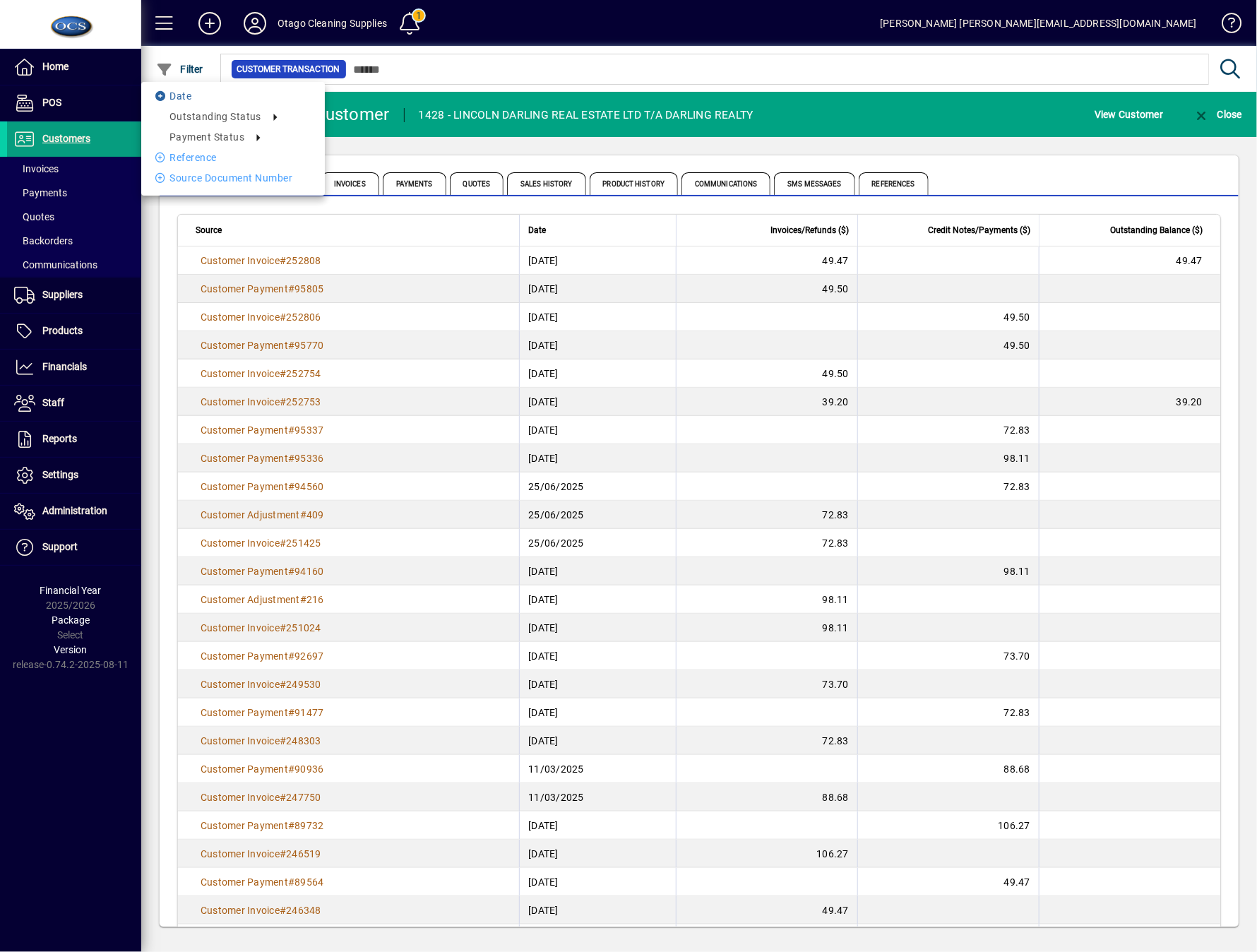
click at [192, 95] on li "Date" at bounding box center [233, 96] width 183 height 17
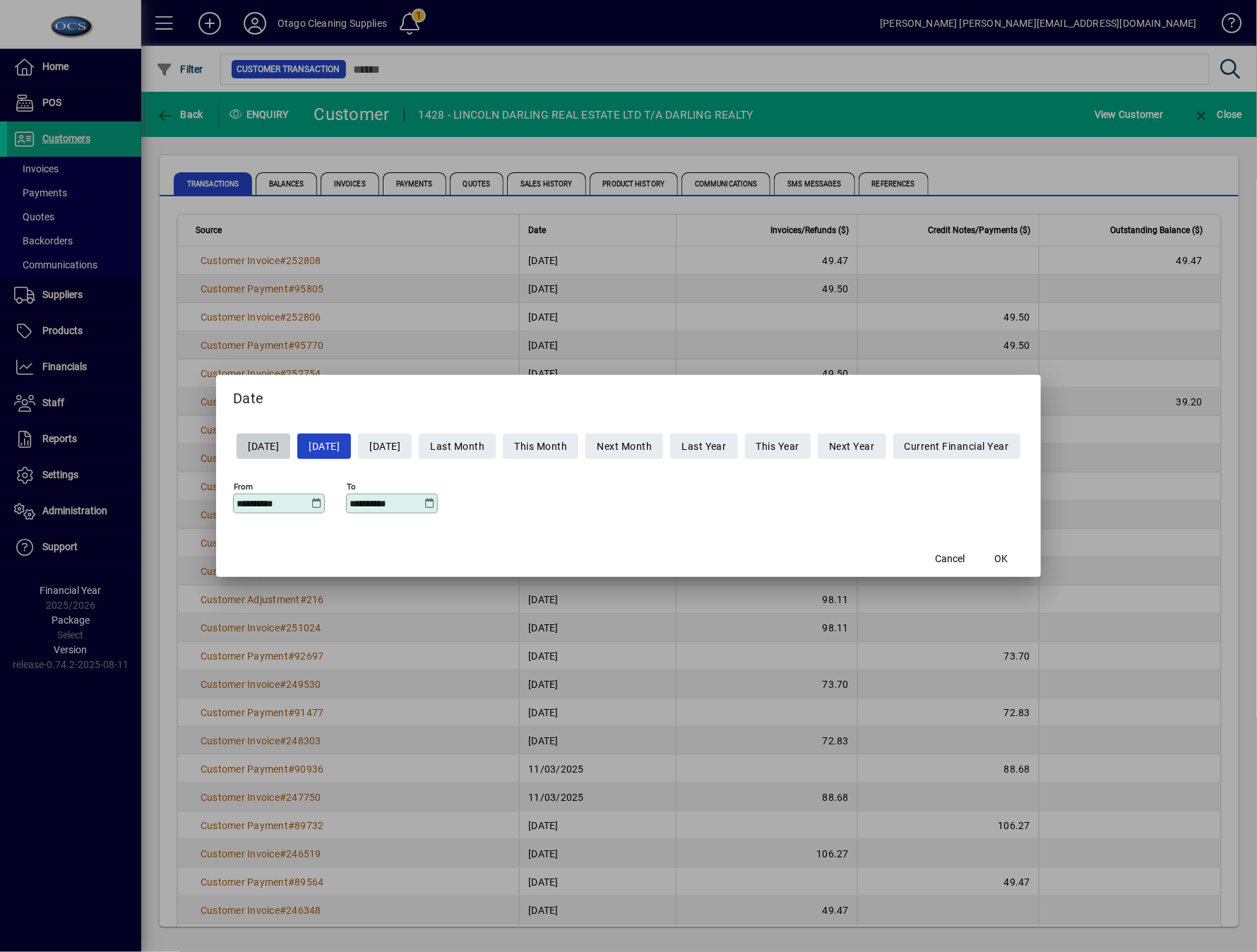
click at [312, 502] on icon at bounding box center [316, 504] width 10 height 11
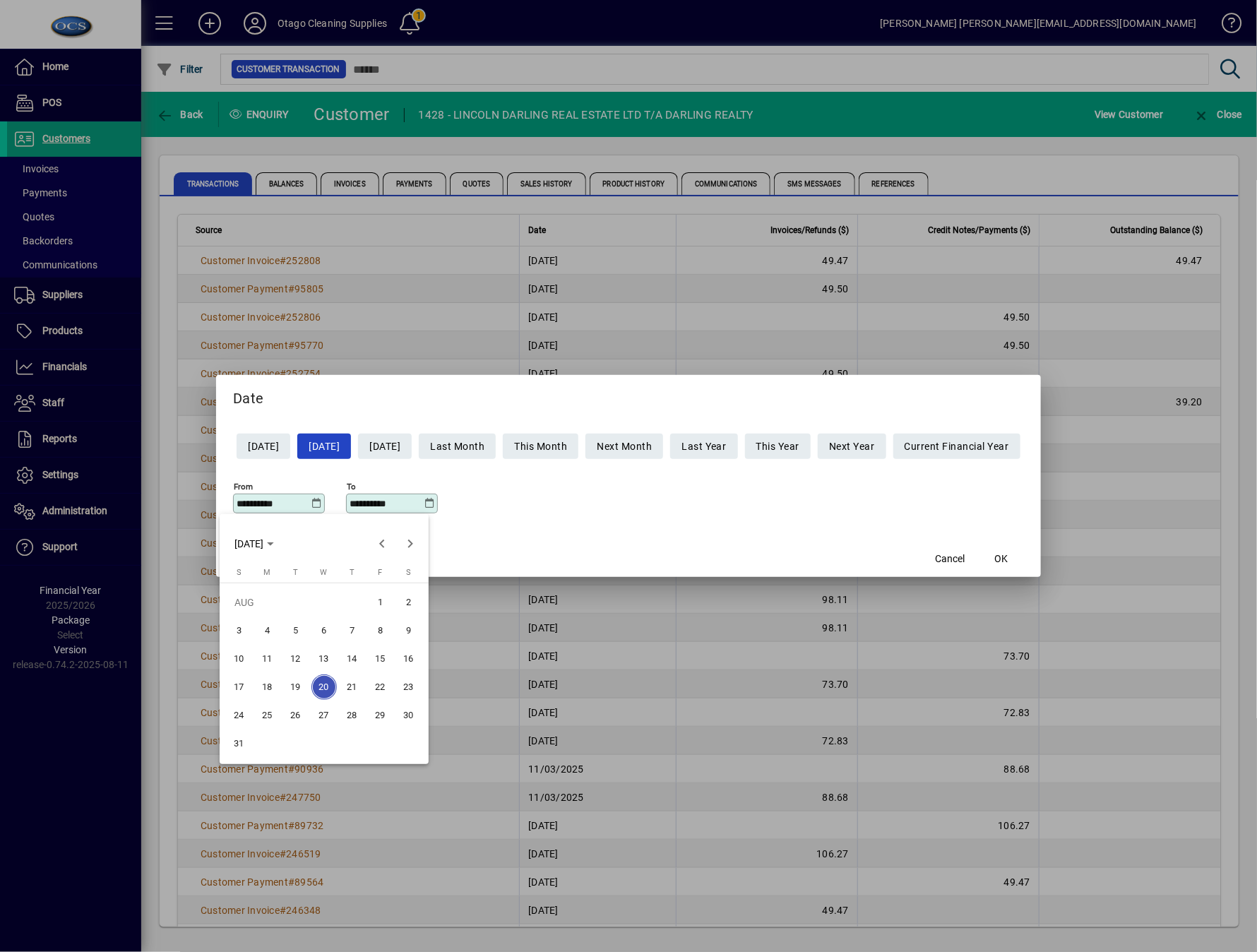
click at [510, 224] on div at bounding box center [628, 476] width 1257 height 952
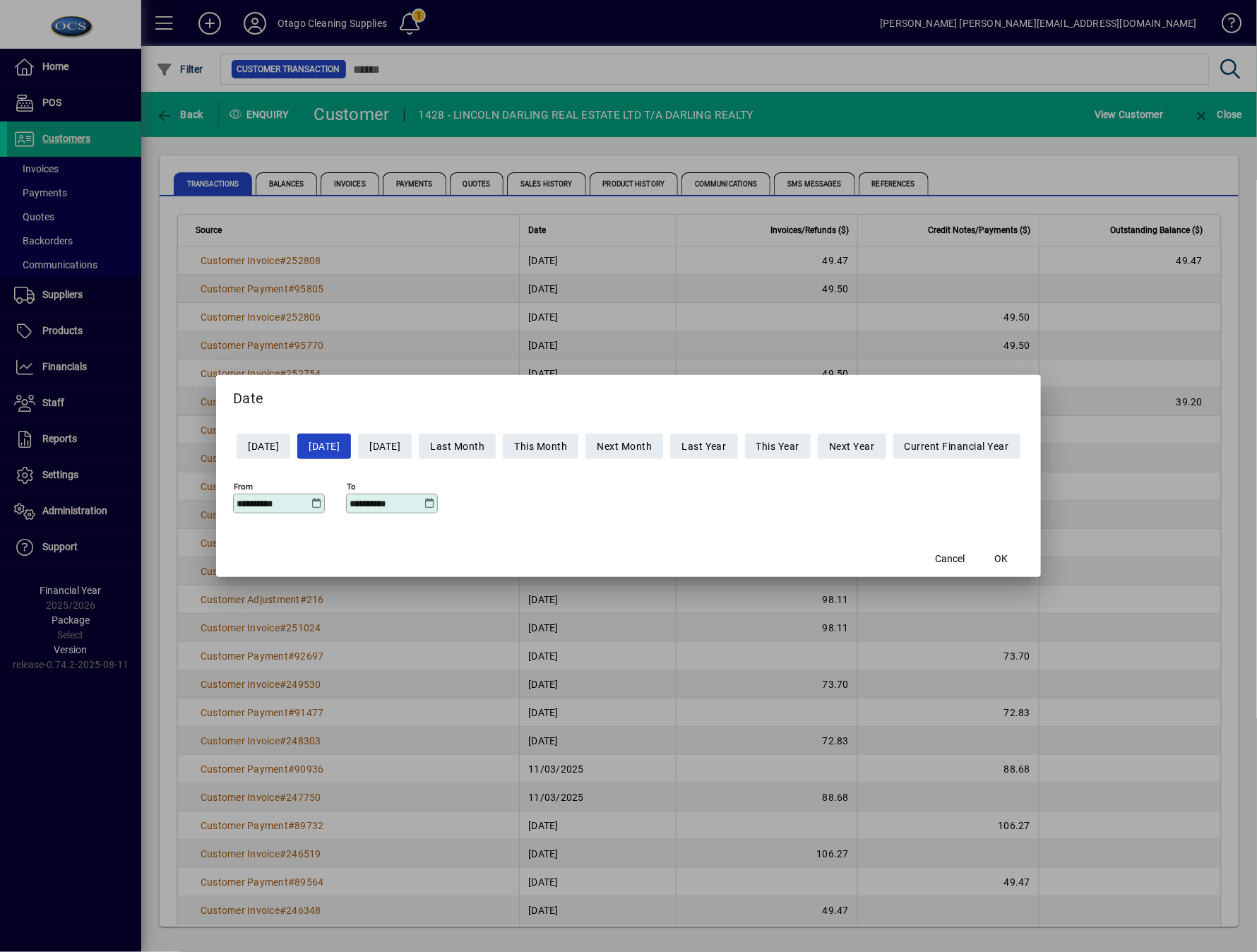
click at [312, 508] on icon at bounding box center [316, 504] width 10 height 11
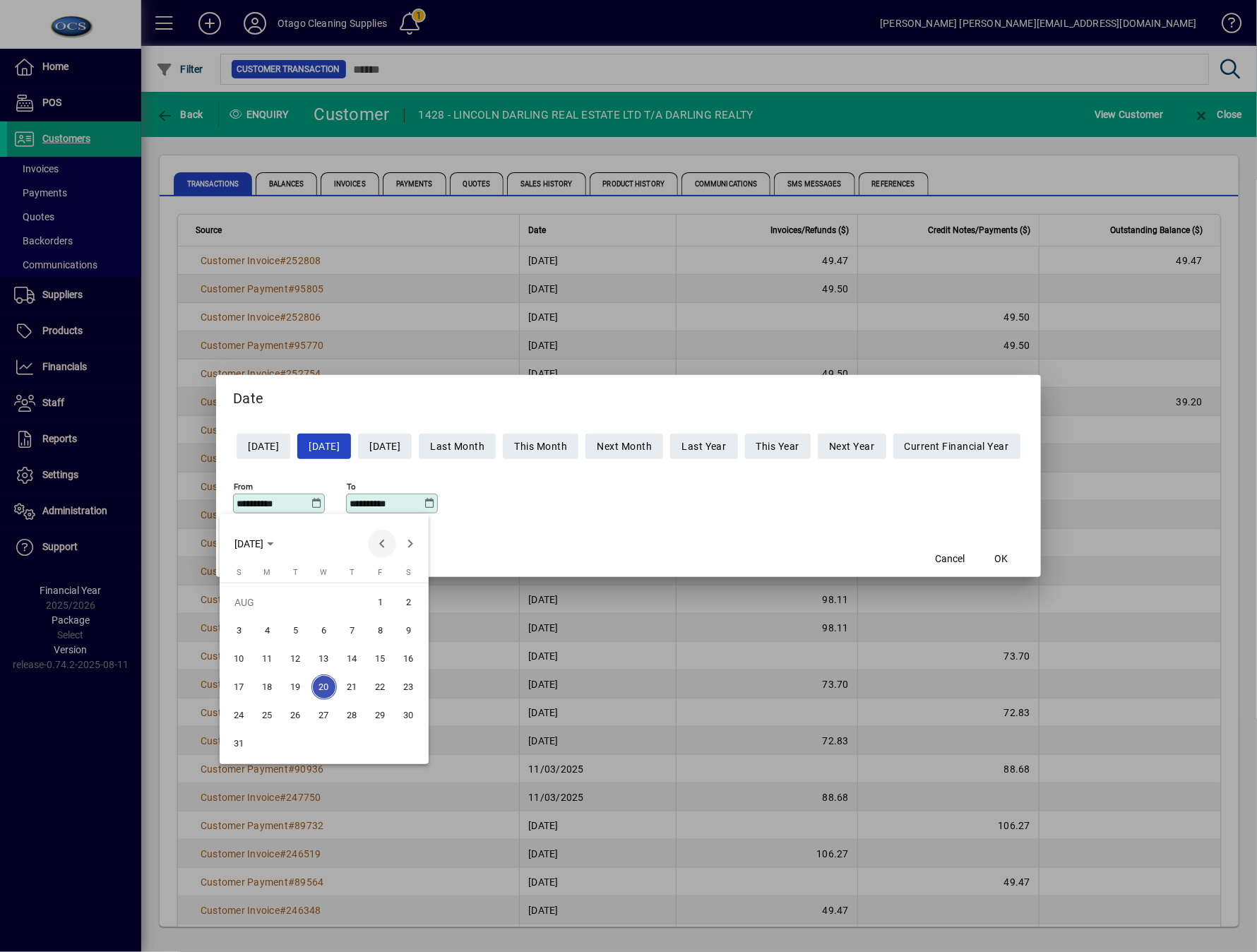
click at [378, 543] on span "Previous month" at bounding box center [382, 544] width 28 height 28
click at [507, 206] on div at bounding box center [628, 476] width 1257 height 952
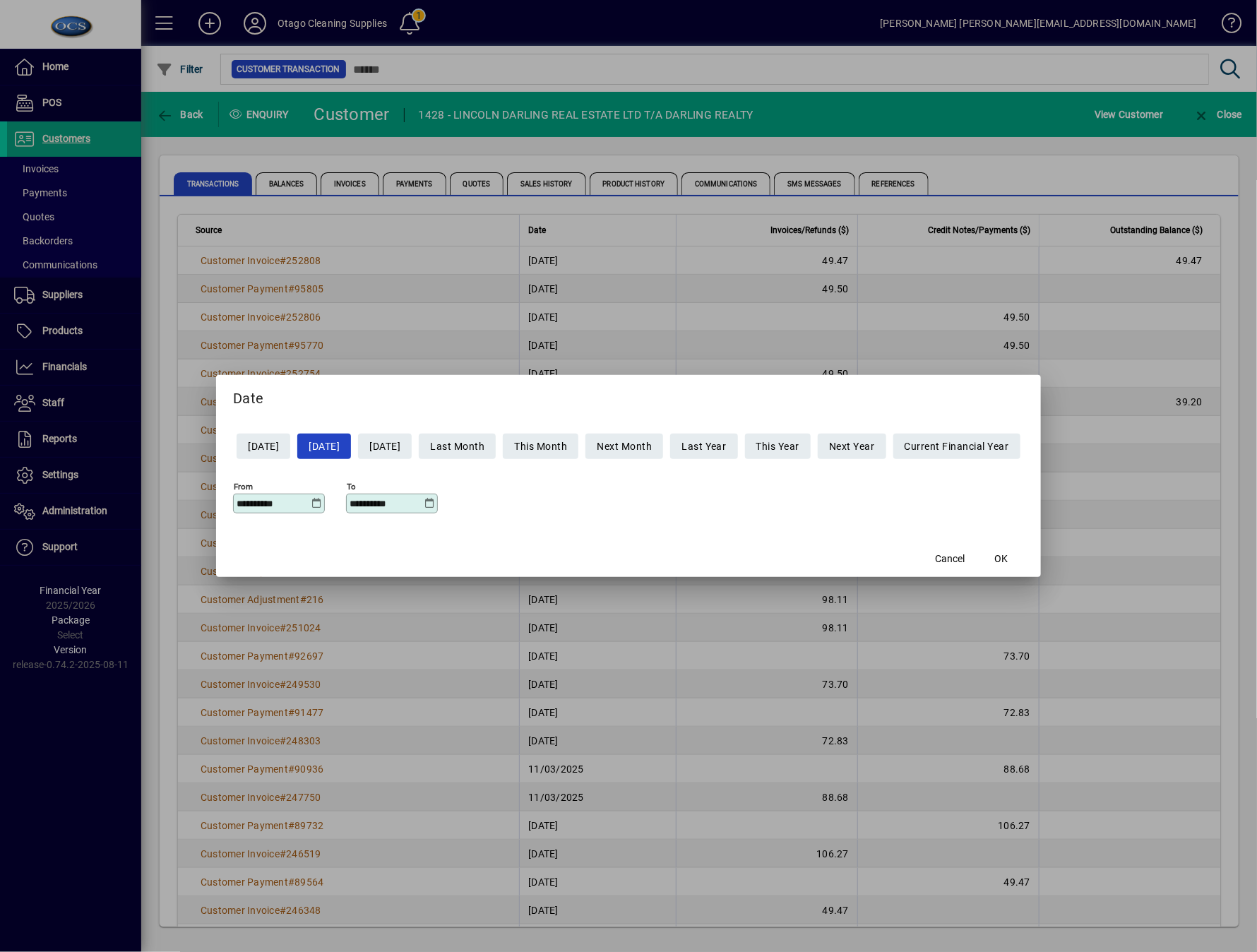
click at [312, 500] on icon at bounding box center [316, 504] width 10 height 11
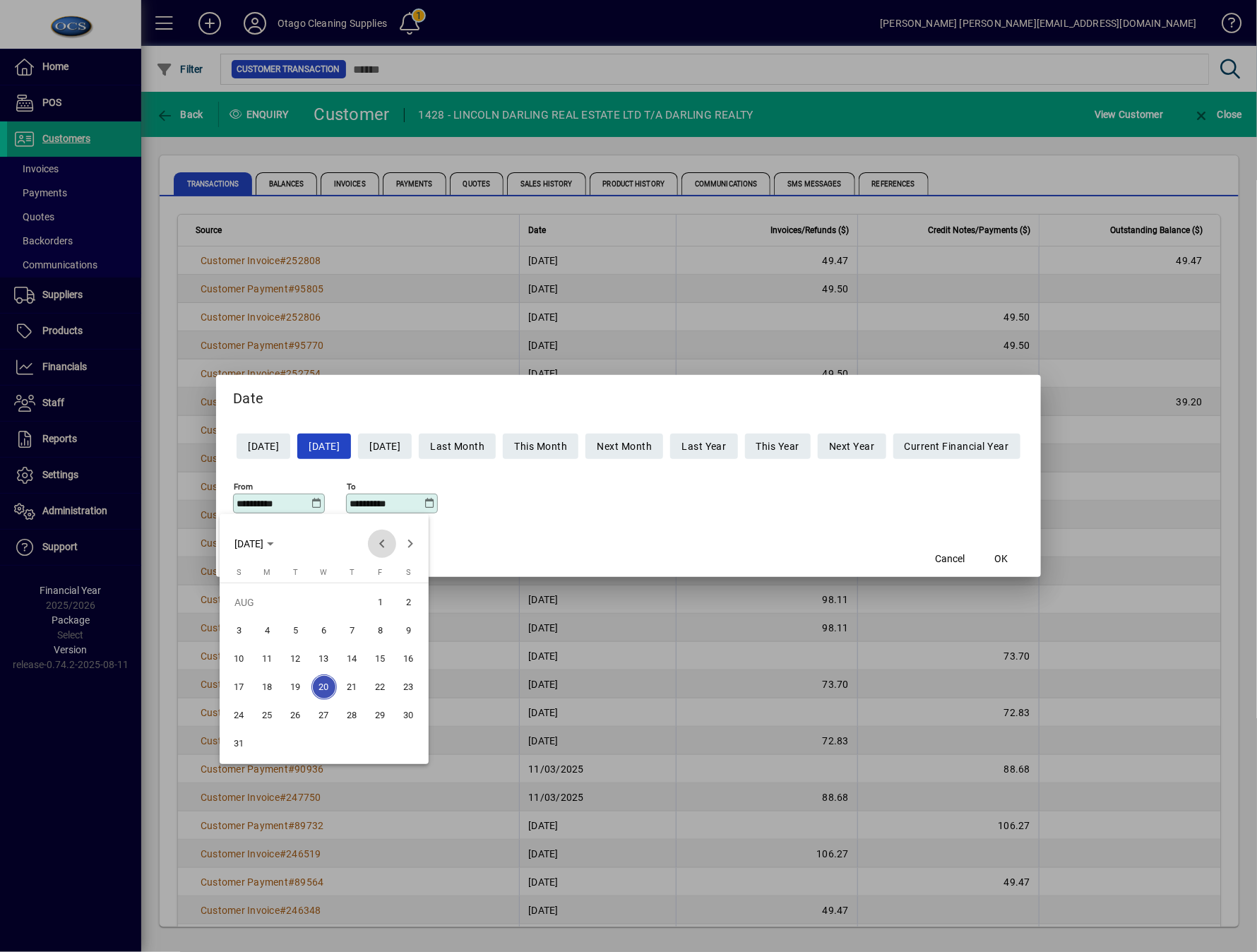
click at [376, 549] on span "Previous month" at bounding box center [382, 544] width 28 height 28
click at [372, 666] on span "11" at bounding box center [380, 659] width 25 height 25
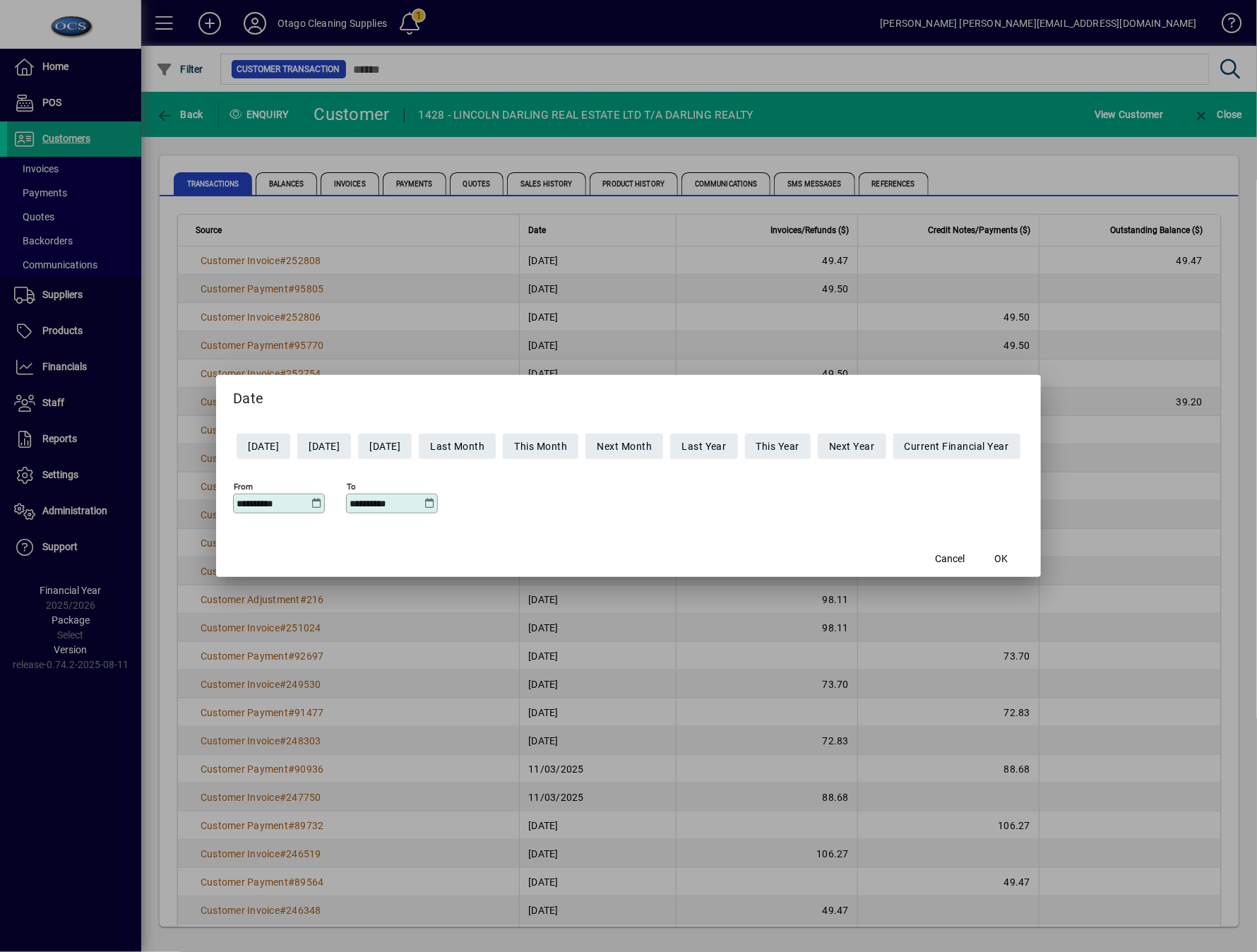
click at [312, 504] on icon at bounding box center [316, 504] width 10 height 11
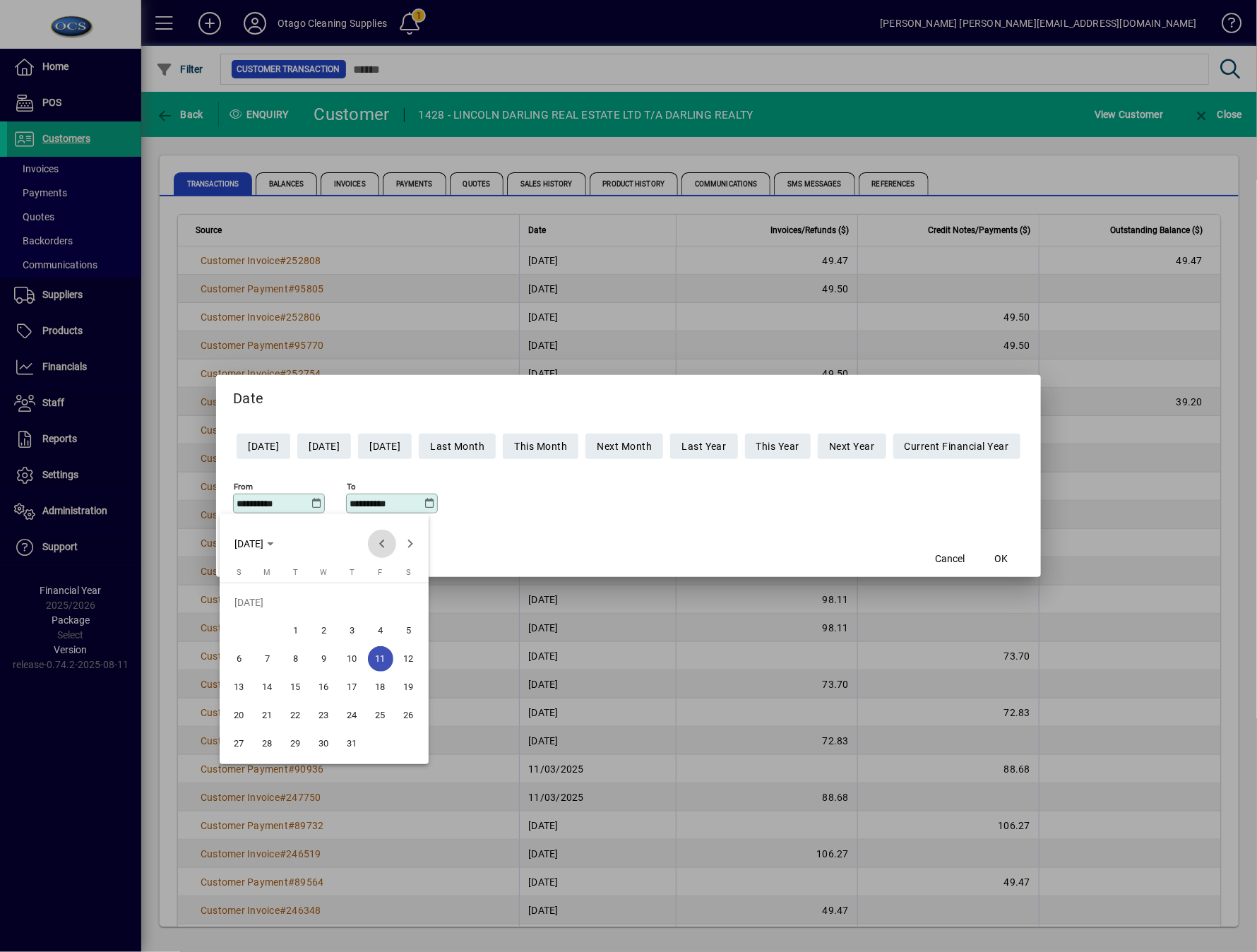
click at [390, 551] on span "Previous month" at bounding box center [382, 544] width 28 height 28
click at [322, 661] on span "11" at bounding box center [324, 659] width 25 height 25
type input "**********"
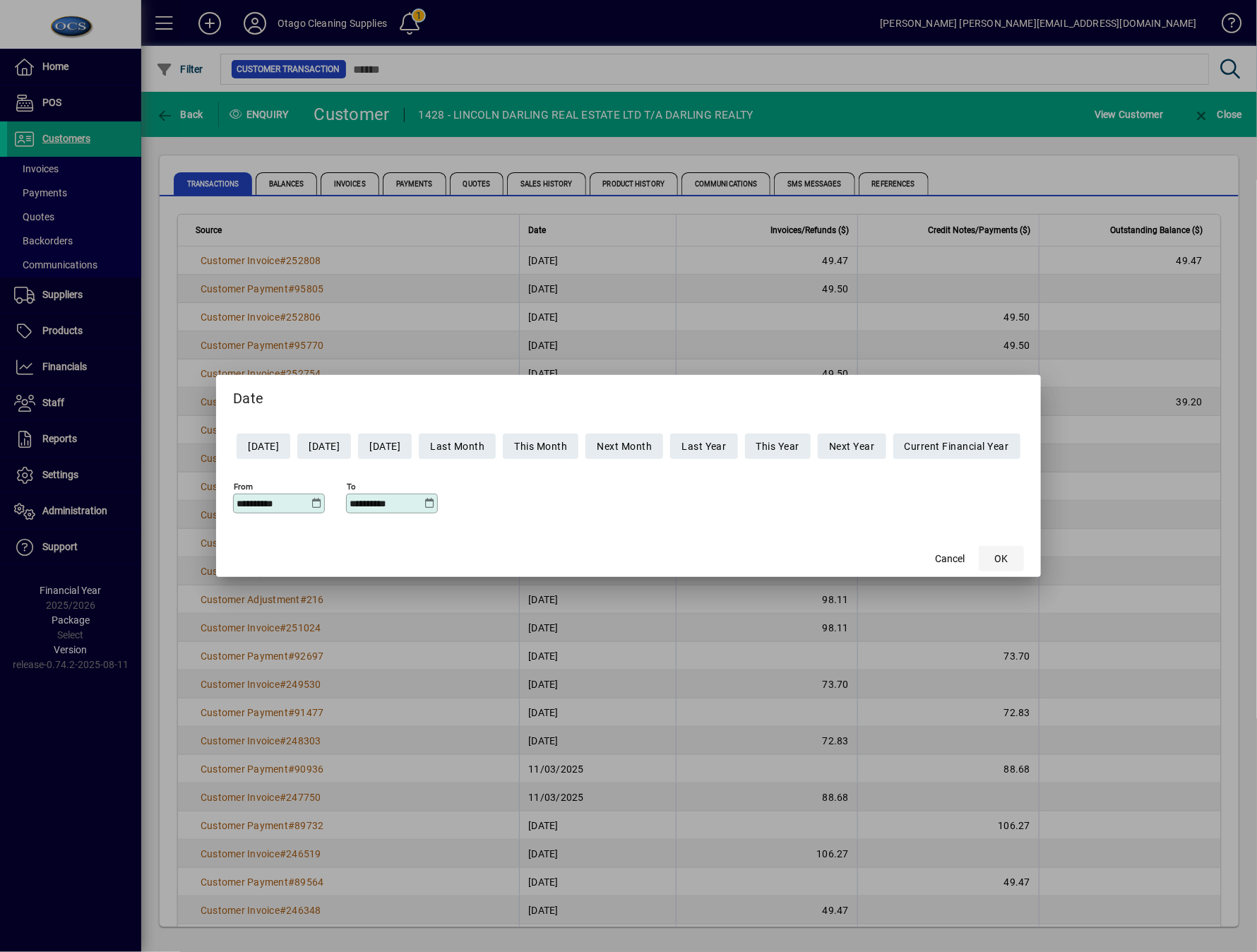
click at [1024, 555] on span "button" at bounding box center [1001, 559] width 45 height 34
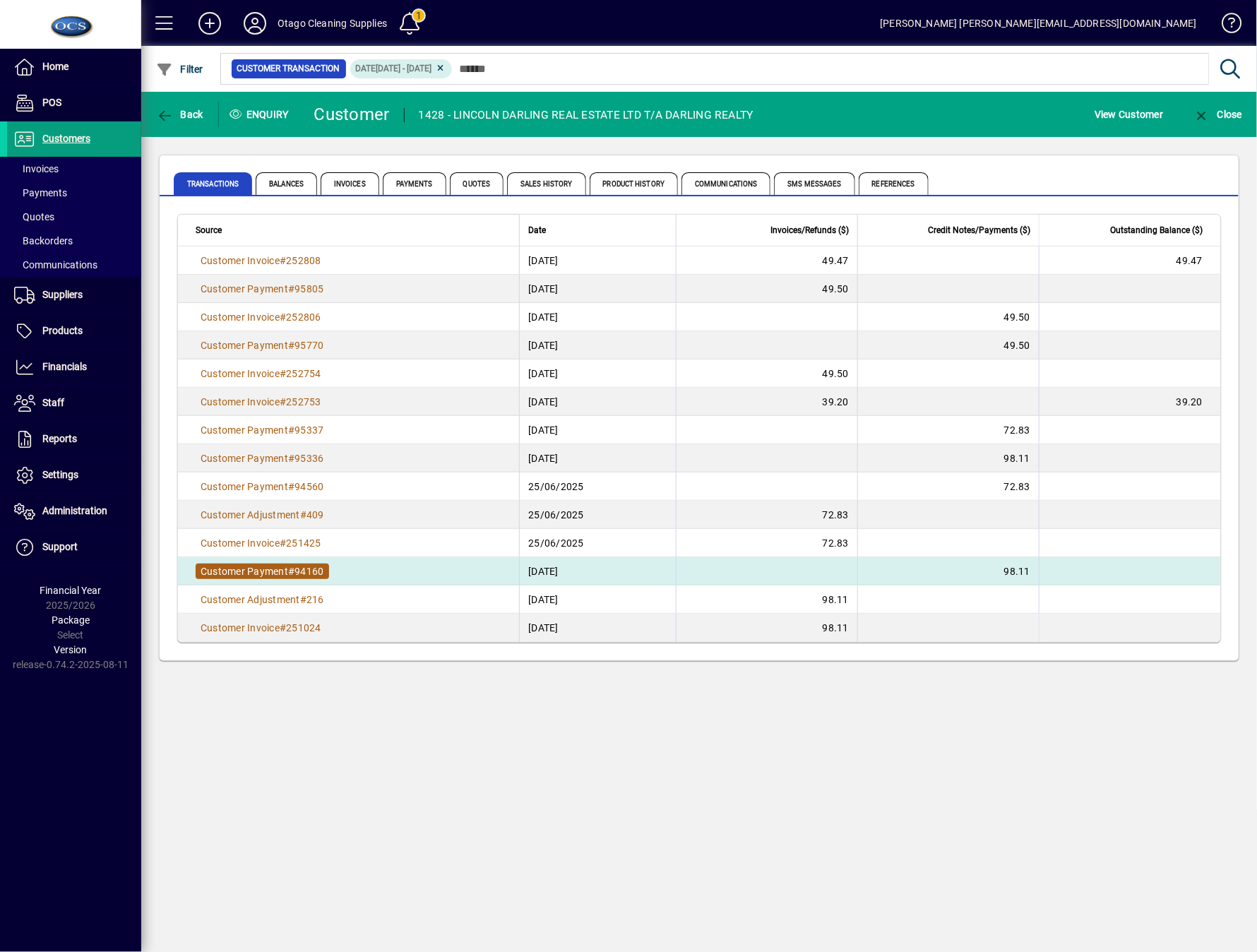
click at [224, 566] on span "Customer Payment" at bounding box center [244, 572] width 88 height 11
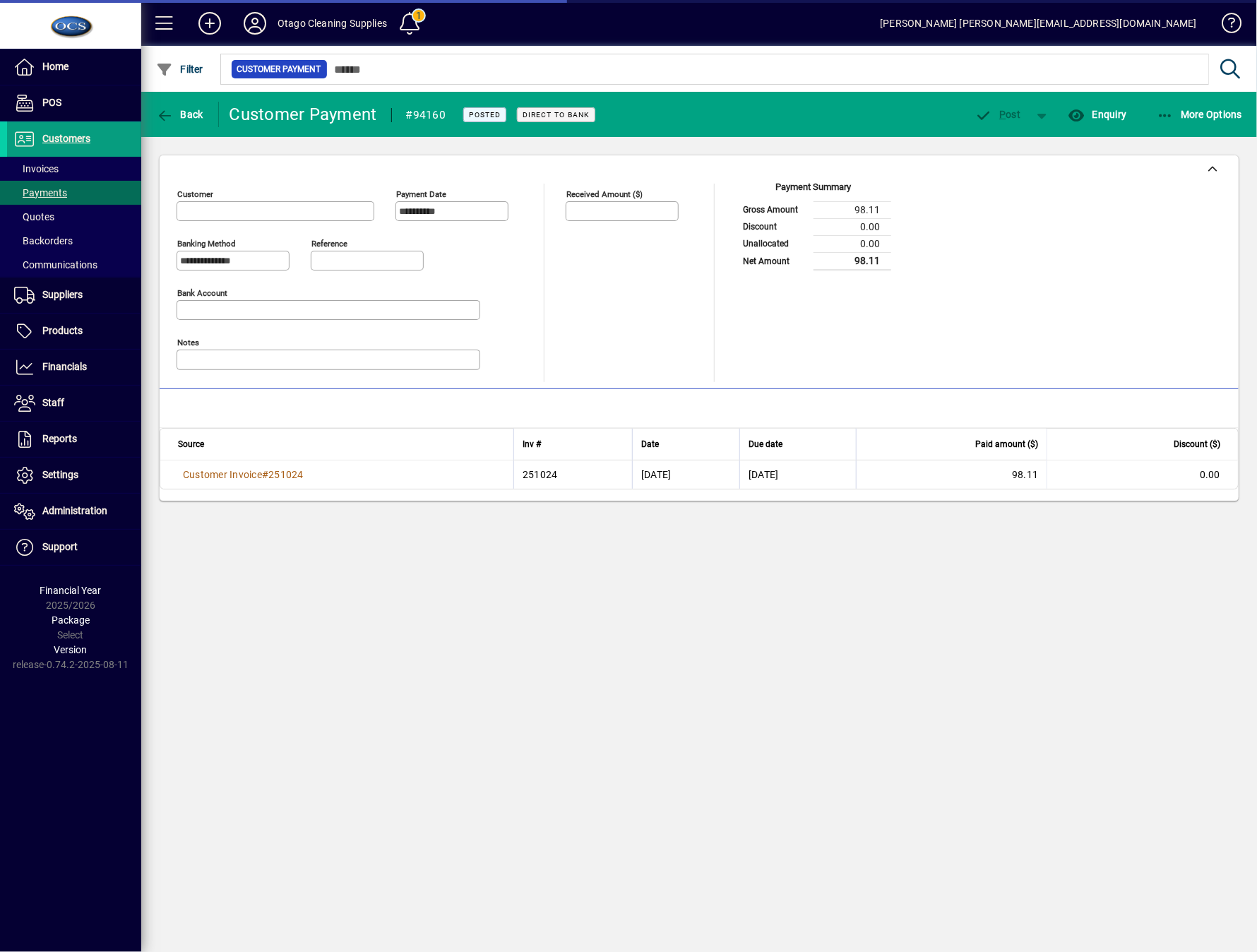
type input "**********"
click at [202, 120] on span "button" at bounding box center [180, 114] width 54 height 34
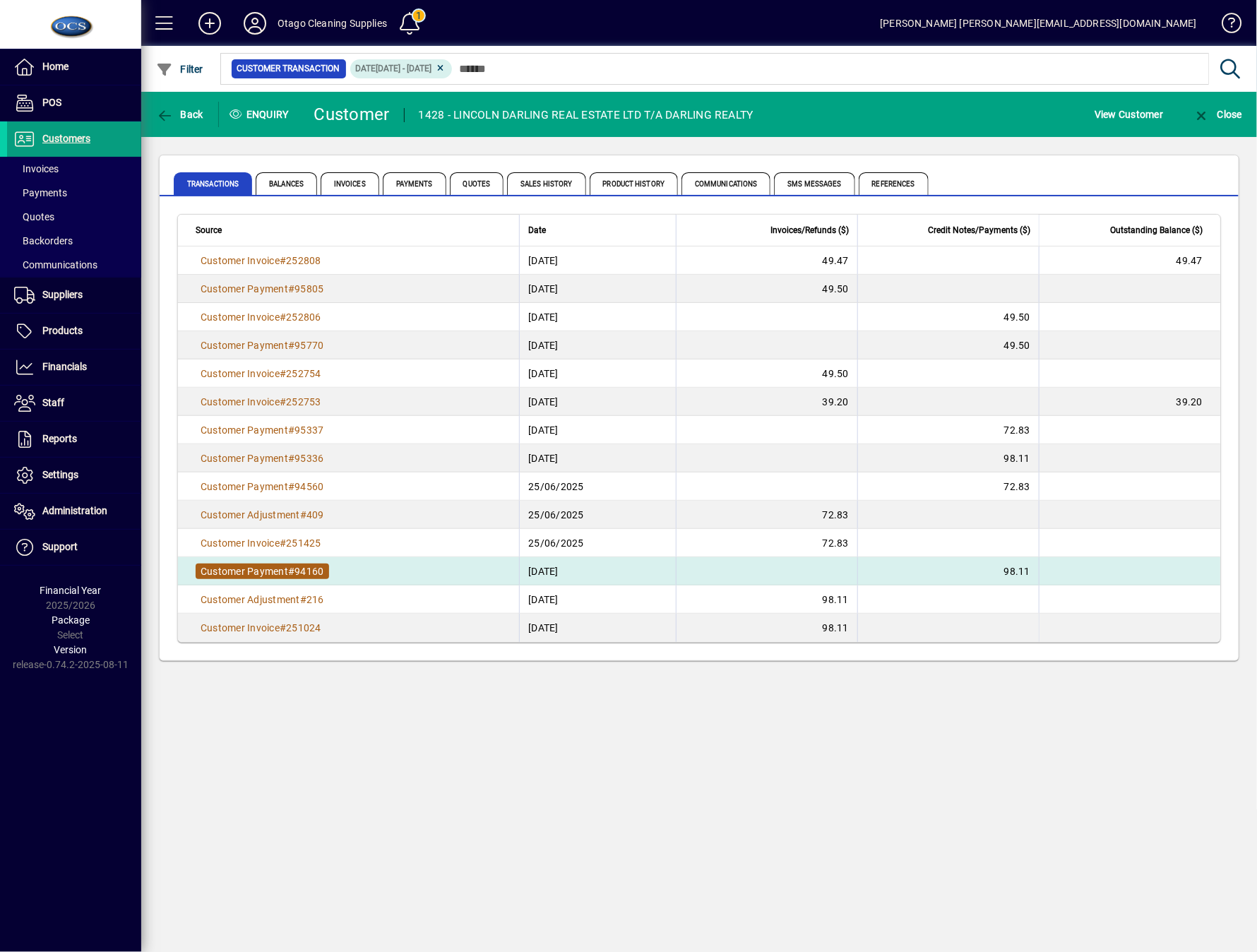
click at [243, 574] on span "Customer Payment" at bounding box center [244, 572] width 88 height 11
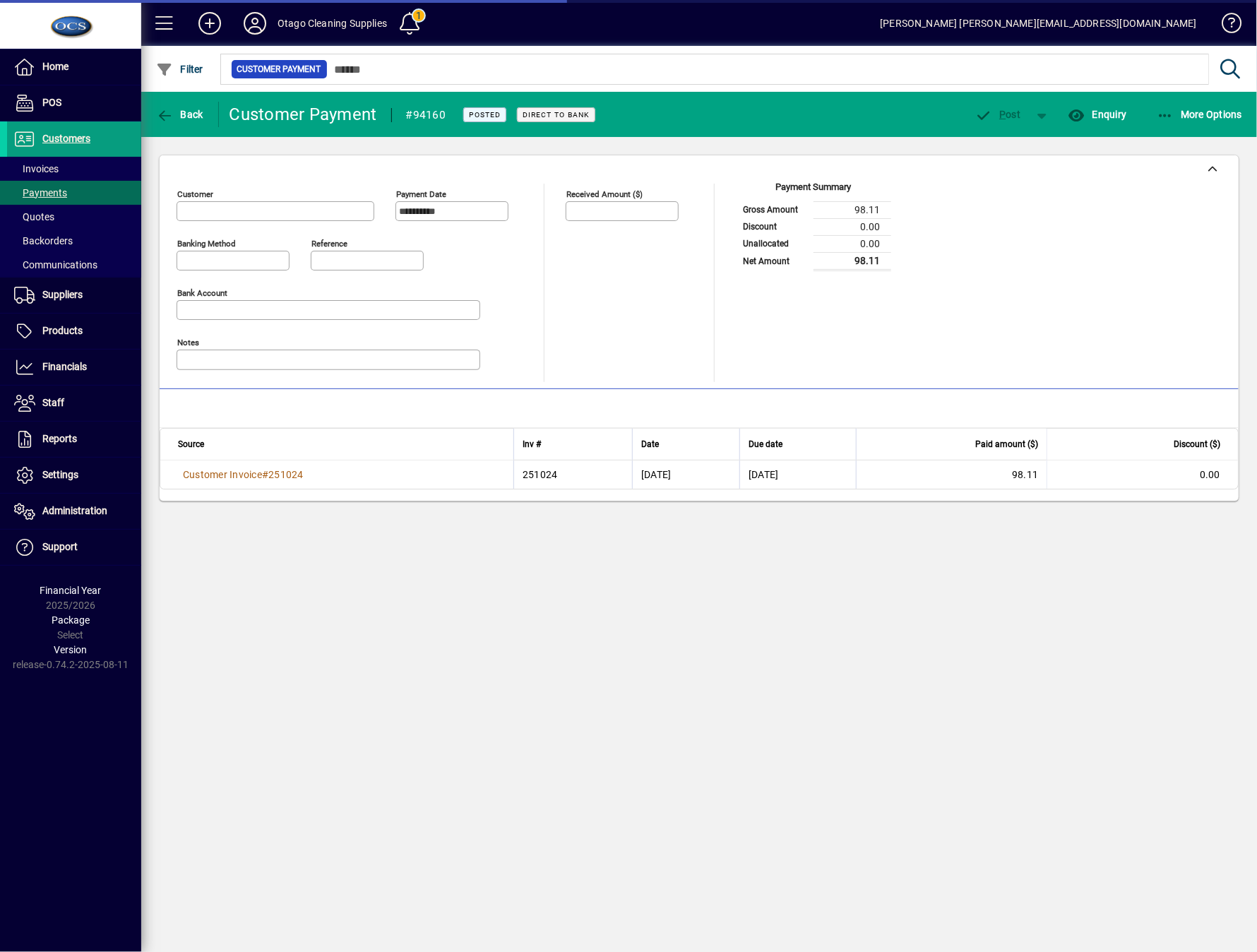
type input "**********"
click at [197, 110] on span "Back" at bounding box center [180, 114] width 48 height 11
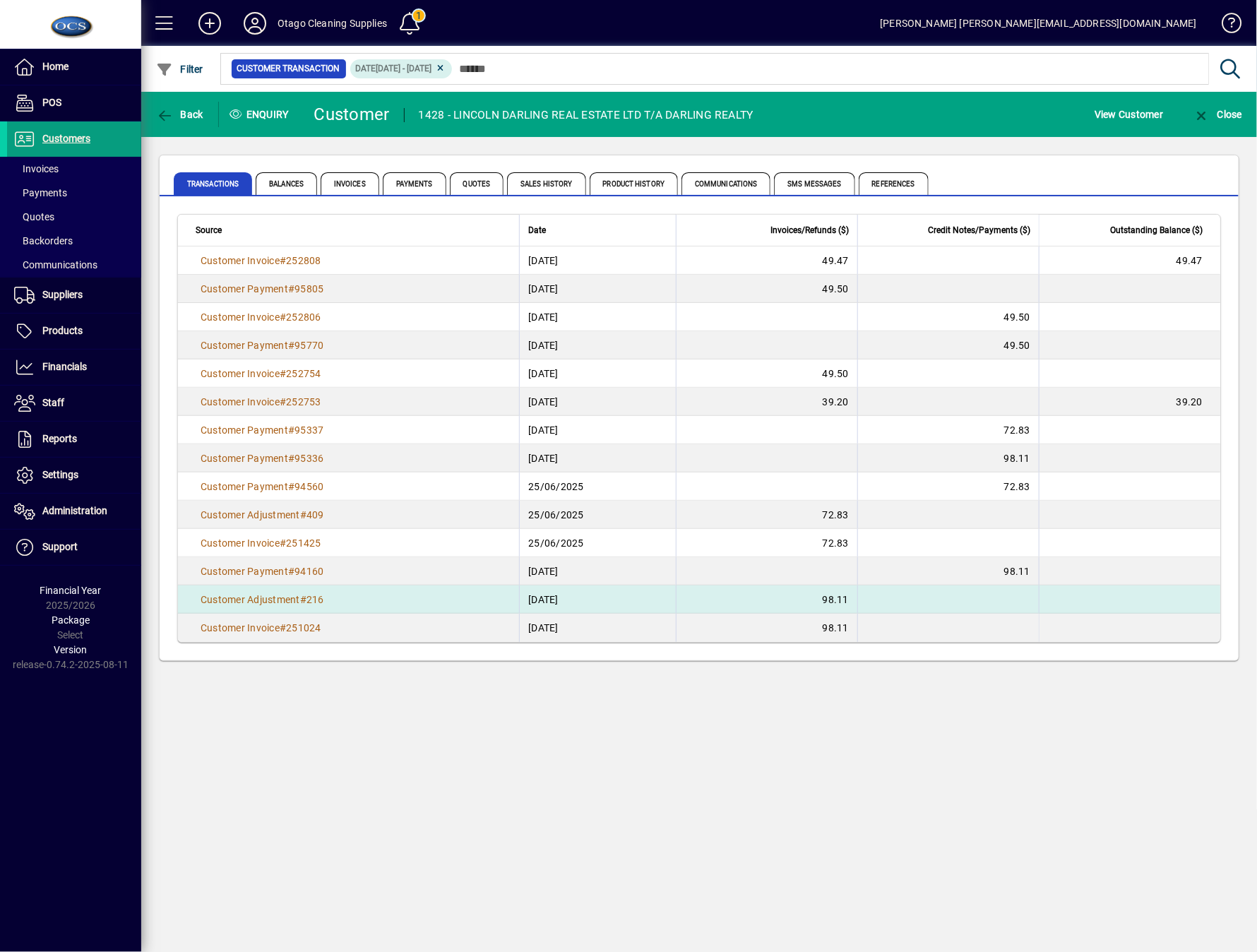
click at [318, 608] on td "Customer Adjustment # 216" at bounding box center [348, 600] width 342 height 28
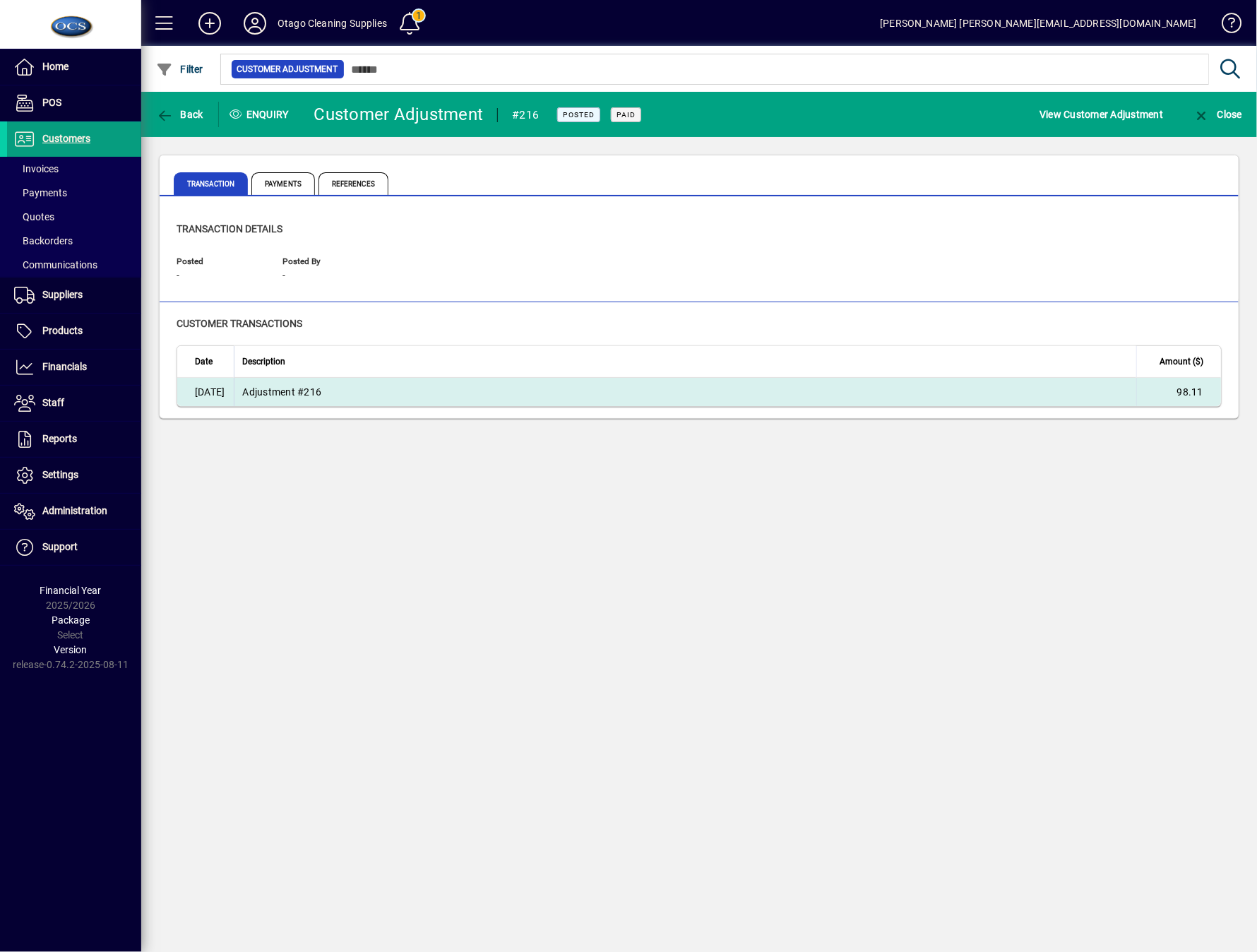
click at [344, 393] on td "Adjustment #216" at bounding box center [685, 392] width 903 height 28
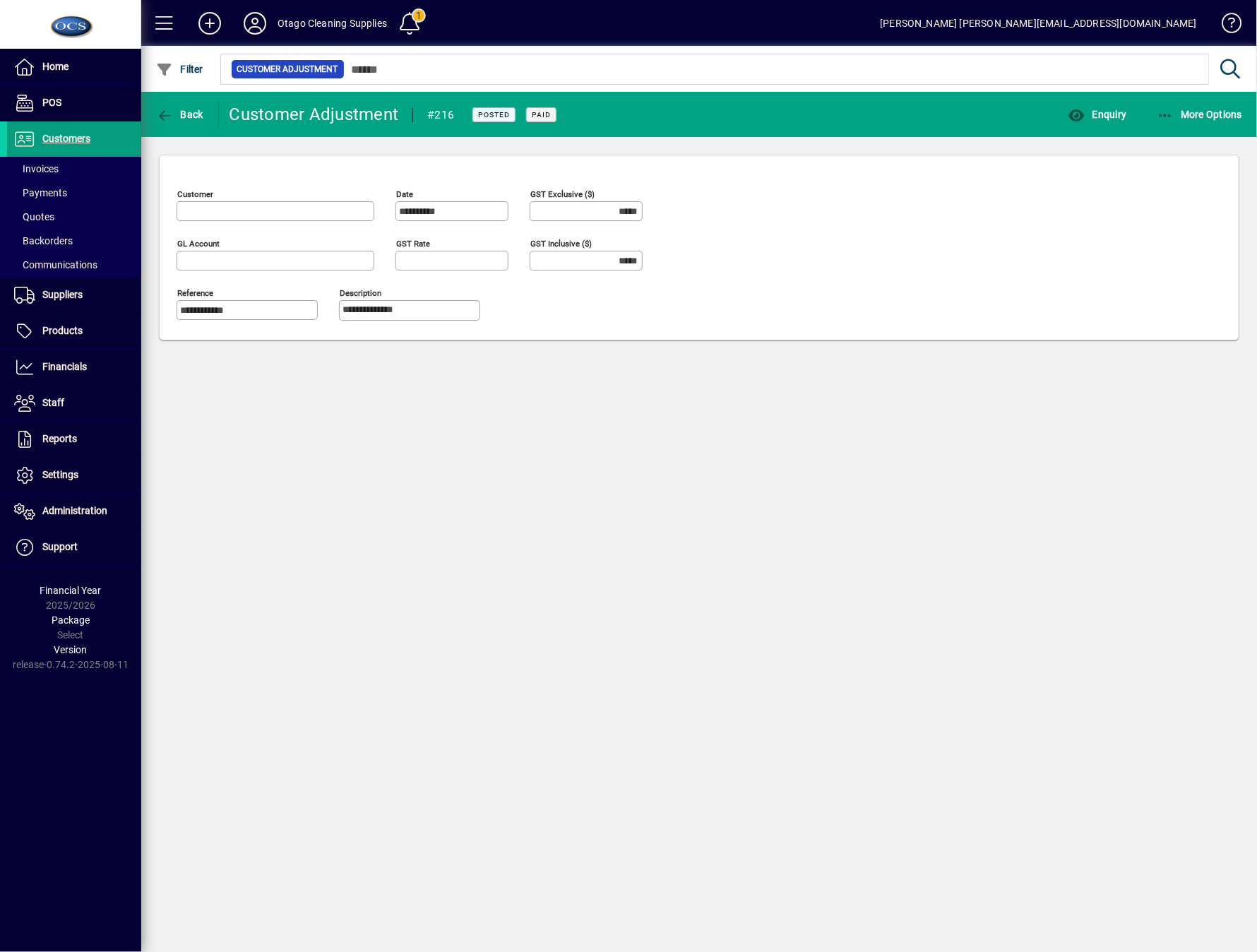
type input "******"
type input "**********"
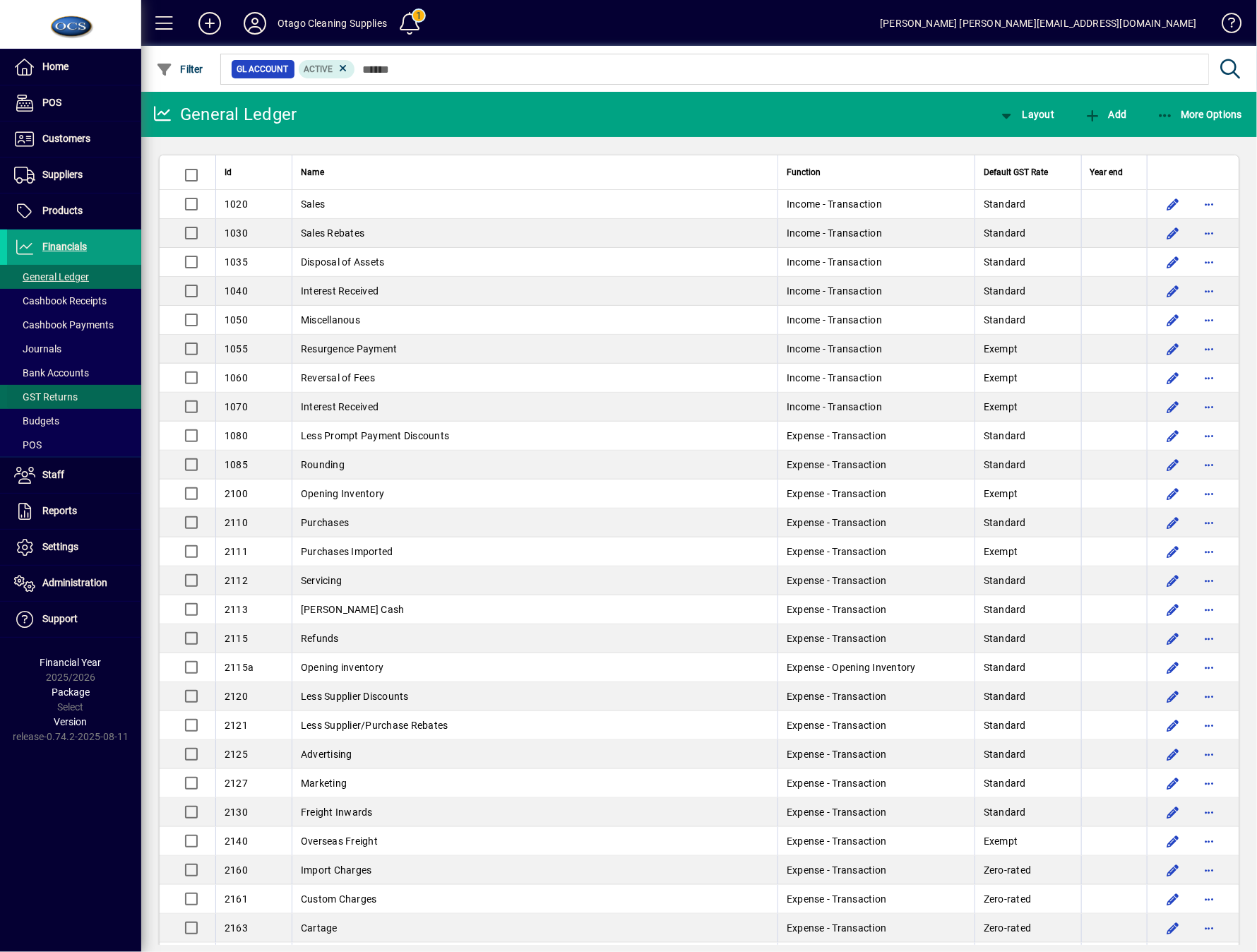
click at [45, 393] on span "GST Returns" at bounding box center [46, 397] width 64 height 11
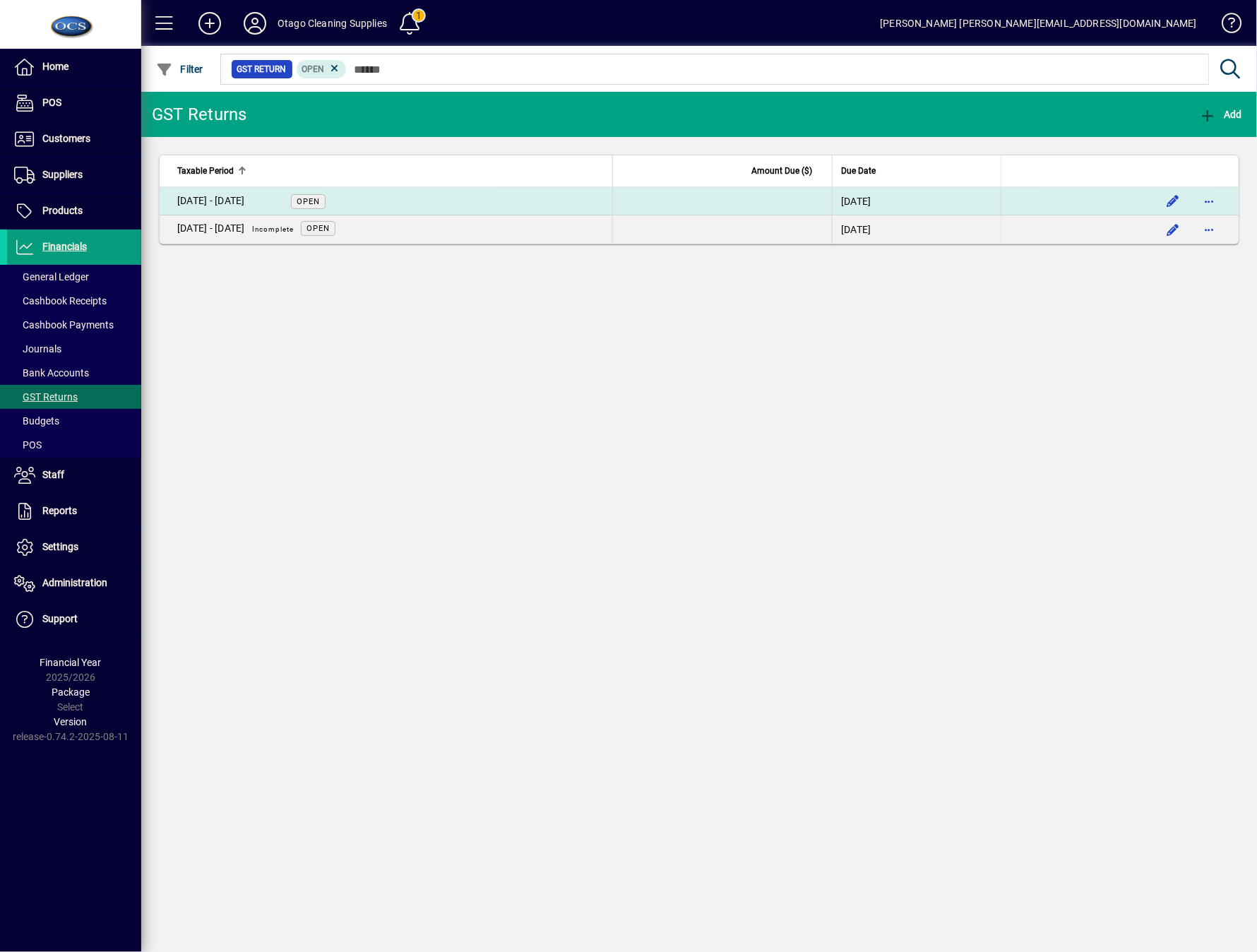
click at [782, 209] on td at bounding box center [722, 201] width 220 height 28
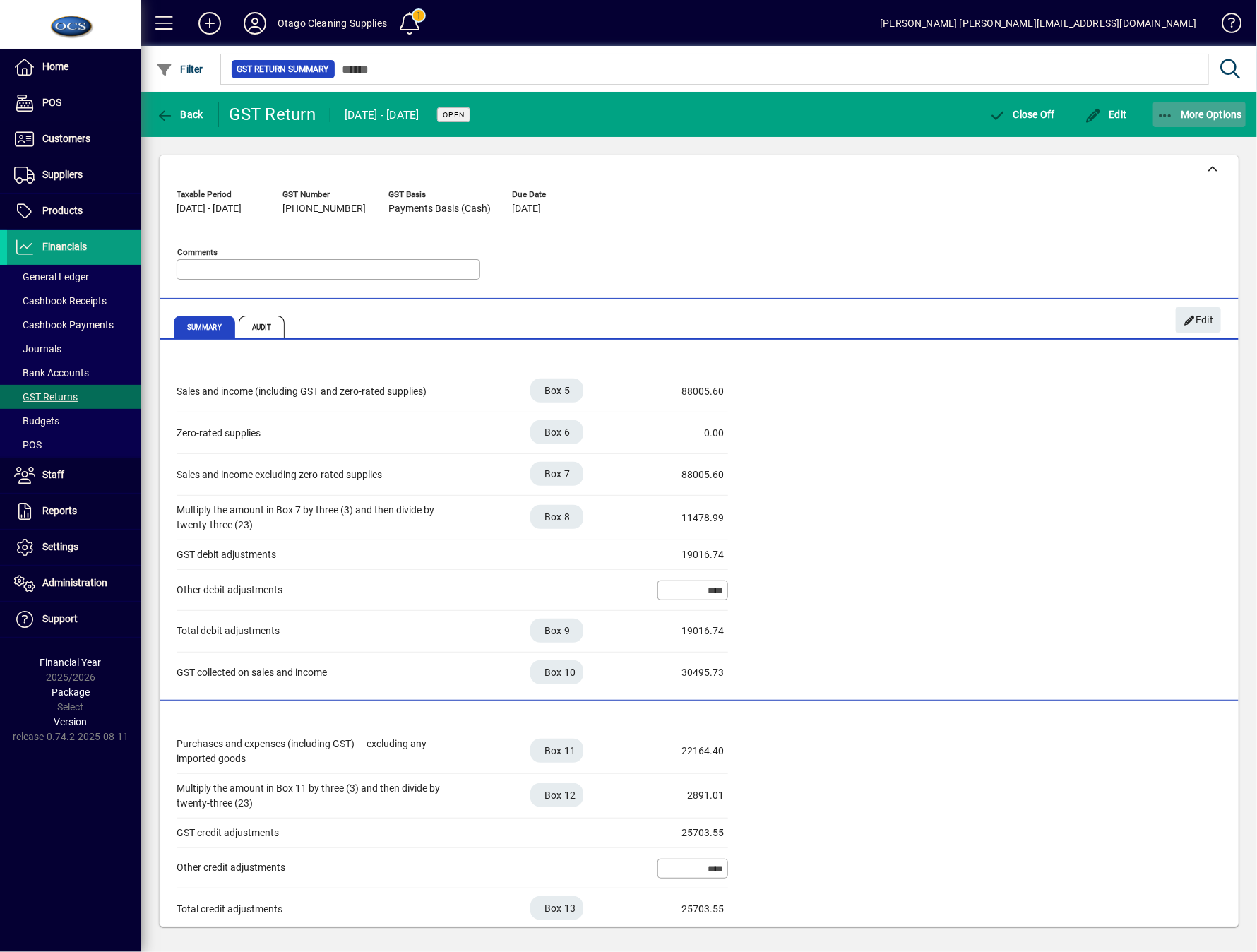
click at [1217, 117] on span "More Options" at bounding box center [1200, 114] width 86 height 11
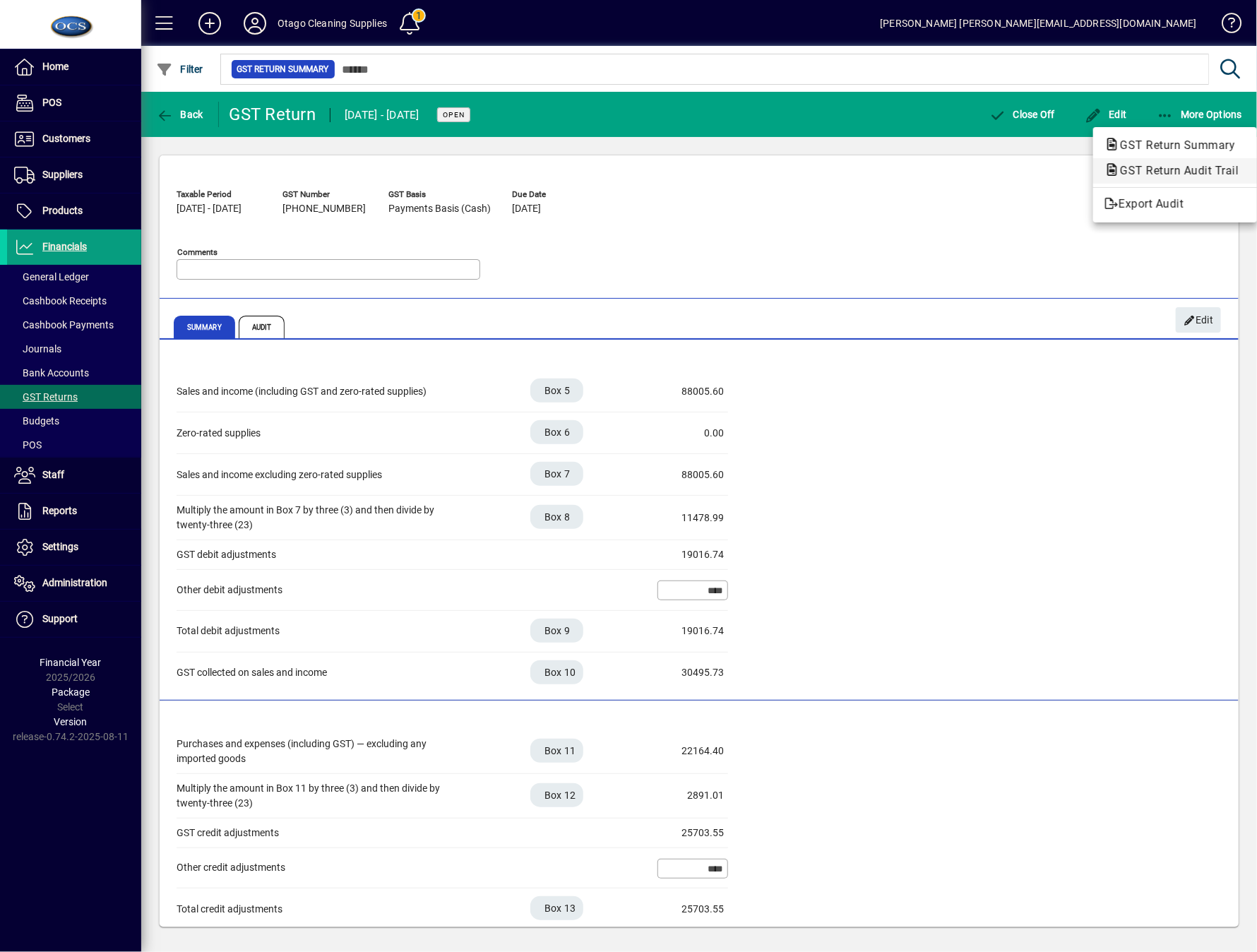
click at [1176, 172] on span "GST Return Audit Trail" at bounding box center [1175, 170] width 141 height 13
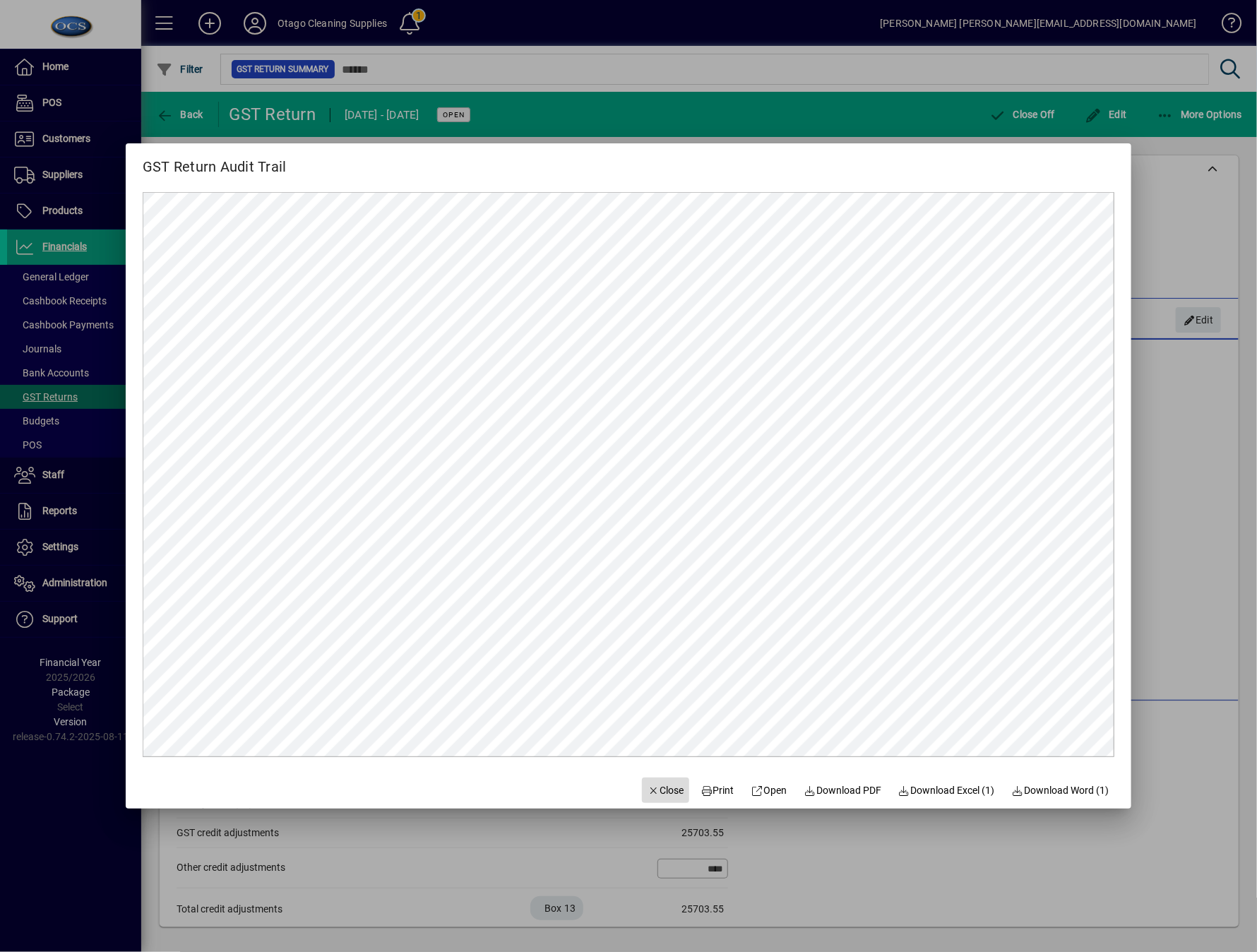
click at [650, 790] on span "Close" at bounding box center [665, 791] width 37 height 15
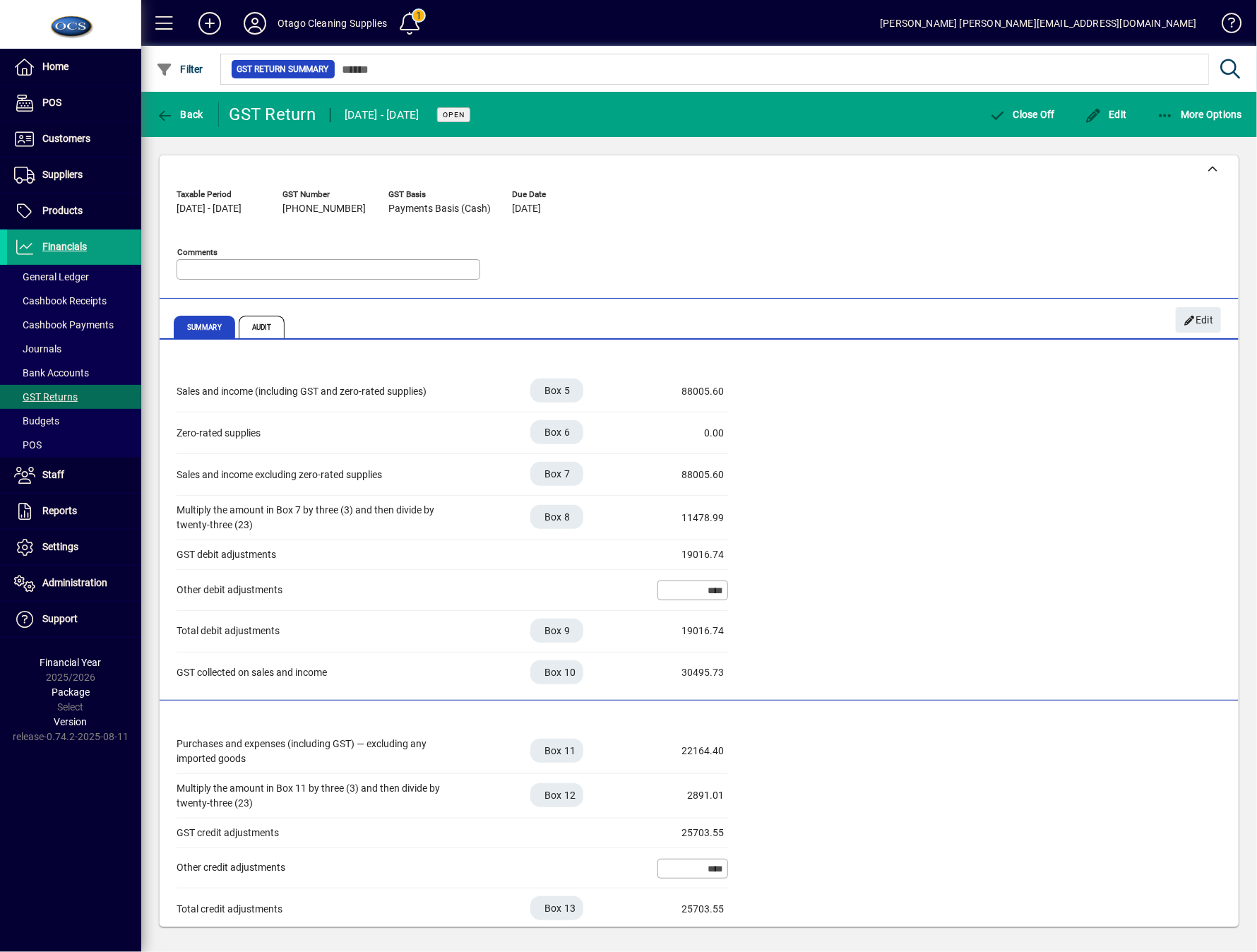
click at [117, 828] on div "Home POS Customers Invoices Payments Quotes Backorders Communications Suppliers…" at bounding box center [70, 476] width 141 height 952
click at [906, 165] on div at bounding box center [699, 169] width 1079 height 28
